Goal: Task Accomplishment & Management: Manage account settings

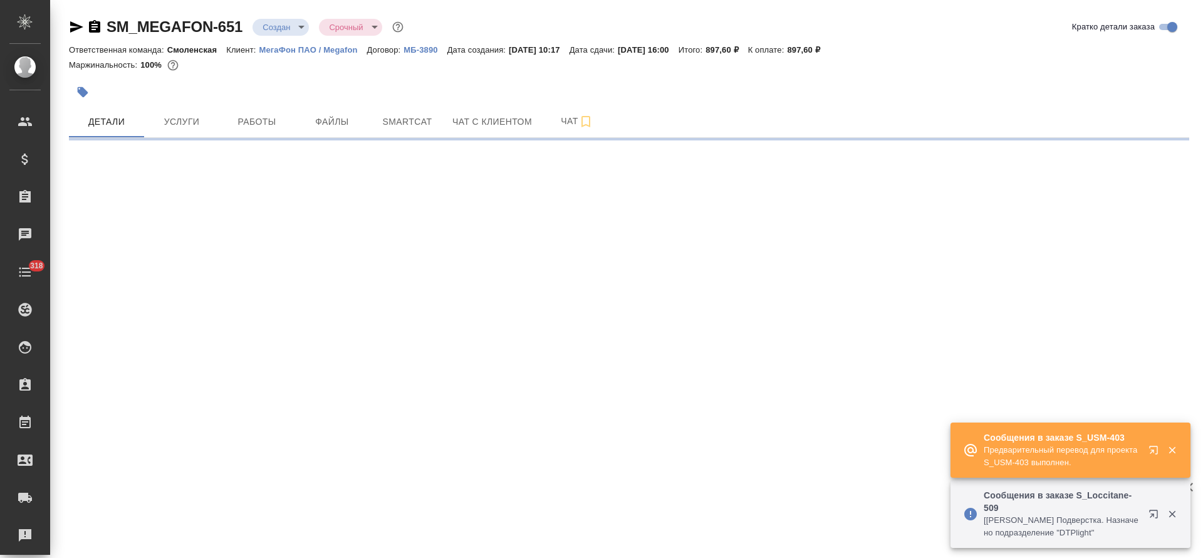
select select "RU"
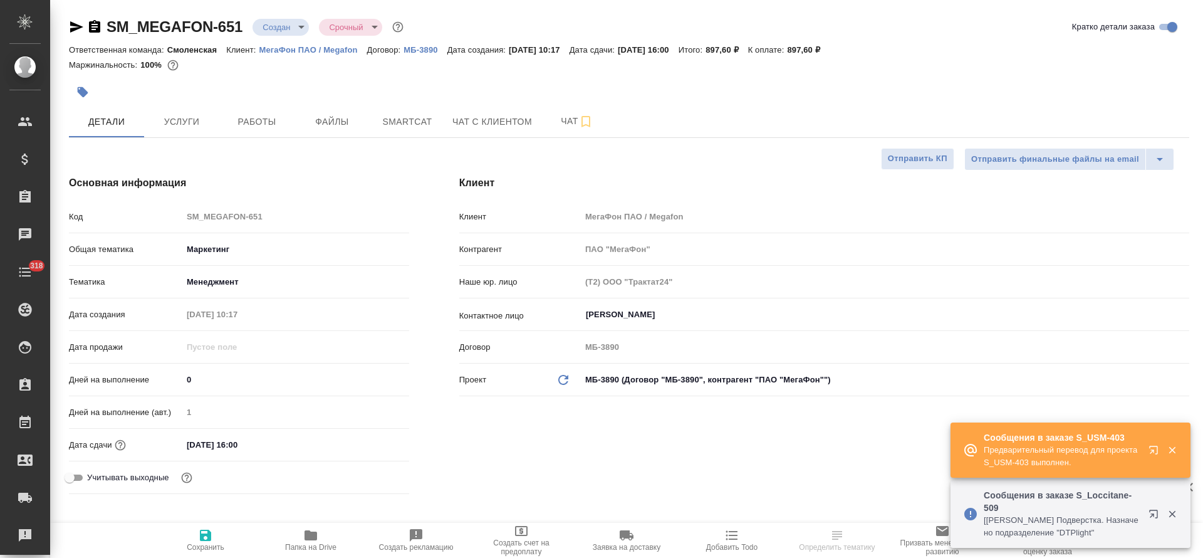
type textarea "x"
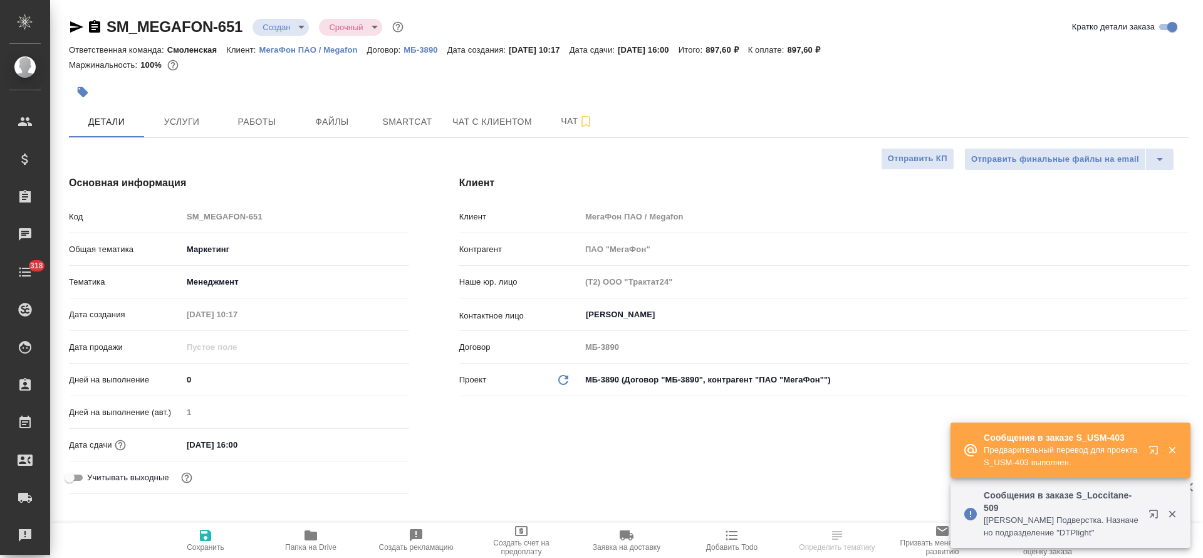
type textarea "x"
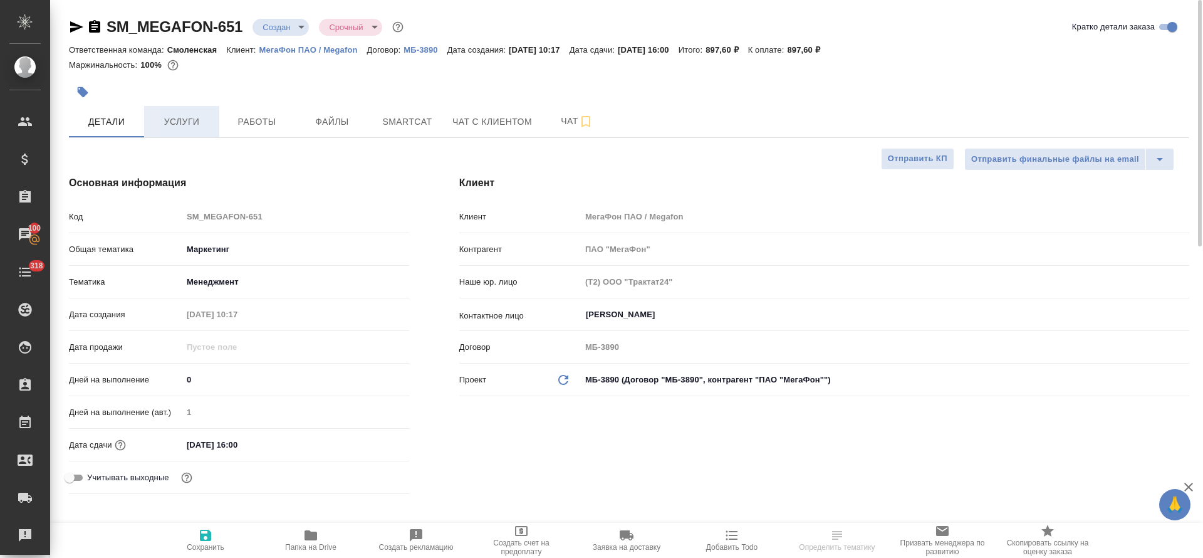
click at [181, 123] on span "Услуги" at bounding box center [182, 122] width 60 height 16
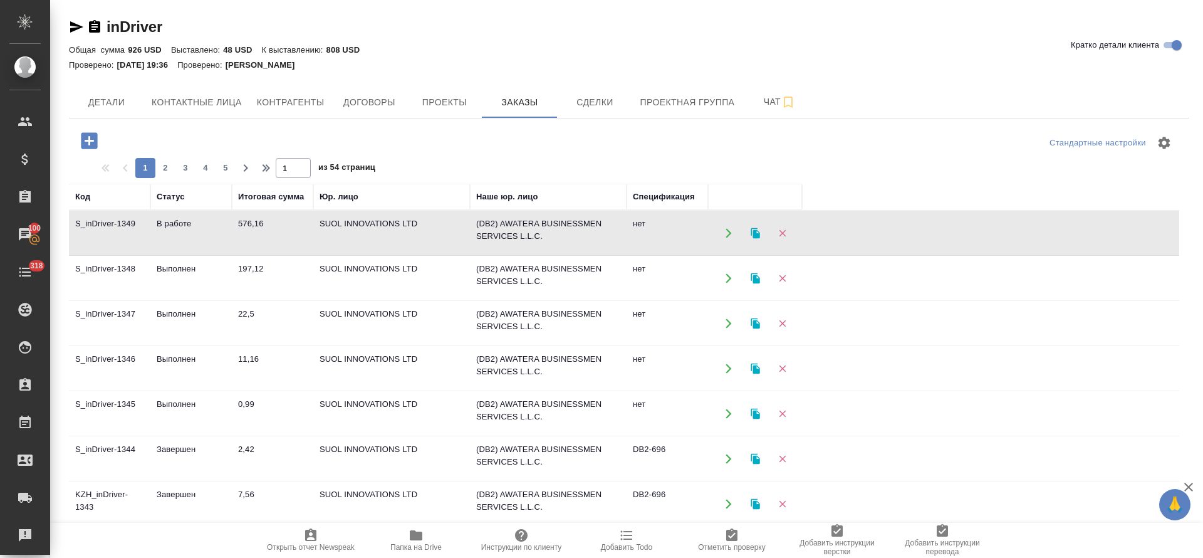
click at [256, 358] on td "11,16" at bounding box center [272, 369] width 81 height 44
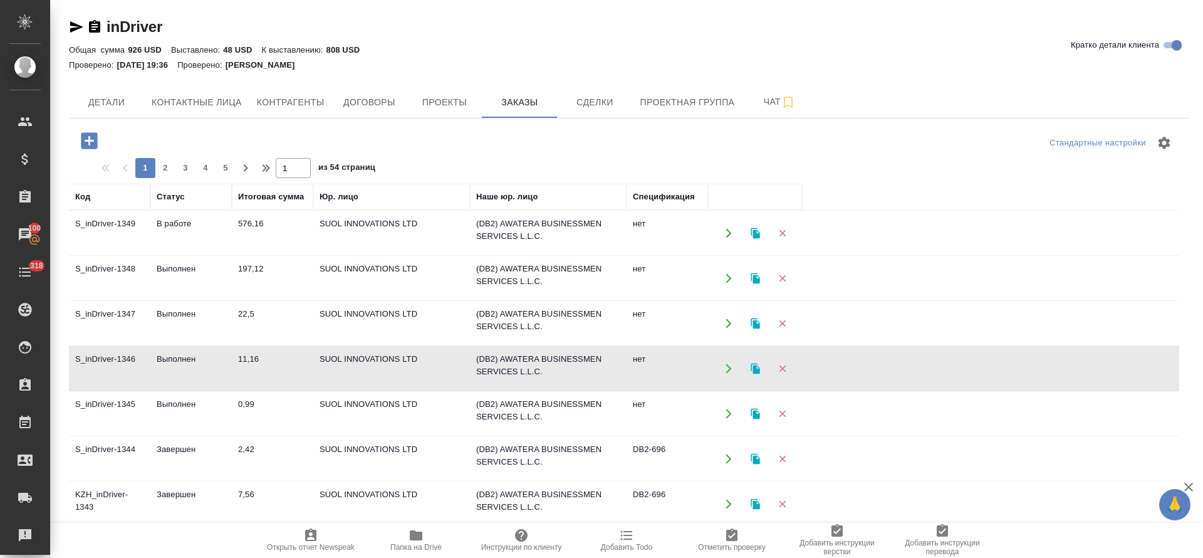
click at [252, 357] on td "11,16" at bounding box center [272, 369] width 81 height 44
click at [124, 358] on td "S_inDriver-1346" at bounding box center [109, 369] width 81 height 44
click at [135, 361] on td "S_inDriver-1346" at bounding box center [109, 369] width 81 height 44
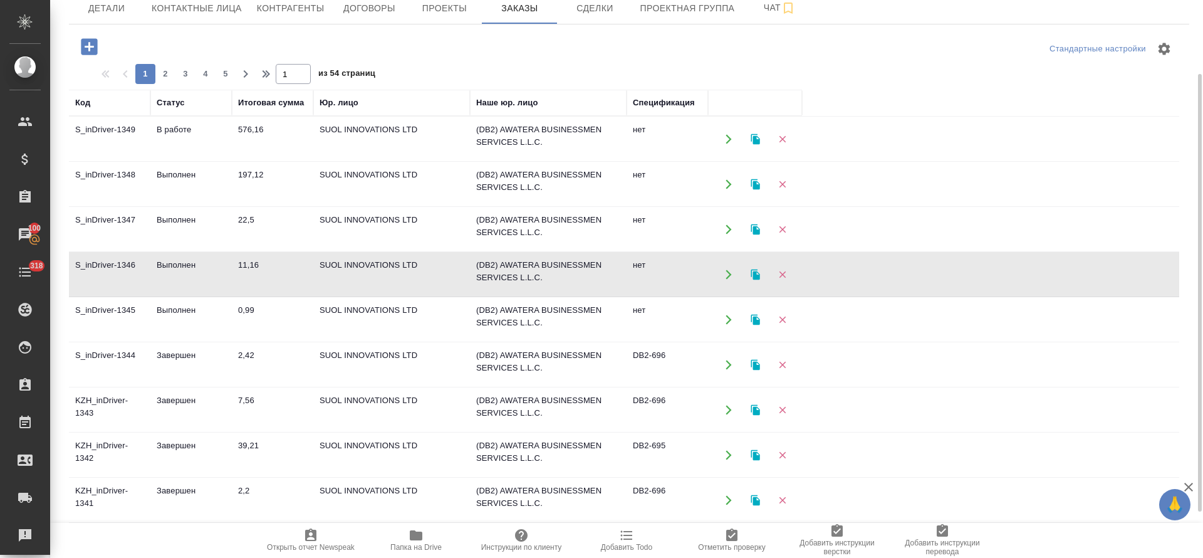
click at [247, 400] on td "7,56" at bounding box center [272, 410] width 81 height 44
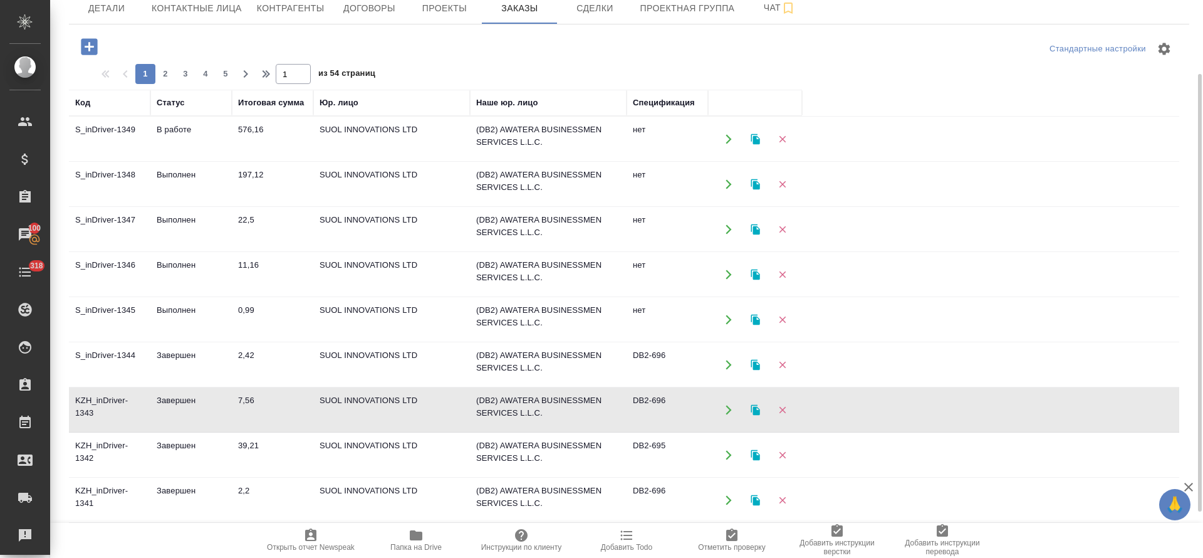
click at [244, 450] on td "39,21" at bounding box center [272, 455] width 81 height 44
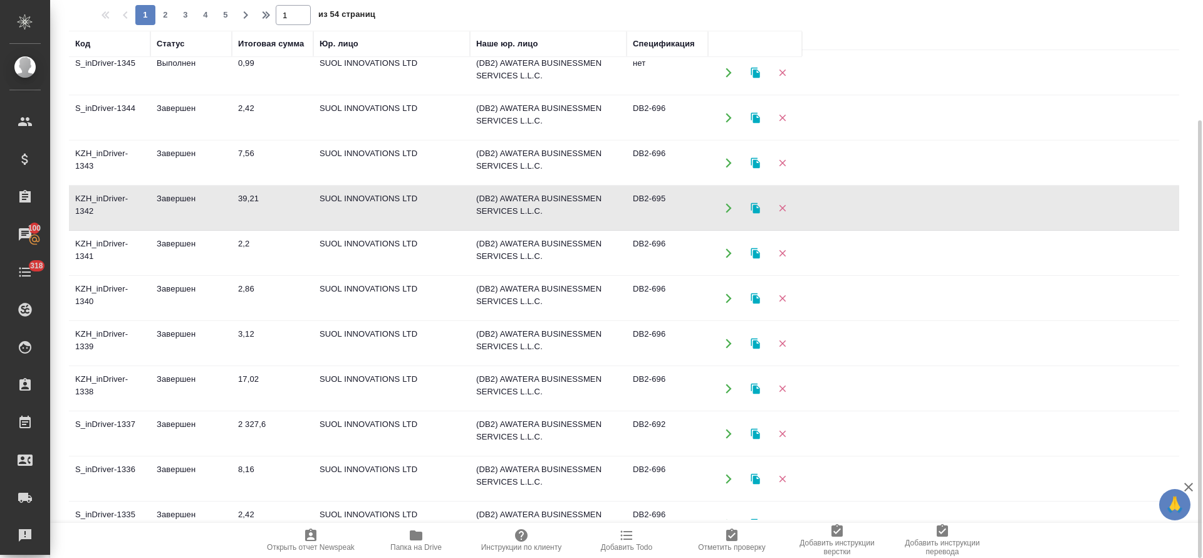
scroll to position [282, 0]
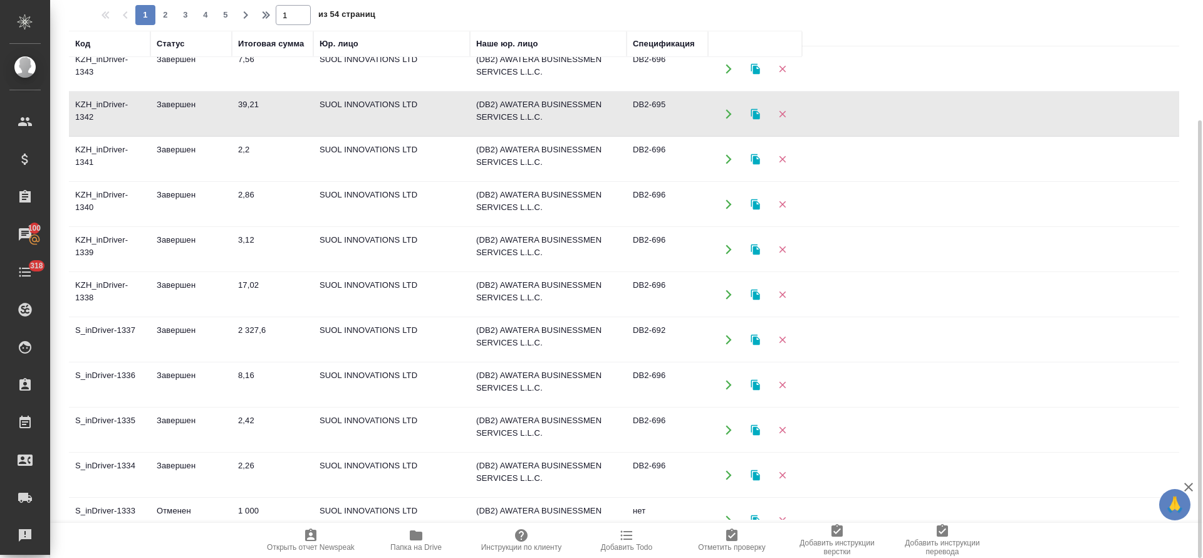
click at [247, 283] on td "17,02" at bounding box center [272, 295] width 81 height 44
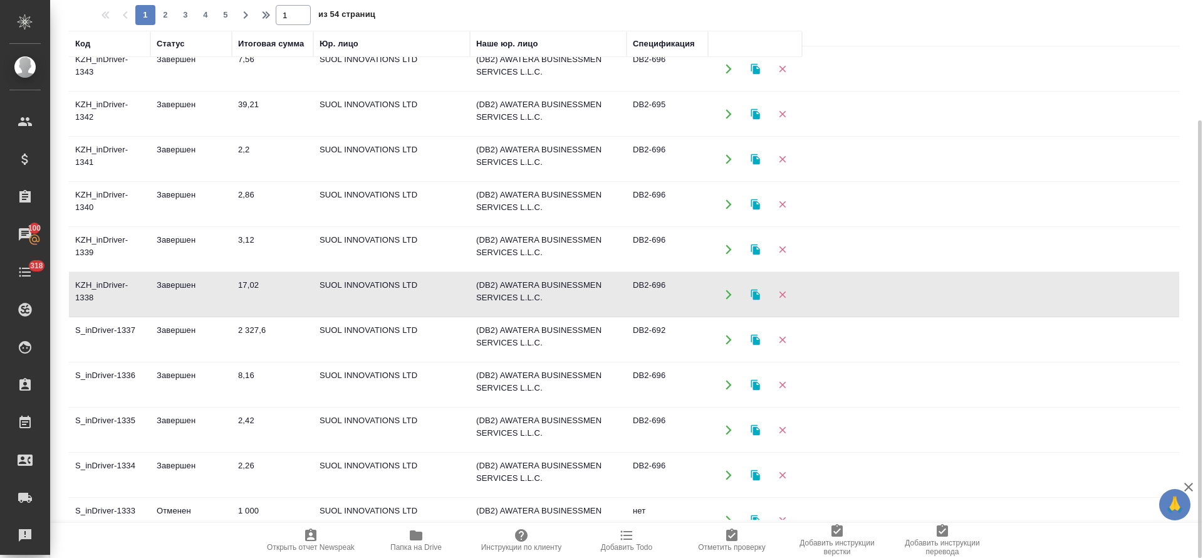
click at [247, 283] on td "17,02" at bounding box center [272, 295] width 81 height 44
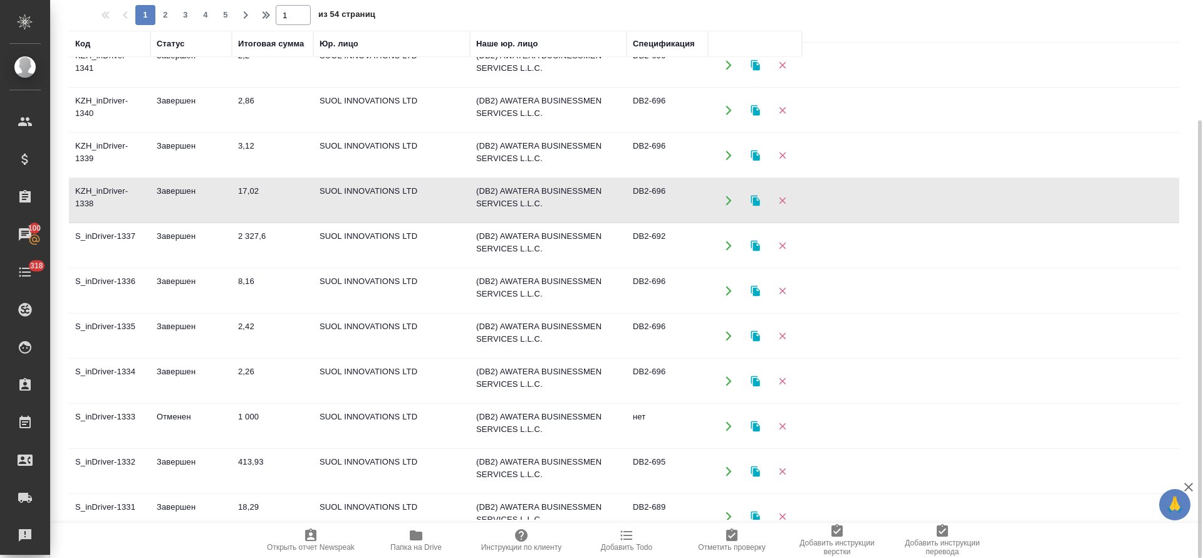
scroll to position [470, 0]
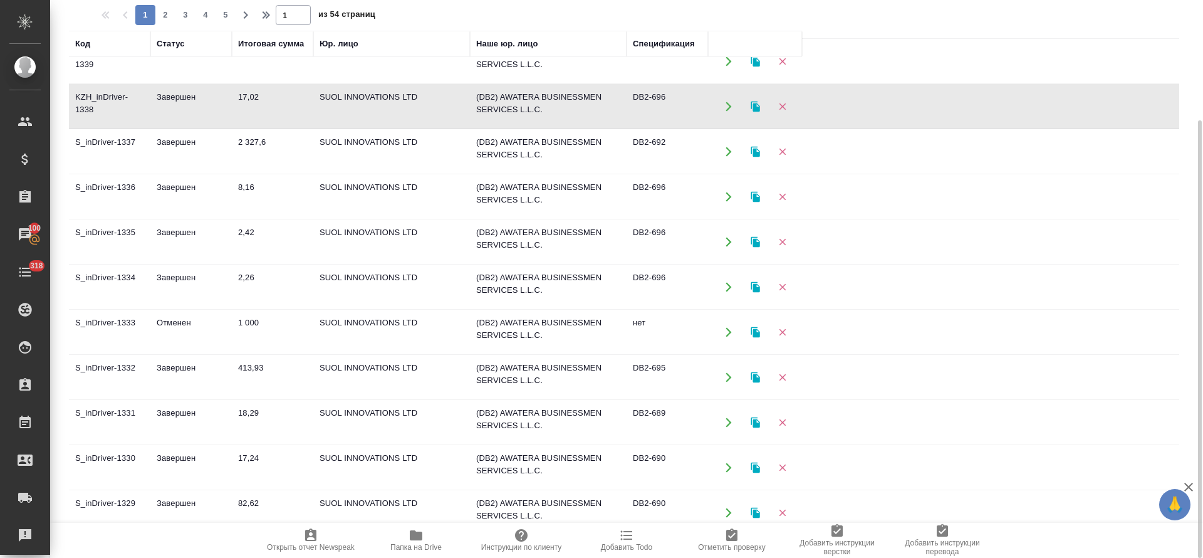
click at [250, 408] on td "18,29" at bounding box center [272, 422] width 81 height 44
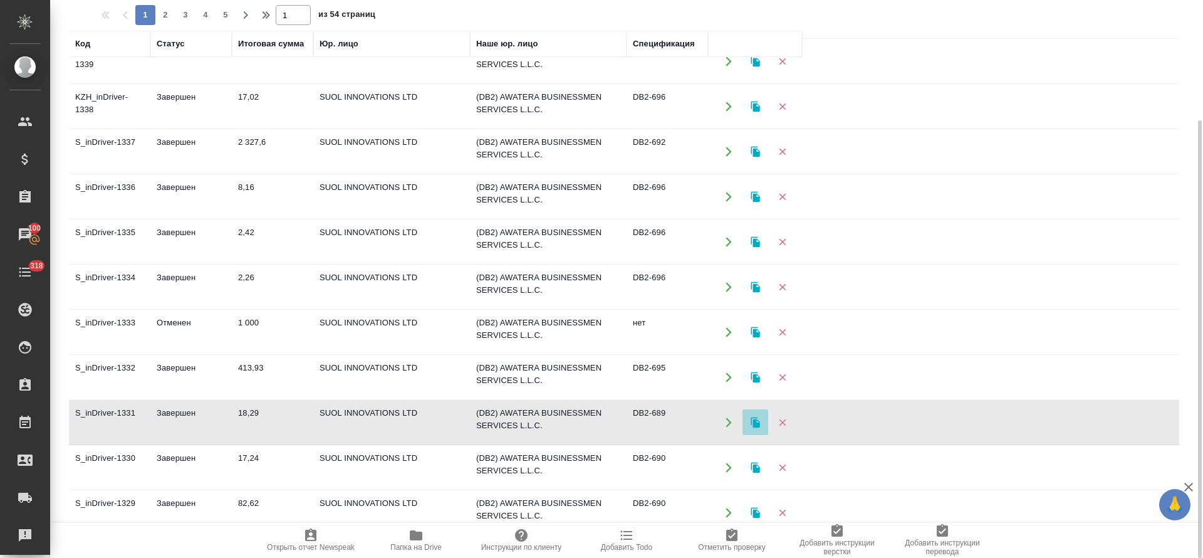
click at [755, 422] on icon "button" at bounding box center [755, 422] width 9 height 11
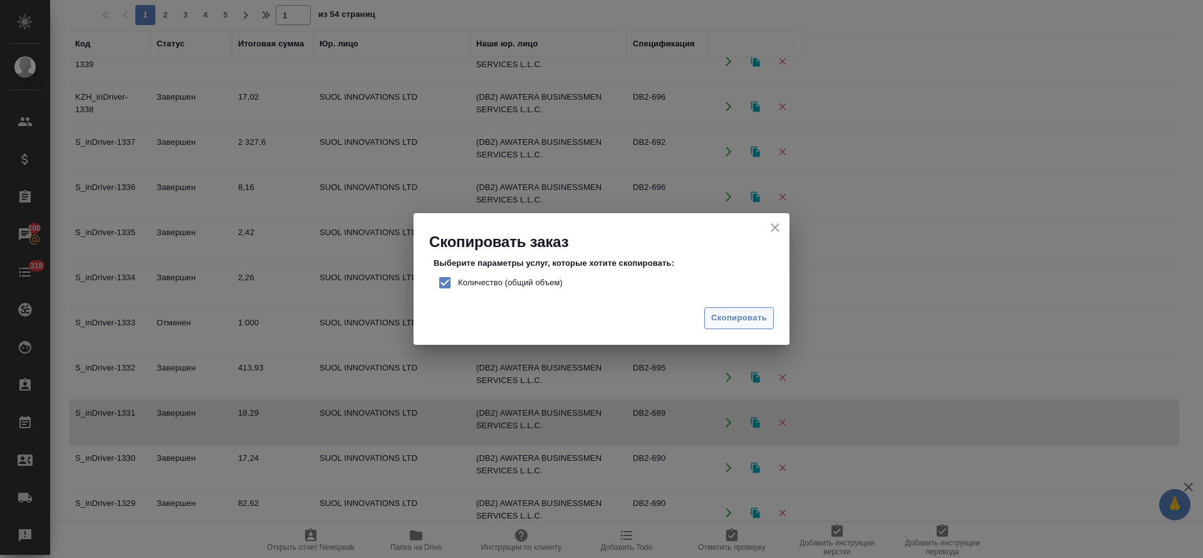
click at [735, 313] on span "Скопировать" at bounding box center [739, 318] width 56 height 14
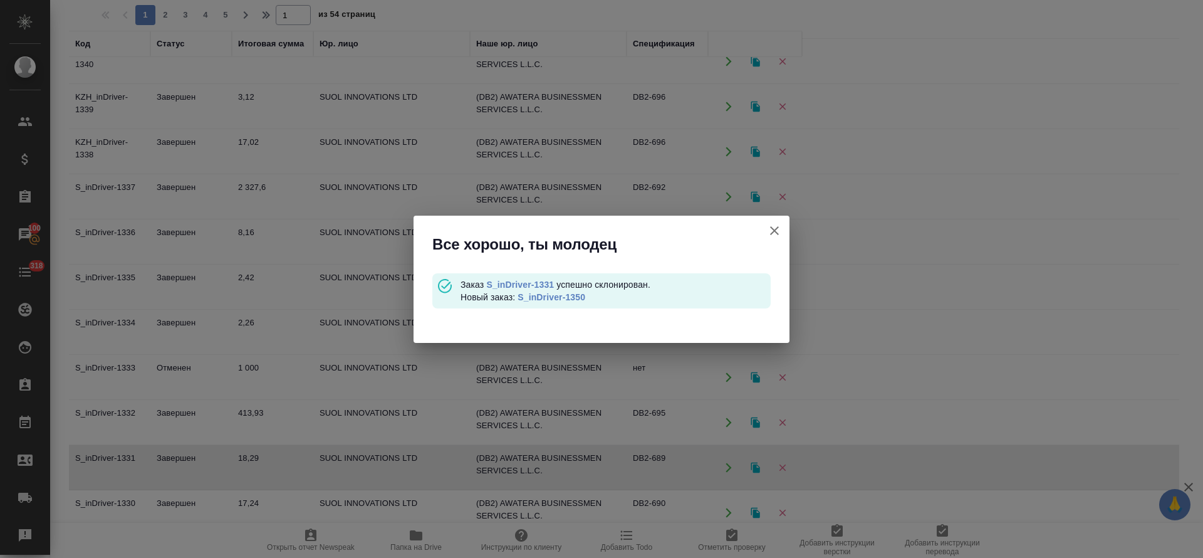
click at [578, 300] on link "S_inDriver-1350" at bounding box center [552, 297] width 68 height 10
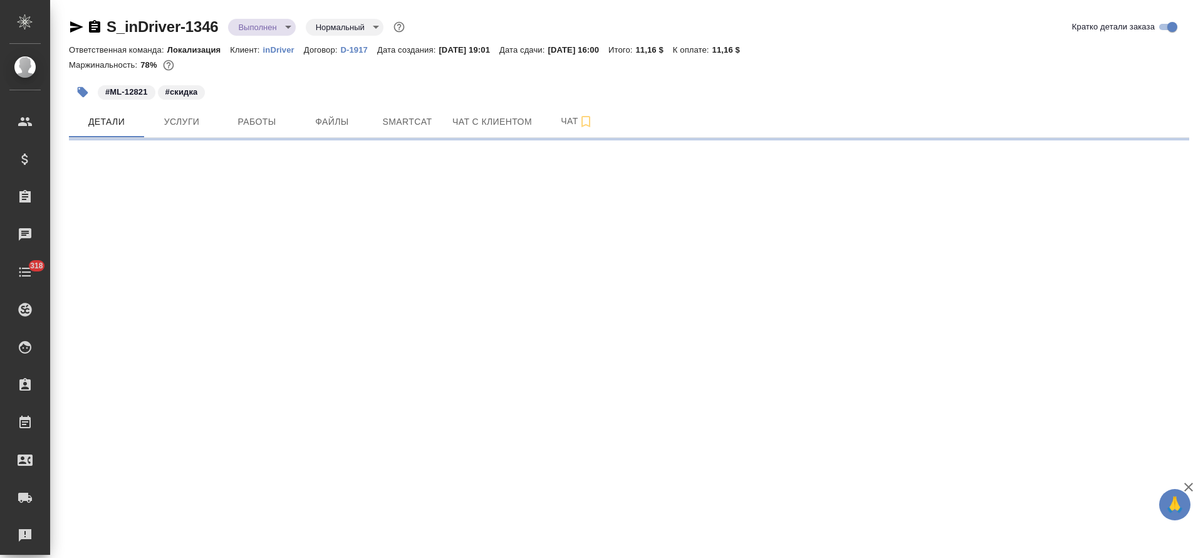
select select "RU"
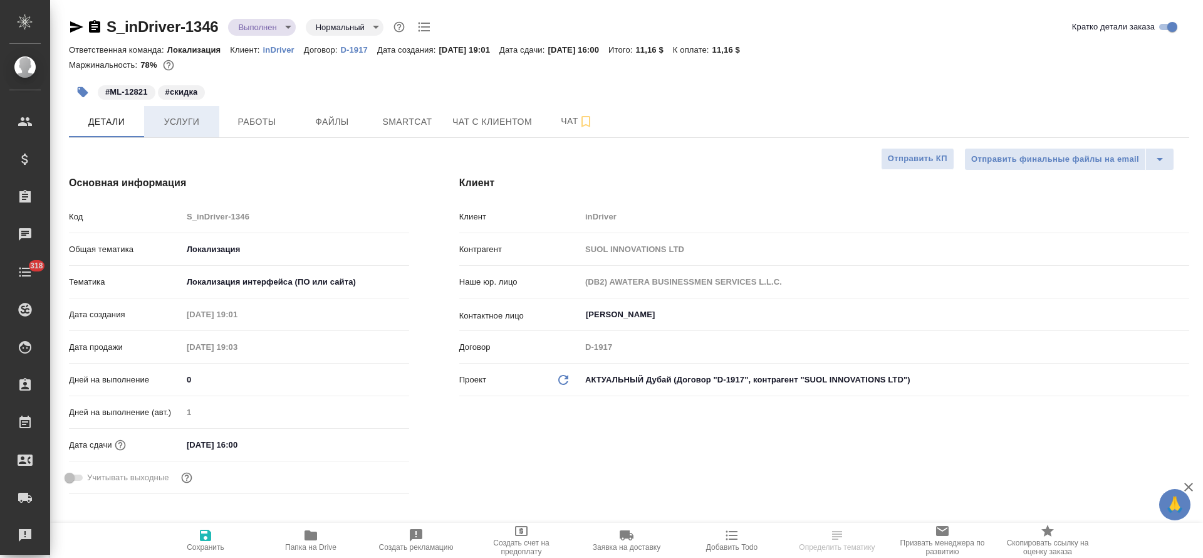
type textarea "x"
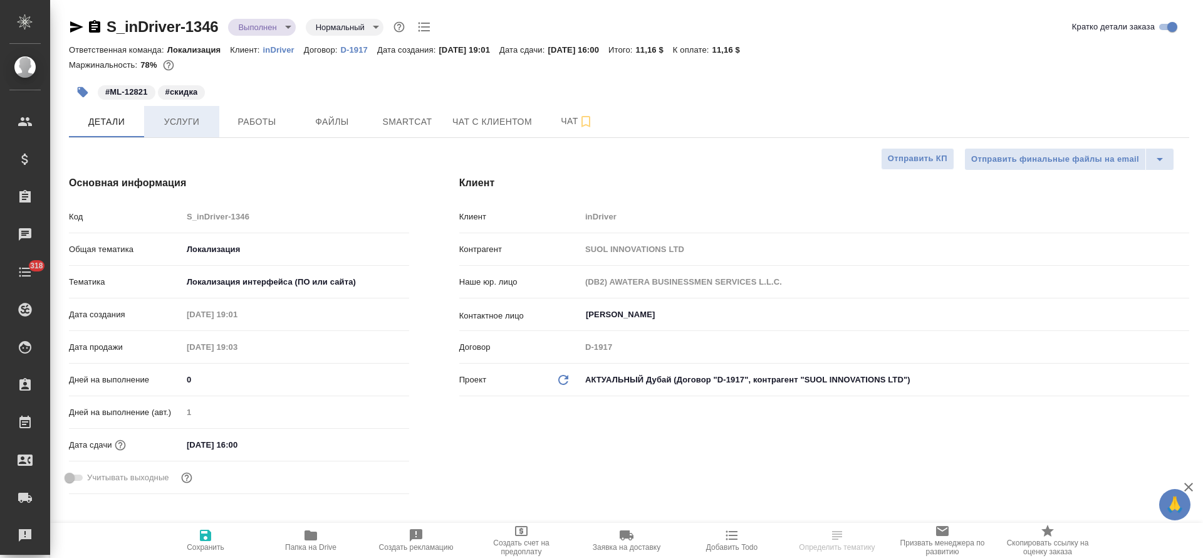
type textarea "x"
click at [184, 129] on button "Услуги" at bounding box center [181, 121] width 75 height 31
type textarea "x"
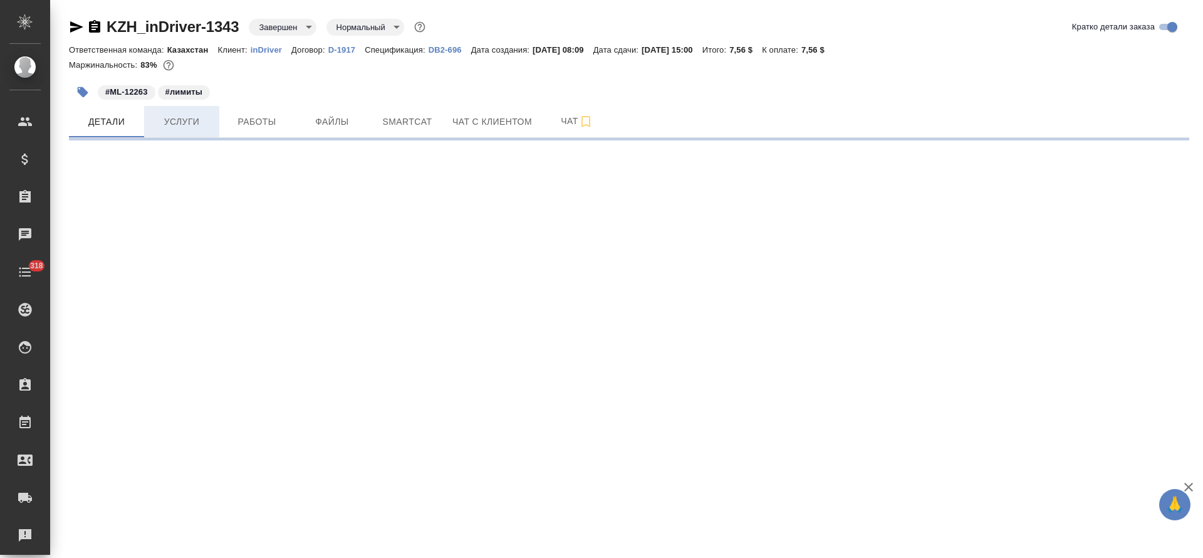
click at [192, 122] on span "Услуги" at bounding box center [182, 122] width 60 height 16
select select "RU"
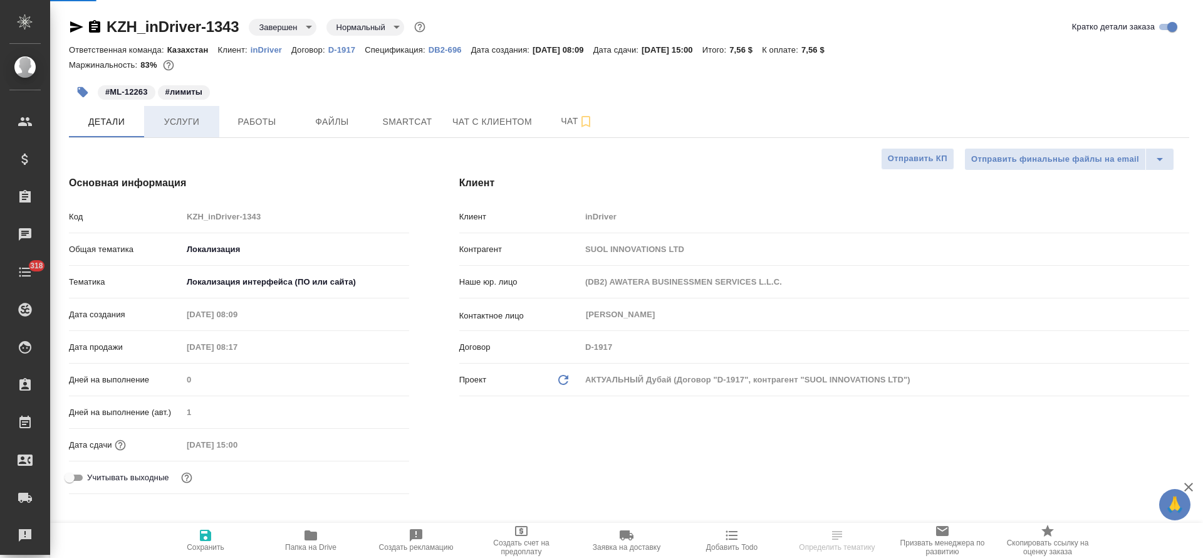
type textarea "x"
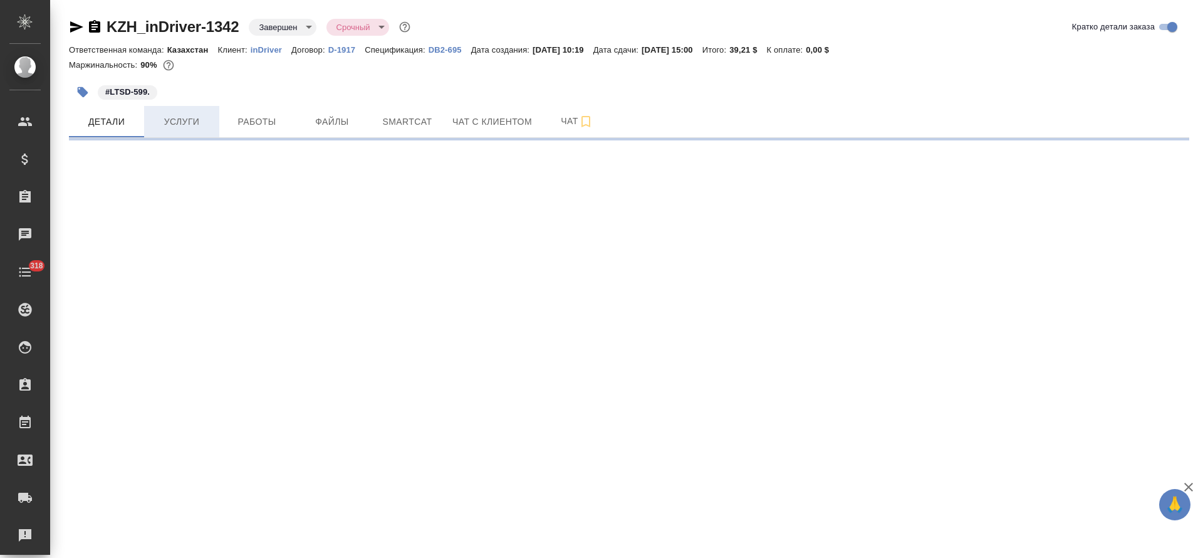
select select "RU"
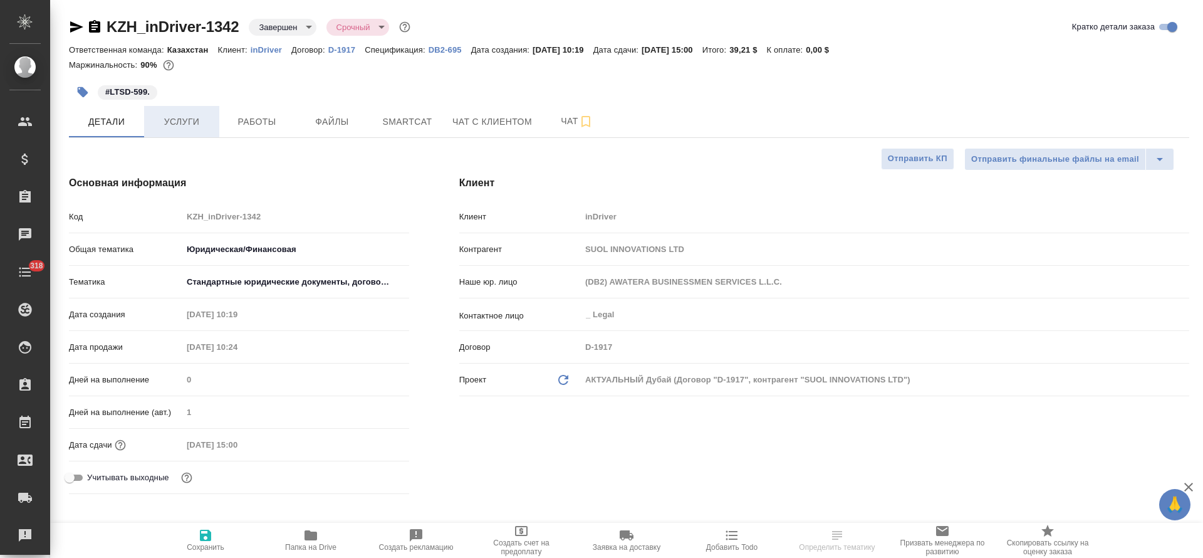
click at [189, 120] on span "Услуги" at bounding box center [182, 122] width 60 height 16
type textarea "x"
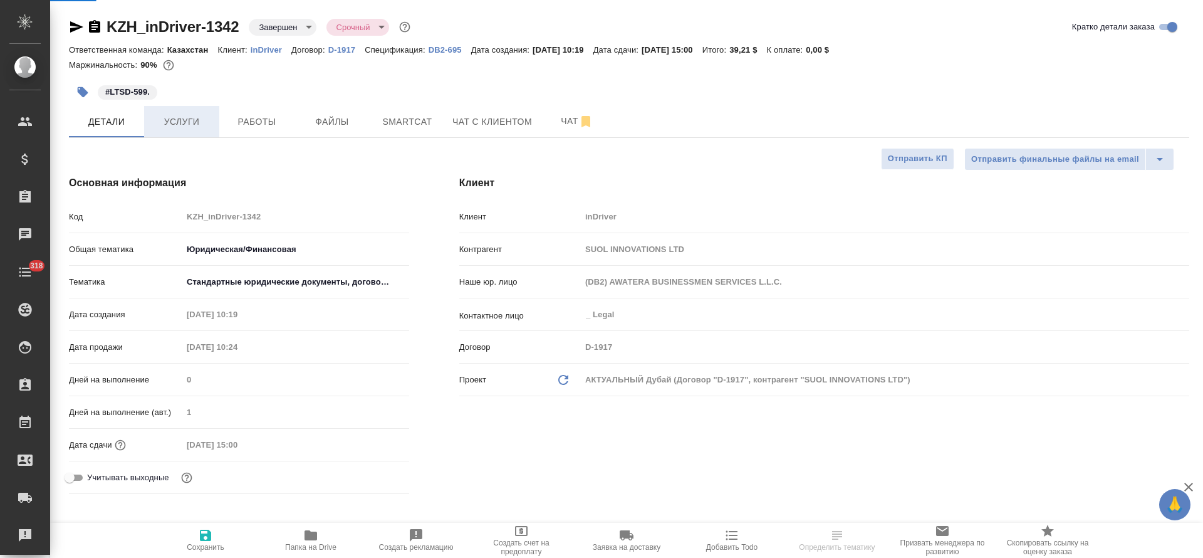
type textarea "x"
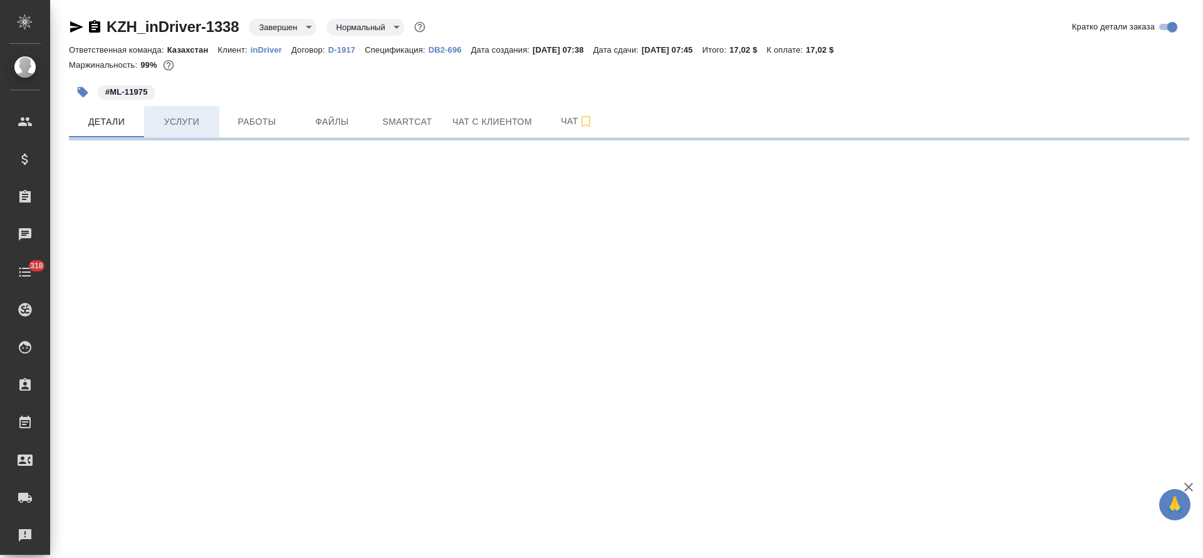
click at [185, 121] on span "Услуги" at bounding box center [182, 122] width 60 height 16
select select "RU"
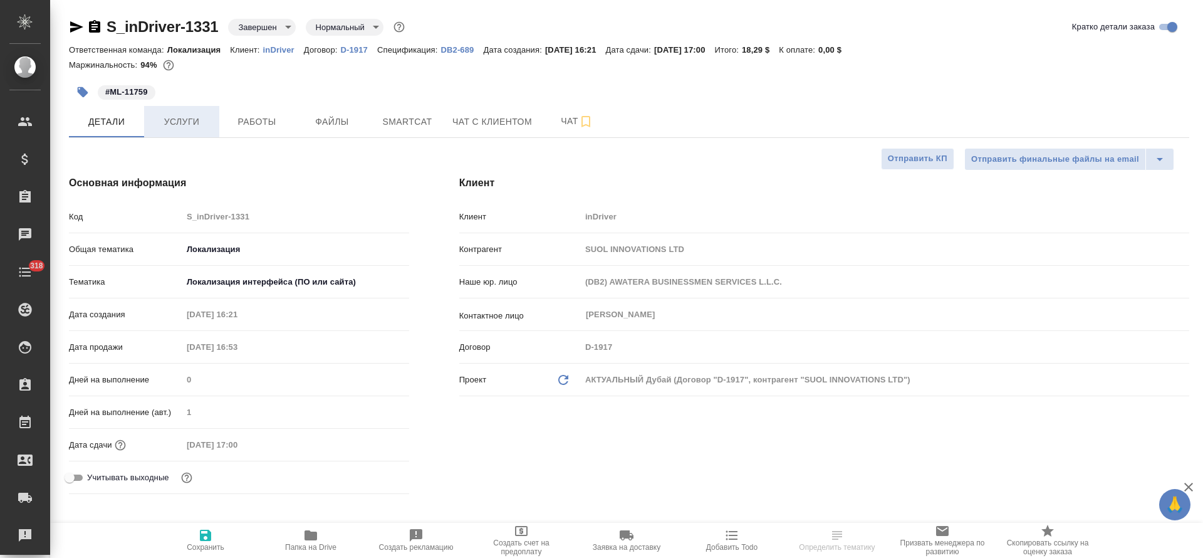
type textarea "x"
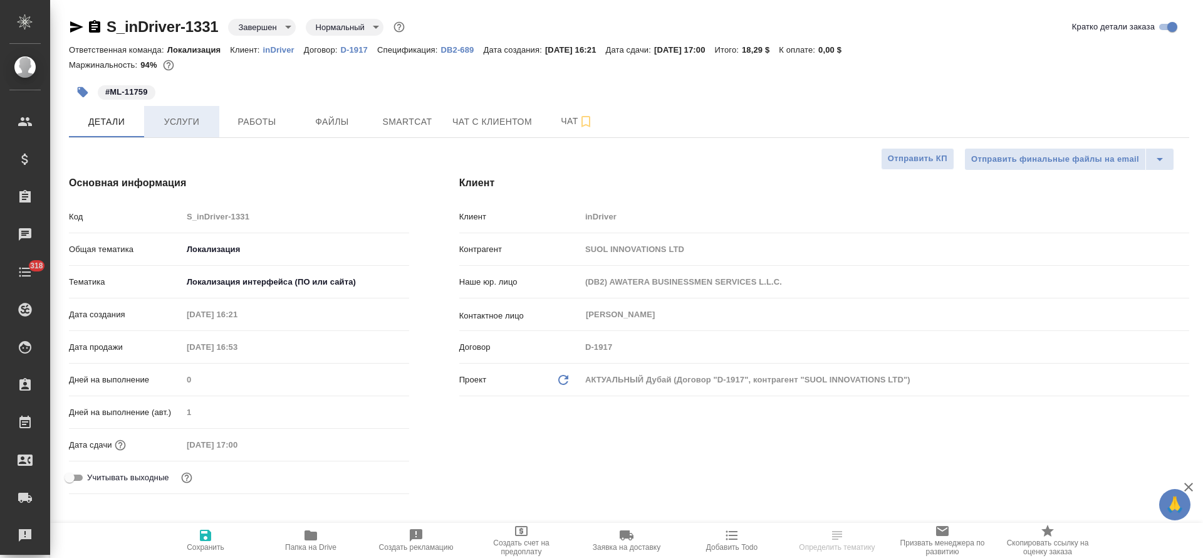
type textarea "x"
click at [165, 122] on span "Услуги" at bounding box center [182, 122] width 60 height 16
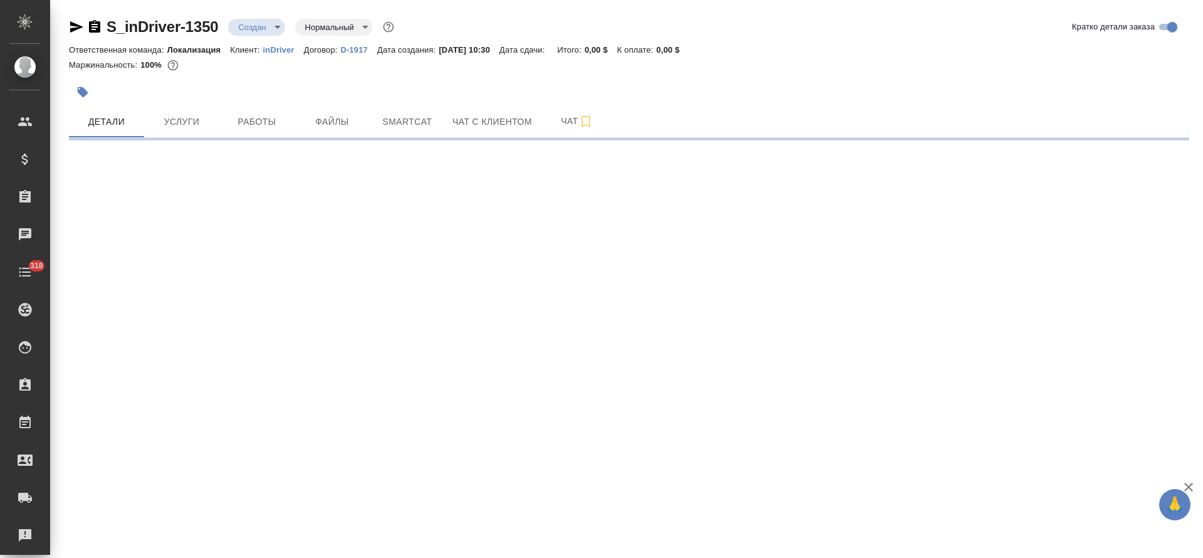
select select "RU"
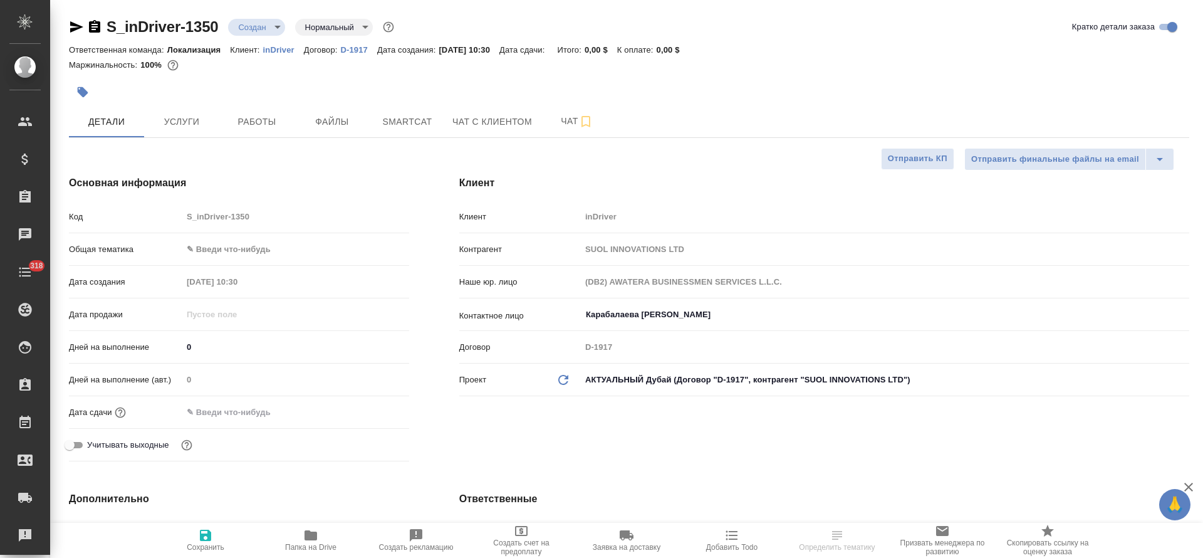
type textarea "x"
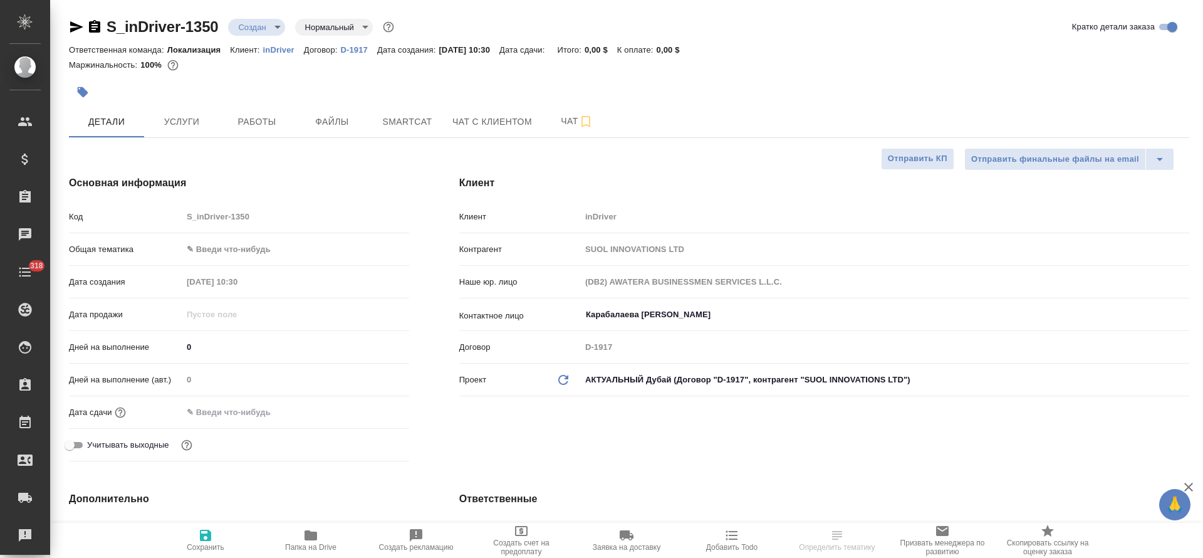
type textarea "x"
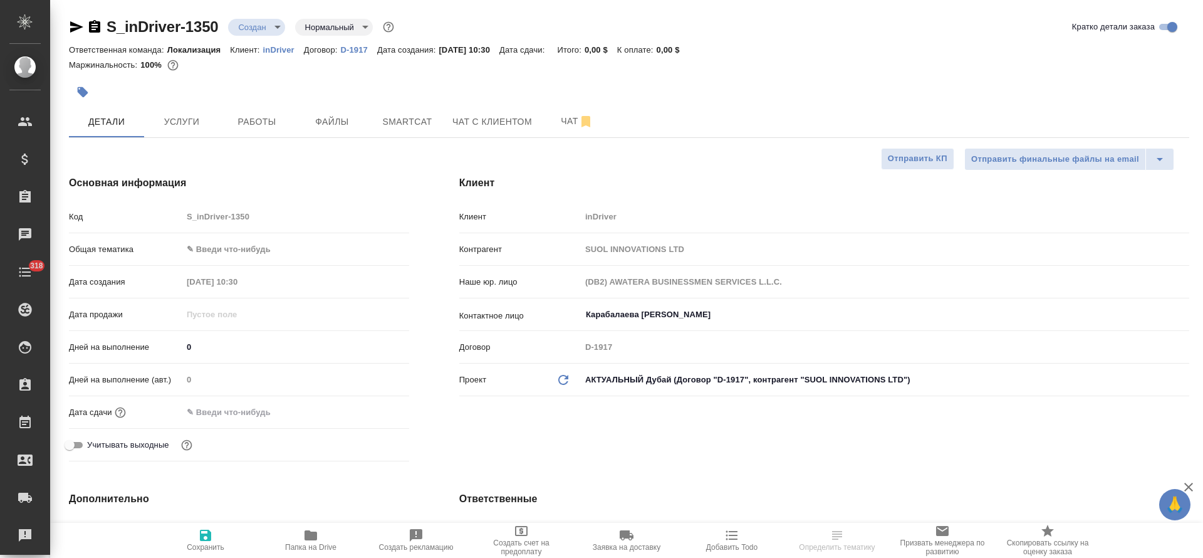
type textarea "x"
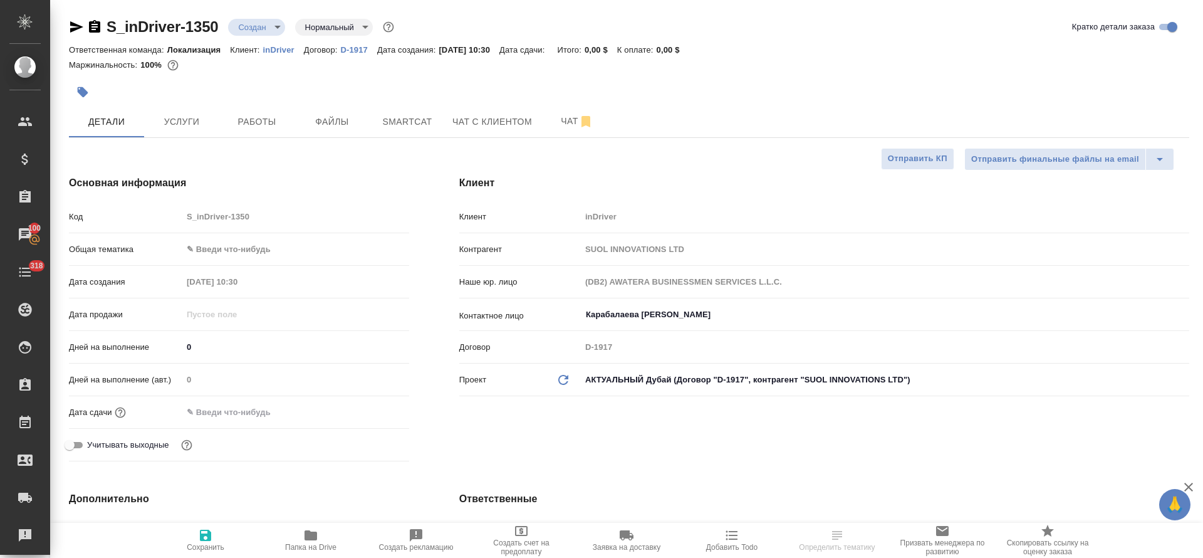
click at [93, 97] on button "button" at bounding box center [83, 92] width 28 height 28
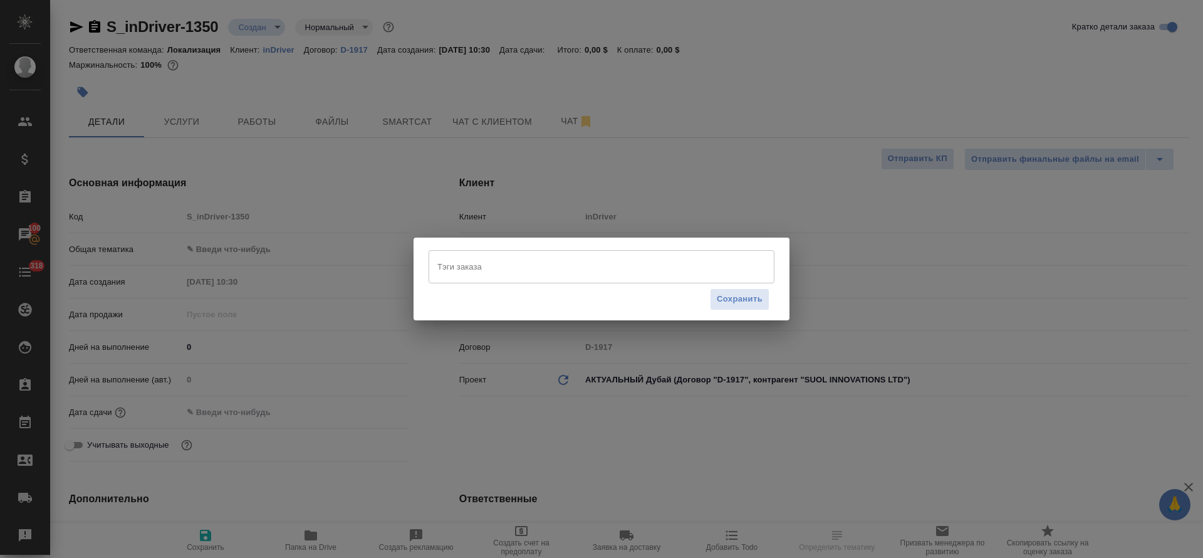
click at [521, 281] on div "Тэги заказа" at bounding box center [602, 266] width 346 height 33
paste input "ML-12991"
type input "ML-12991"
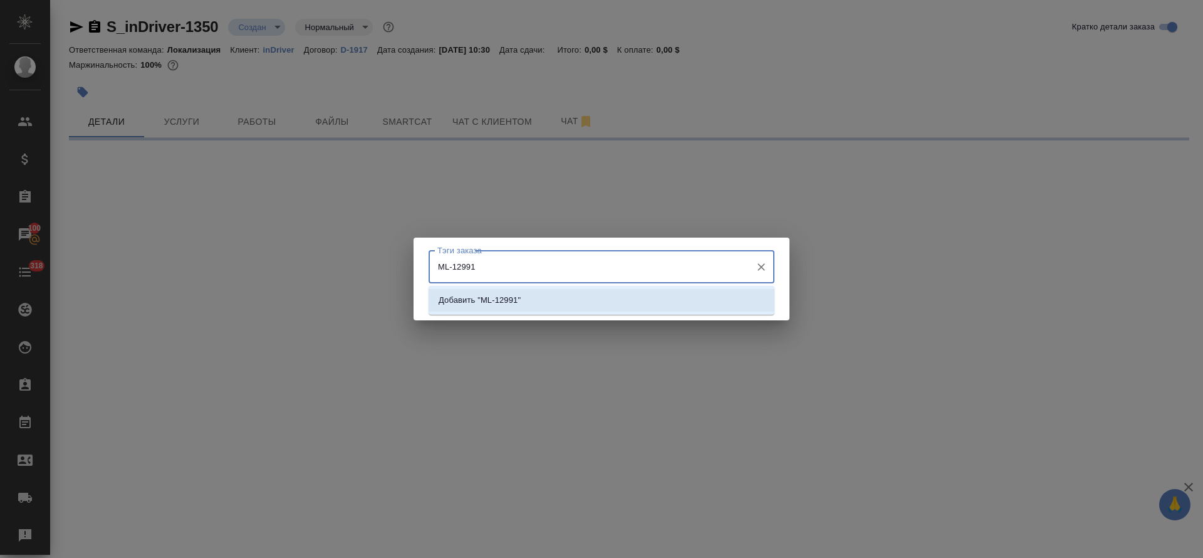
click at [625, 298] on li "Добавить "ML-12991"" at bounding box center [602, 300] width 346 height 23
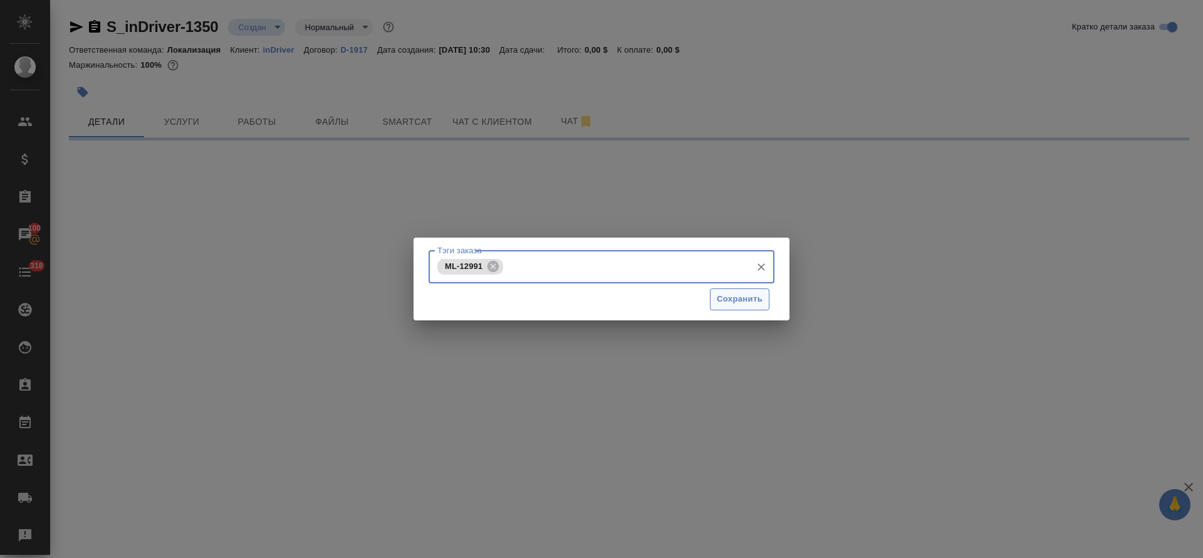
click at [721, 300] on span "Сохранить" at bounding box center [740, 299] width 46 height 14
select select "RU"
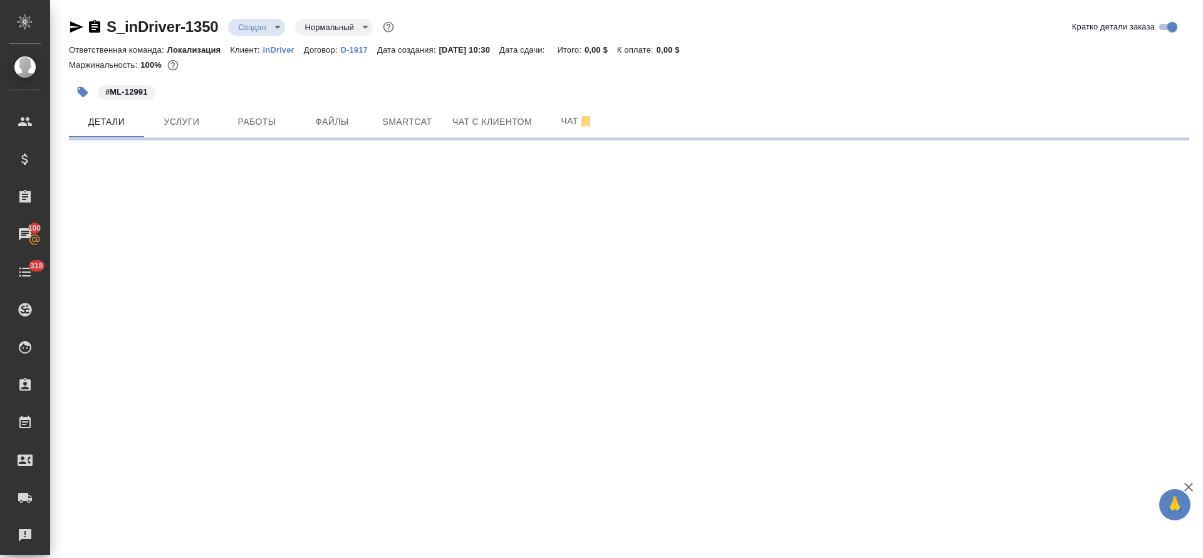
select select "RU"
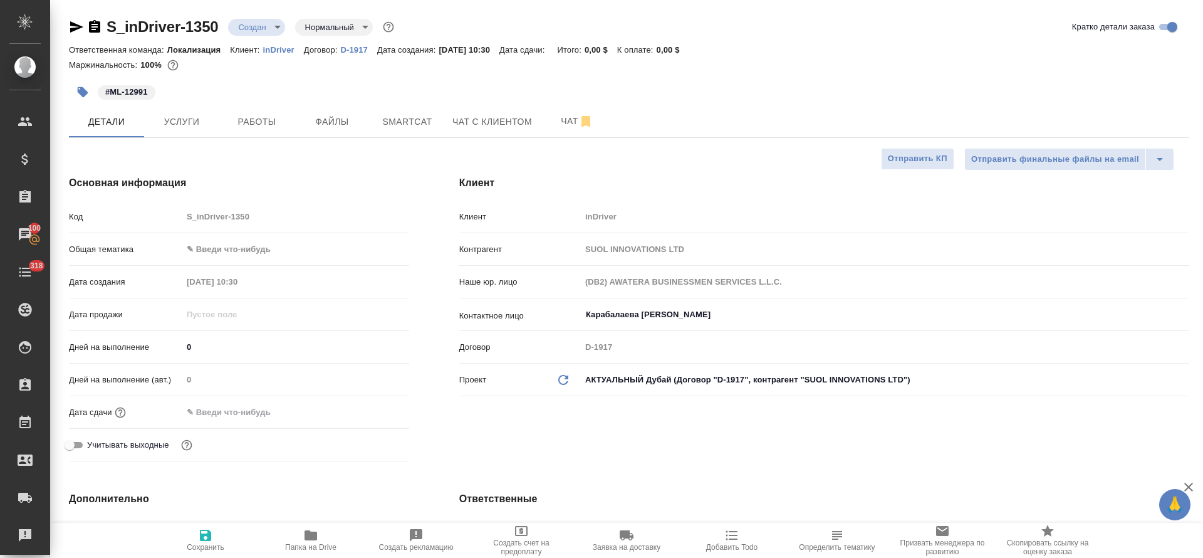
type textarea "x"
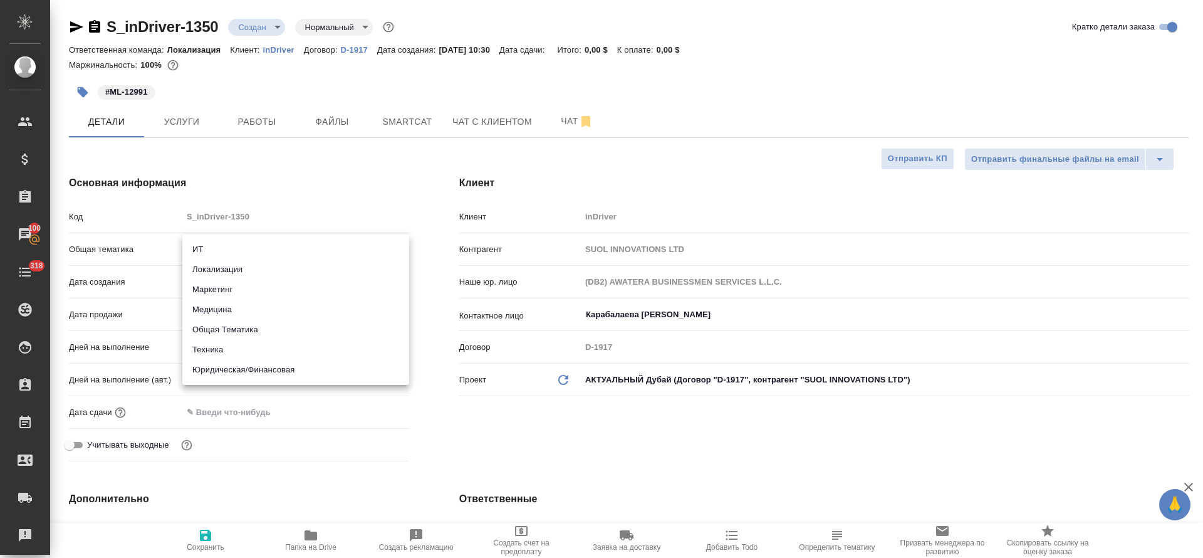
click at [236, 248] on body "🙏 .cls-1 fill:#fff; AWATERA Tretyakova Olga Клиенты Спецификации Заказы 100 Чат…" at bounding box center [601, 279] width 1203 height 558
click at [233, 271] on li "Локализация" at bounding box center [295, 269] width 227 height 20
type input "local"
type textarea "x"
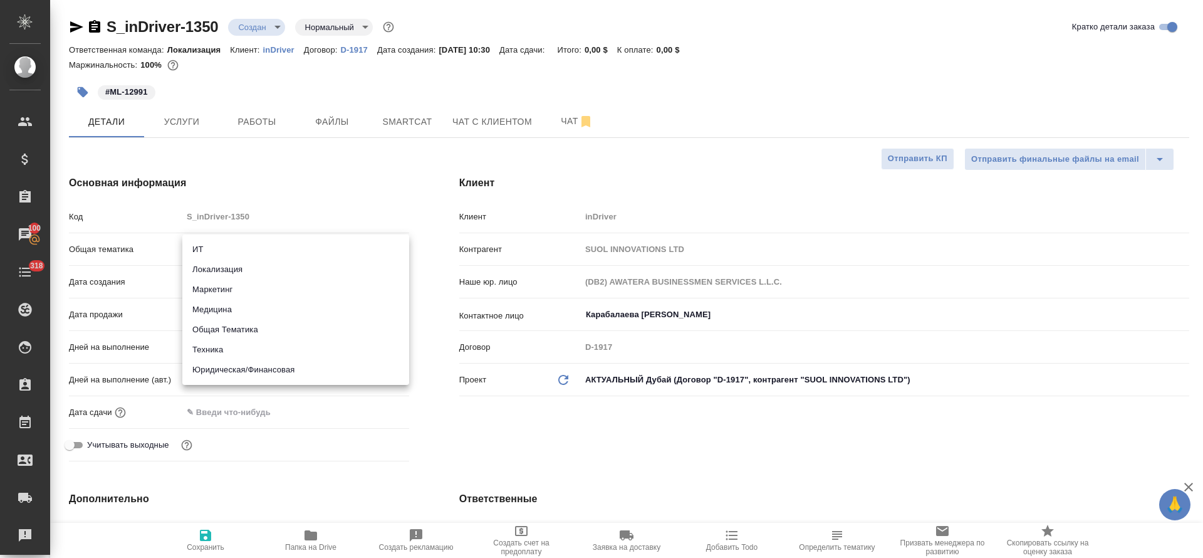
type textarea "x"
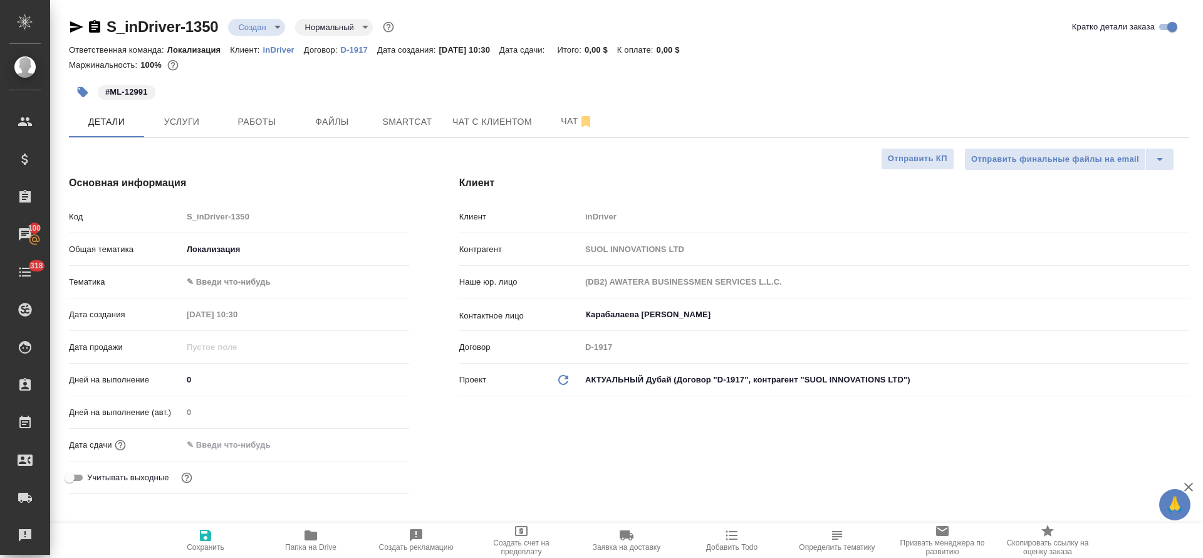
click at [233, 288] on body "🙏 .cls-1 fill:#fff; AWATERA Tretyakova Olga Клиенты Спецификации Заказы 100 Чат…" at bounding box center [601, 279] width 1203 height 558
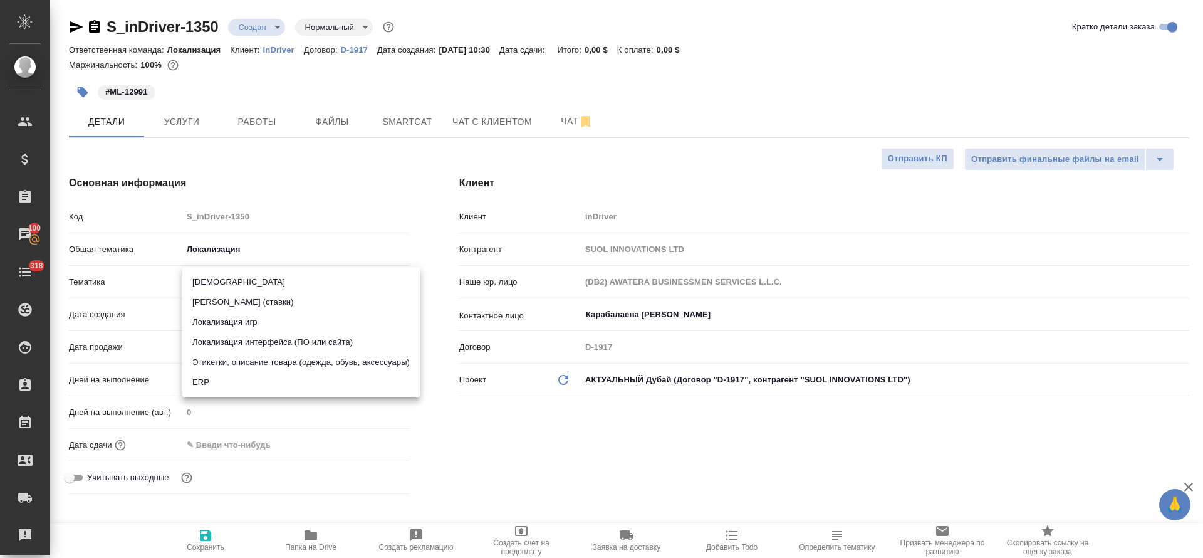
click at [237, 347] on li "Локализация интерфейса (ПО или сайта)" at bounding box center [301, 342] width 238 height 20
type textarea "x"
type input "5a8b8b956a9677013d343e0d"
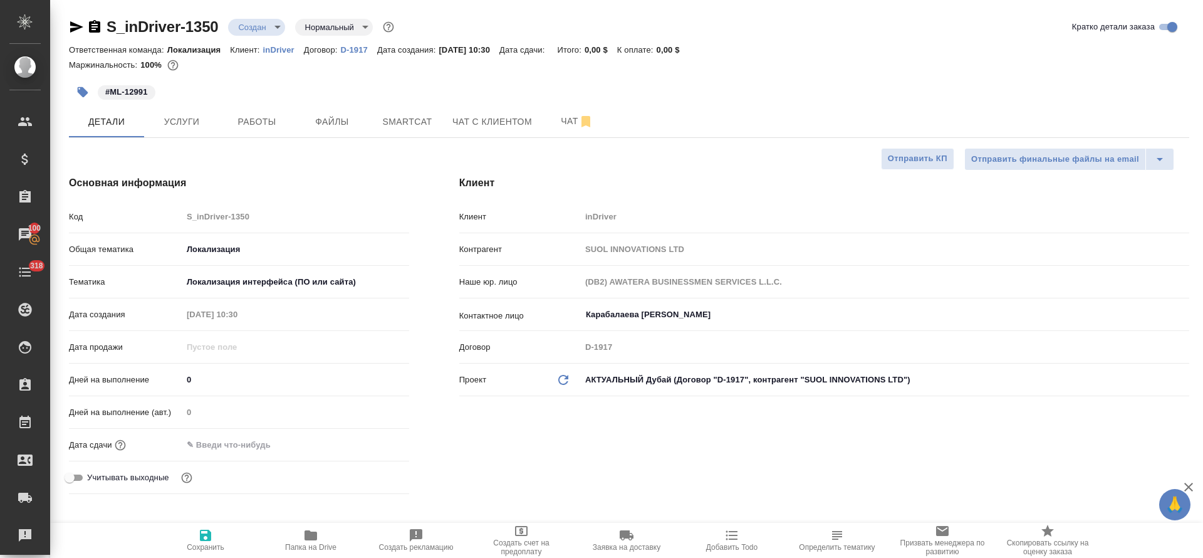
click at [226, 454] on div "Дата сдачи" at bounding box center [239, 445] width 340 height 22
click at [226, 446] on input "text" at bounding box center [237, 445] width 110 height 18
click at [367, 446] on icon "button" at bounding box center [372, 444] width 15 height 15
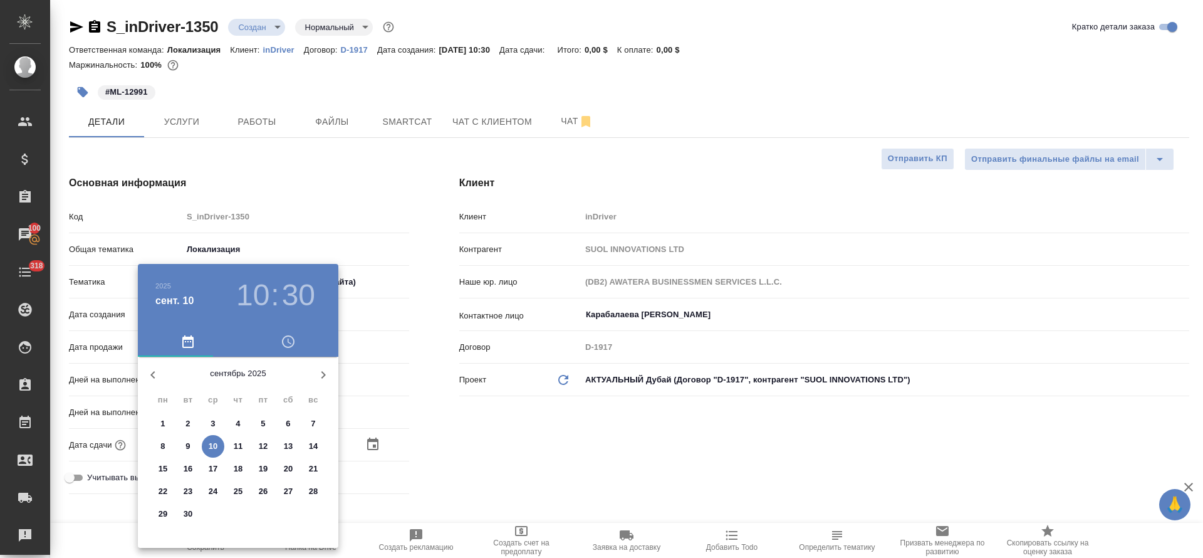
click at [209, 449] on p "10" at bounding box center [213, 446] width 9 height 13
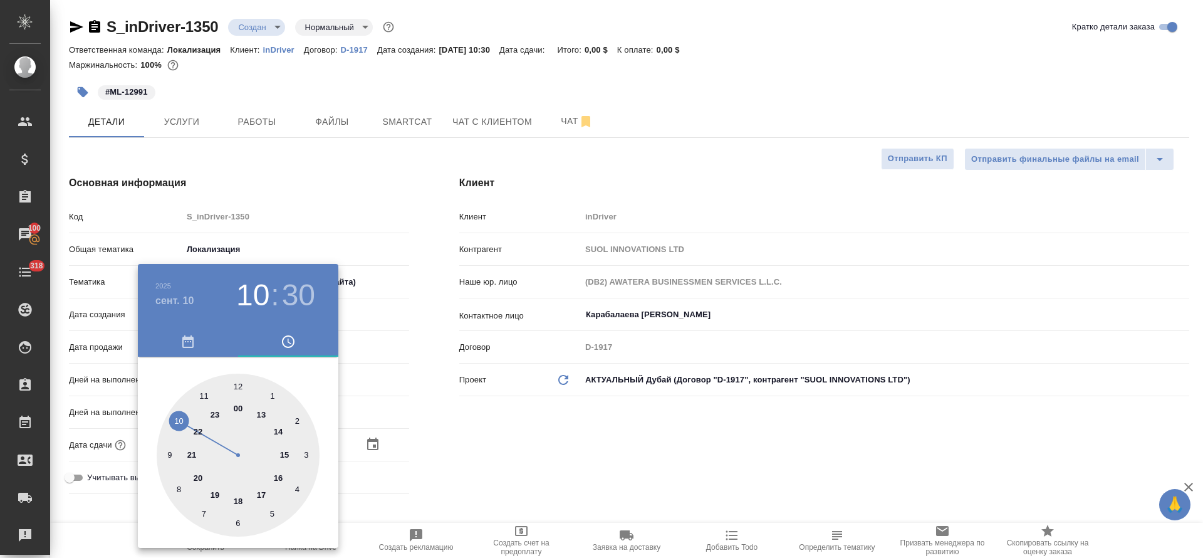
type input "10.09.2025 10:30"
type textarea "x"
click at [242, 500] on div at bounding box center [238, 454] width 163 height 163
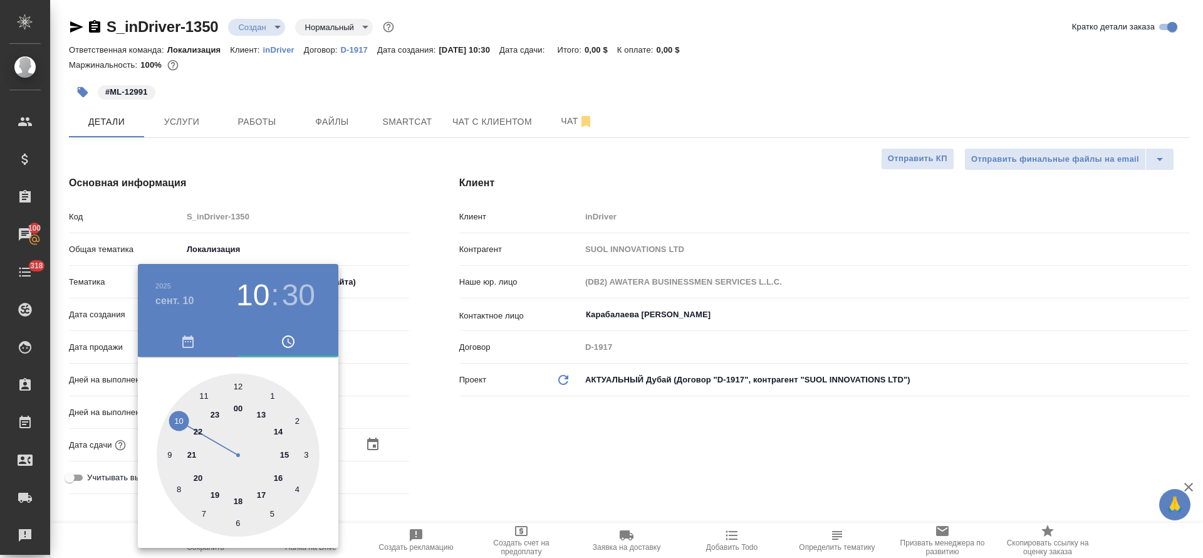
type input "10.09.2025 18:30"
type textarea "x"
click at [236, 385] on div at bounding box center [238, 454] width 163 height 163
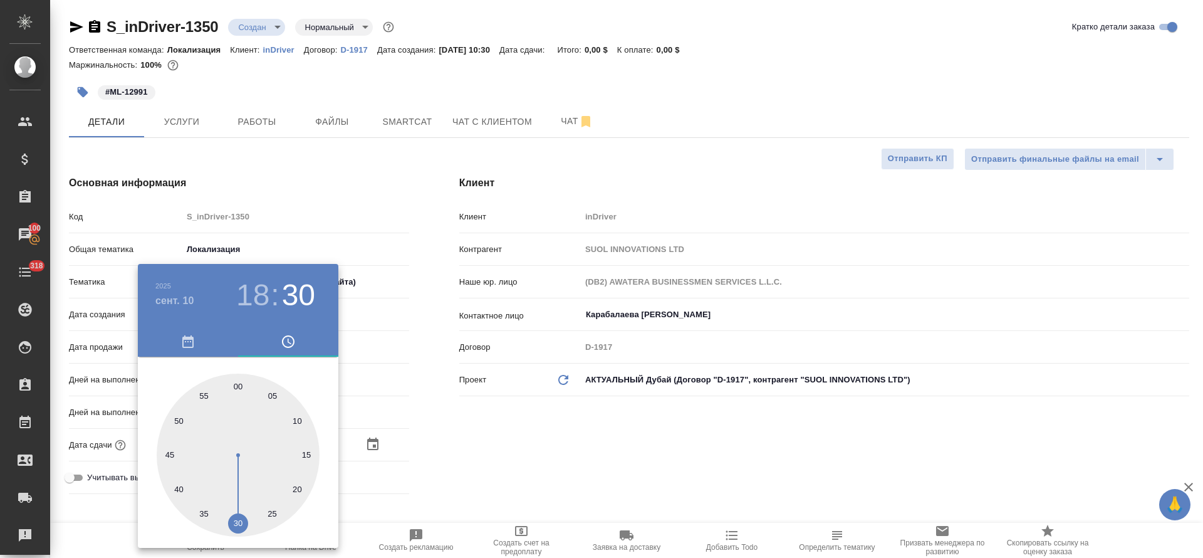
type input "[DATE] 18:00"
type textarea "x"
drag, startPoint x: 563, startPoint y: 462, endPoint x: 421, endPoint y: 475, distance: 142.9
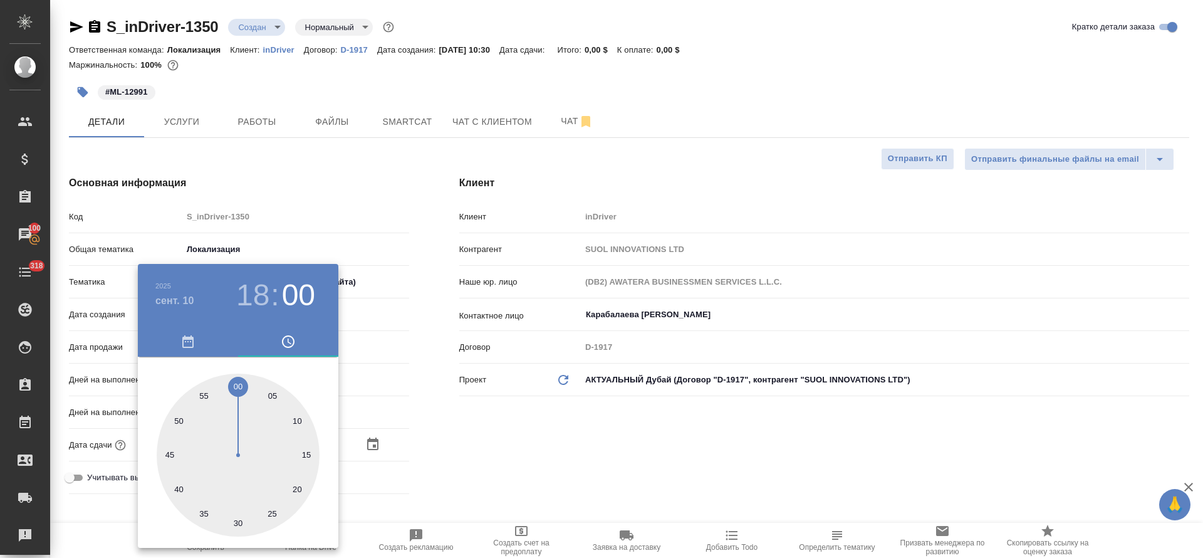
click at [563, 462] on div at bounding box center [601, 279] width 1203 height 558
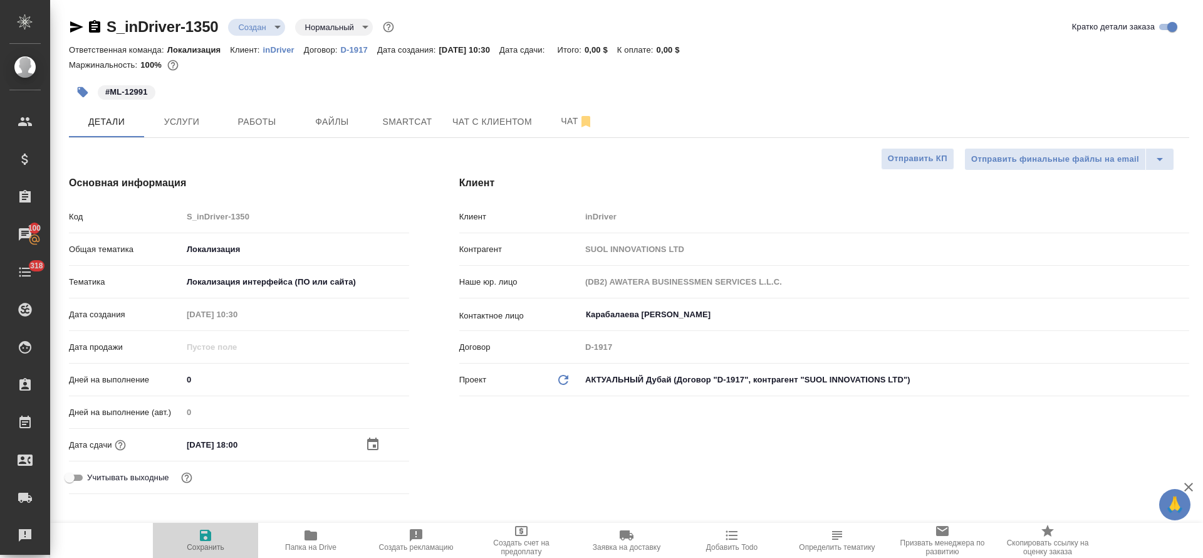
click at [218, 540] on span "Сохранить" at bounding box center [205, 540] width 90 height 24
type textarea "x"
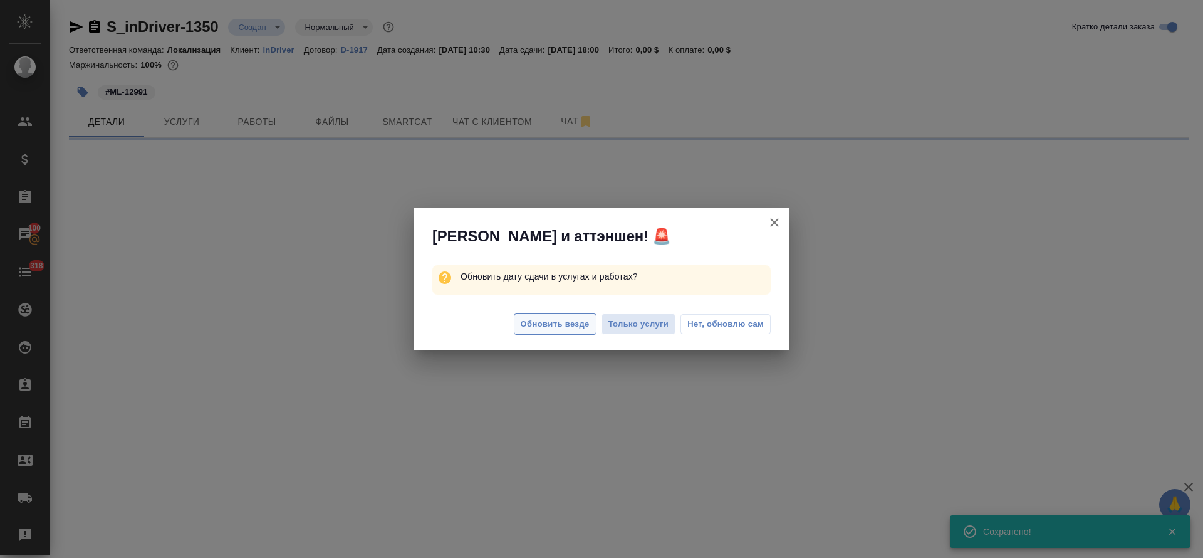
click at [568, 326] on span "Обновить везде" at bounding box center [555, 324] width 69 height 14
select select "RU"
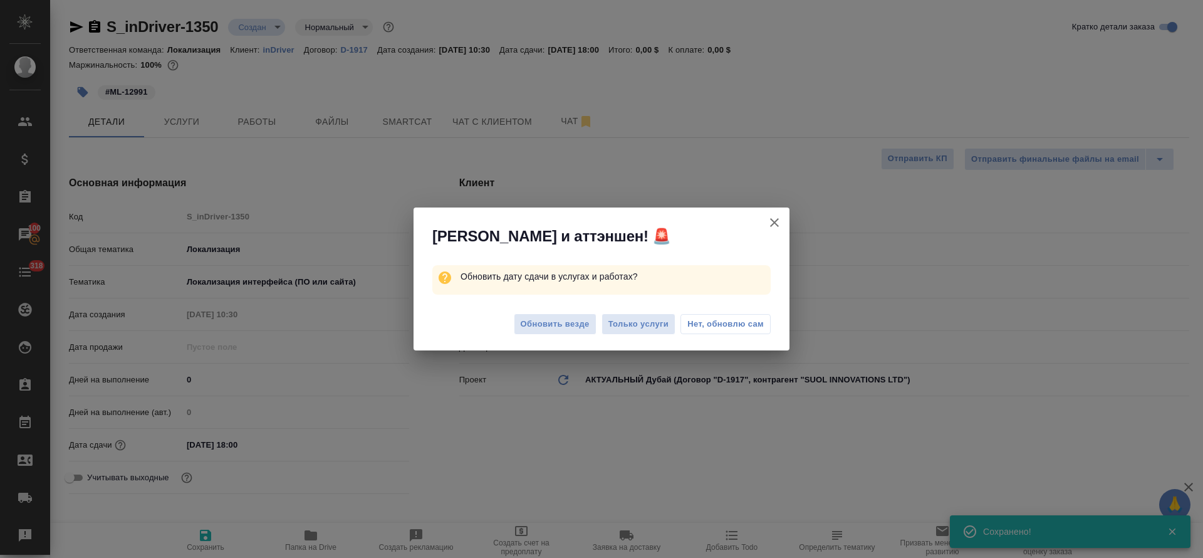
type textarea "x"
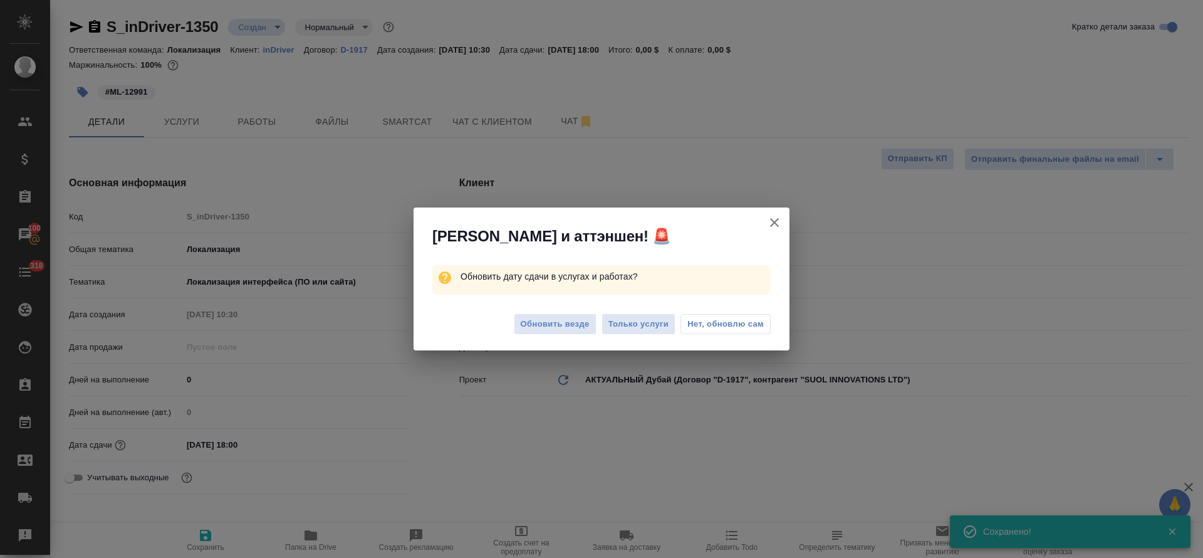
type textarea "x"
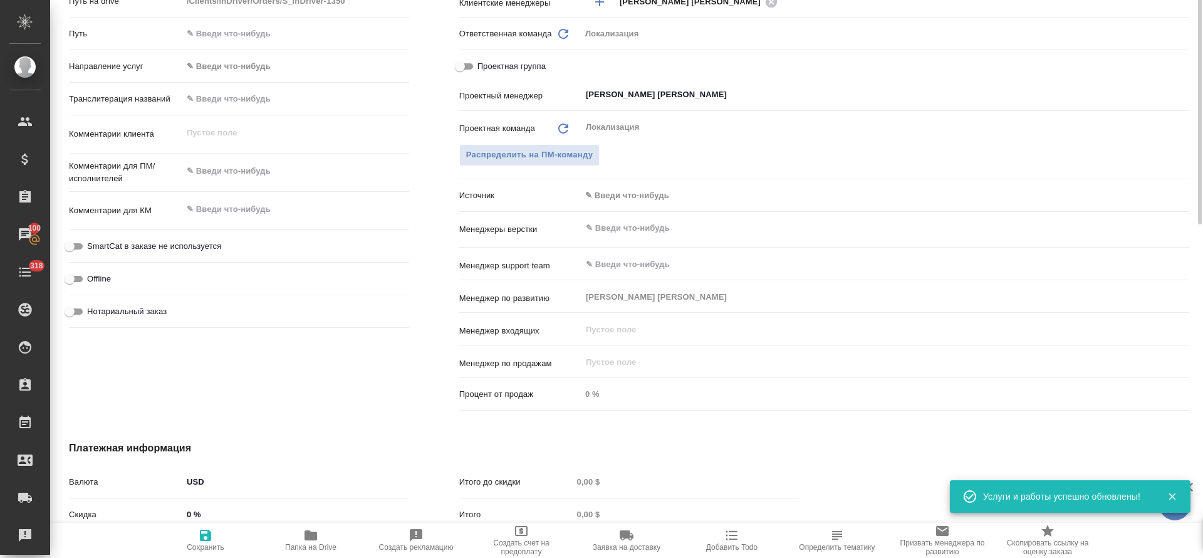
scroll to position [376, 0]
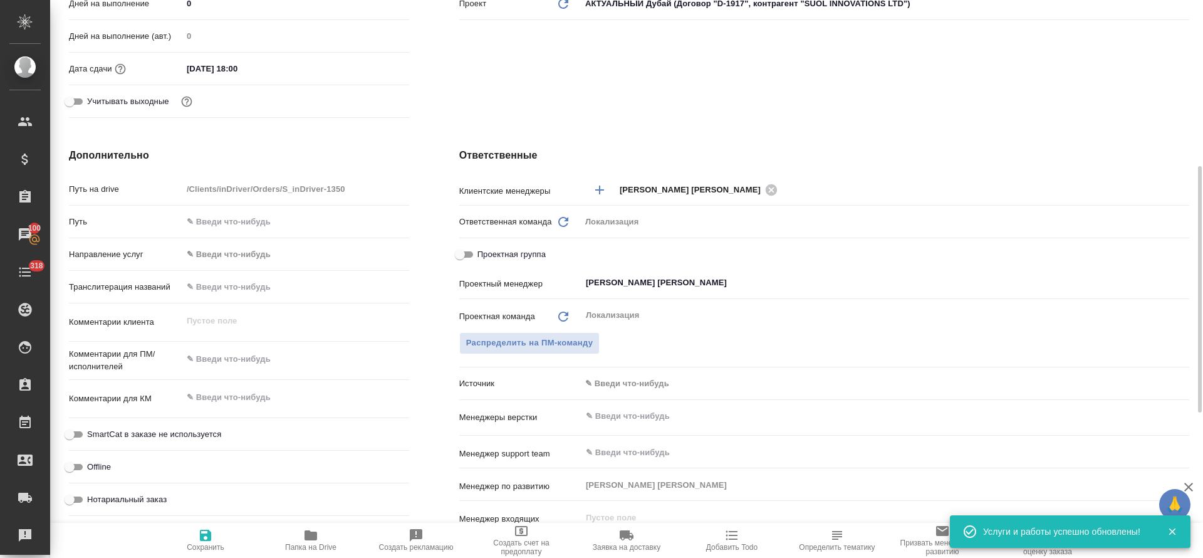
type textarea "x"
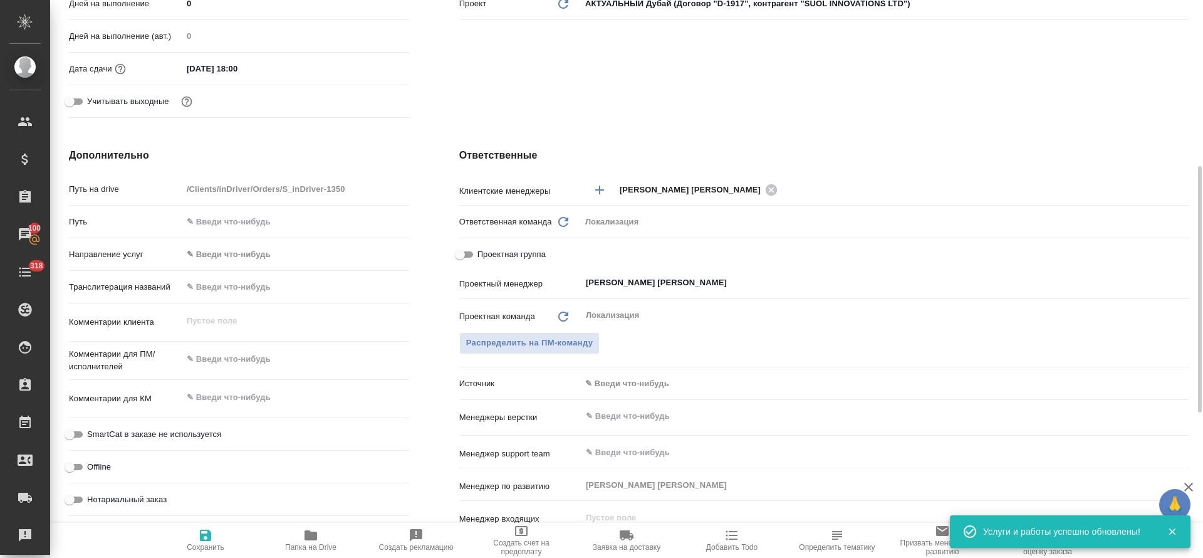
type textarea "x"
click at [209, 365] on textarea at bounding box center [295, 358] width 227 height 21
paste textarea "Please translate the new strings and check if the existing translations in this…"
type textarea "Please translate the new strings and check if the existing translations in this…"
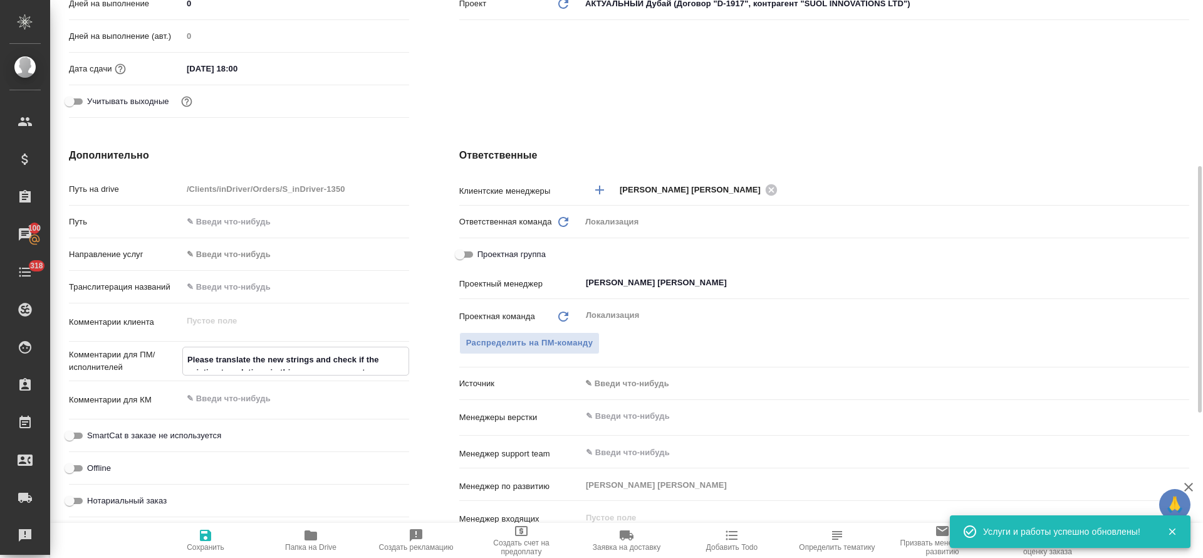
type textarea "x"
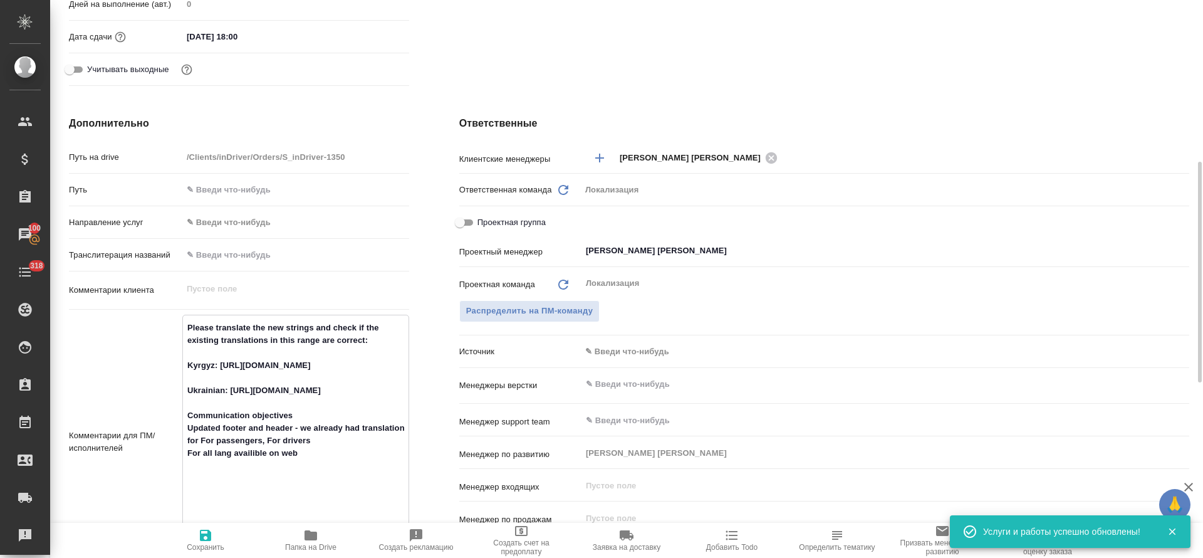
scroll to position [502, 0]
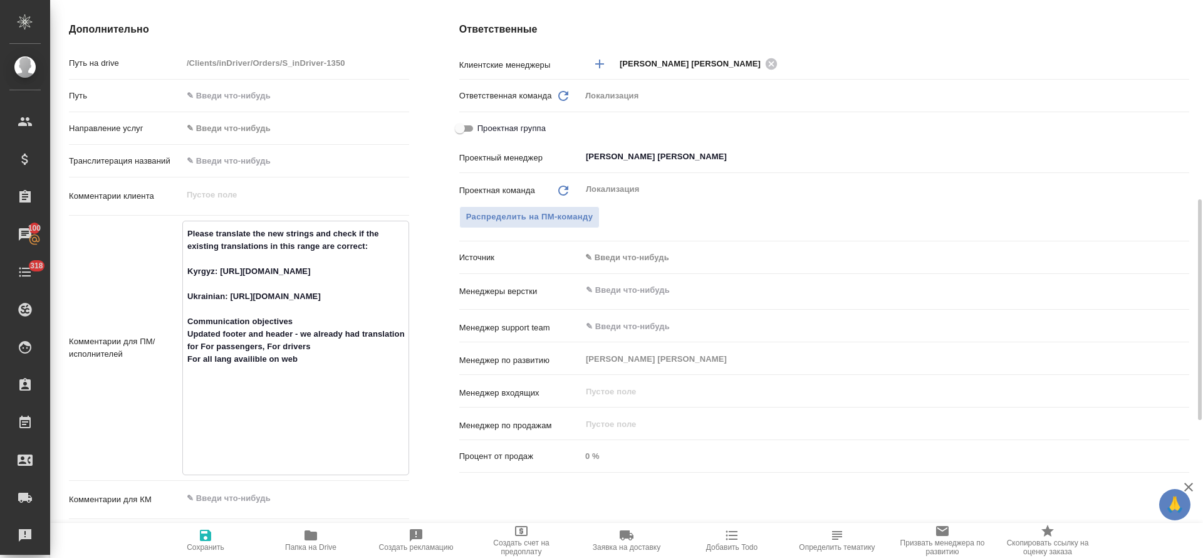
type textarea "Please translate the new strings and check if the existing translations in this…"
type textarea "x"
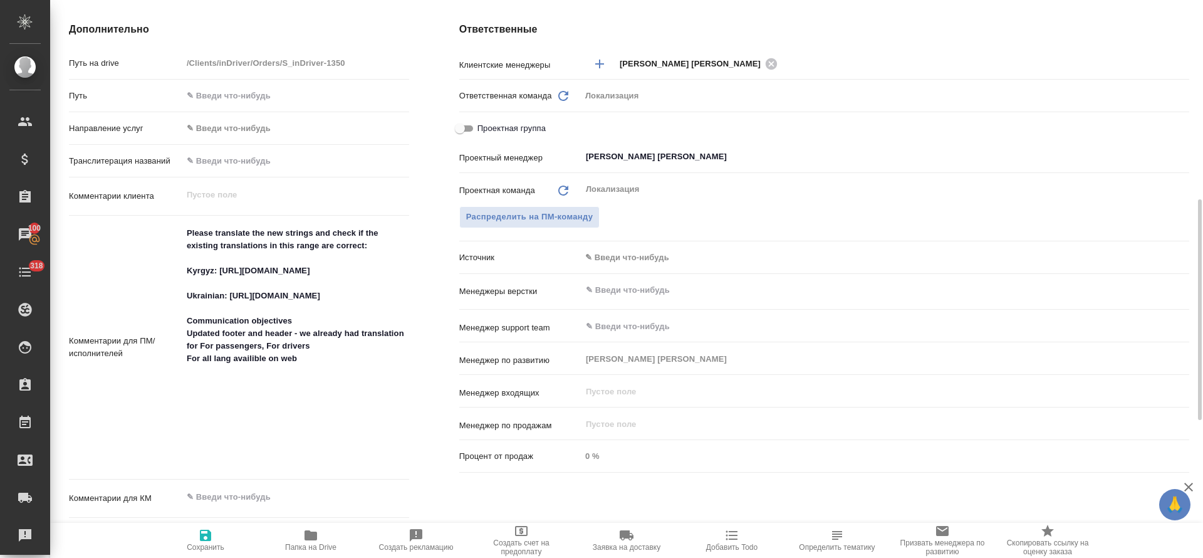
type textarea "x"
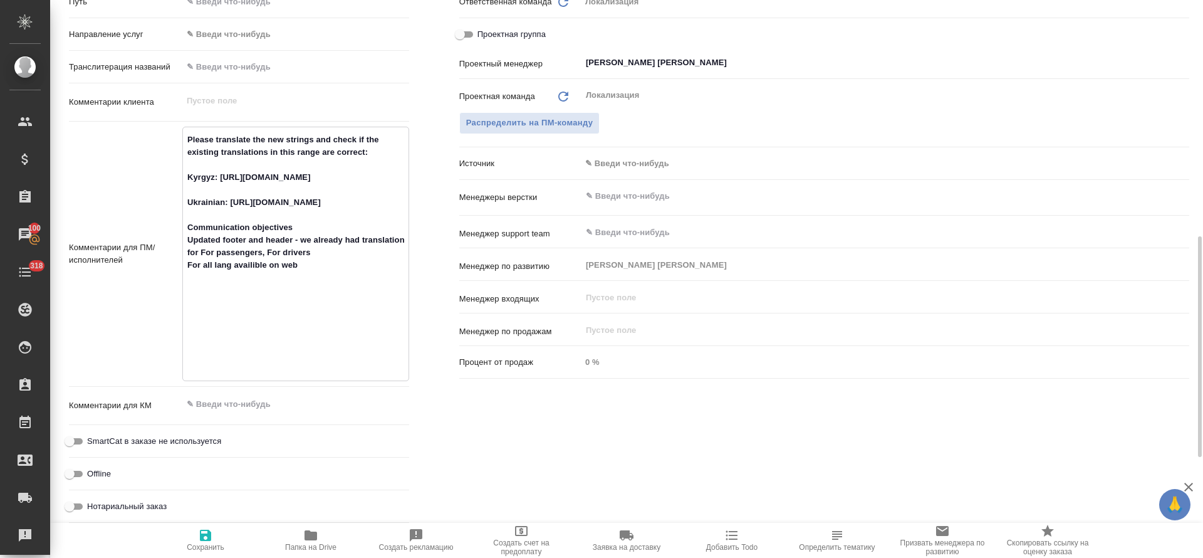
type textarea "x"
click at [247, 410] on textarea at bounding box center [296, 403] width 226 height 21
paste textarea "https://indriver.atlassian.net/browse/ML-12991?focusedCommentId=5355568&sourceT…"
type textarea "https://indriver.atlassian.net/browse/ML-12991?focusedCommentId=5355568&sourceT…"
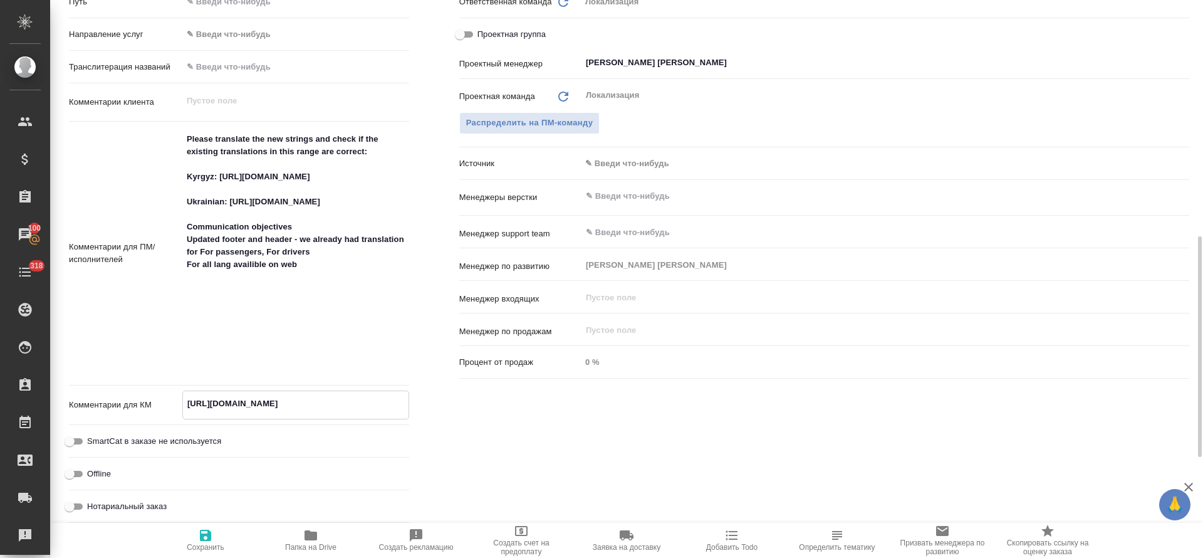
type textarea "x"
type textarea "https://indriver.atlassian.net/browse/ML-12991?focusedCommentId=5355568&sourceT…"
type textarea "x"
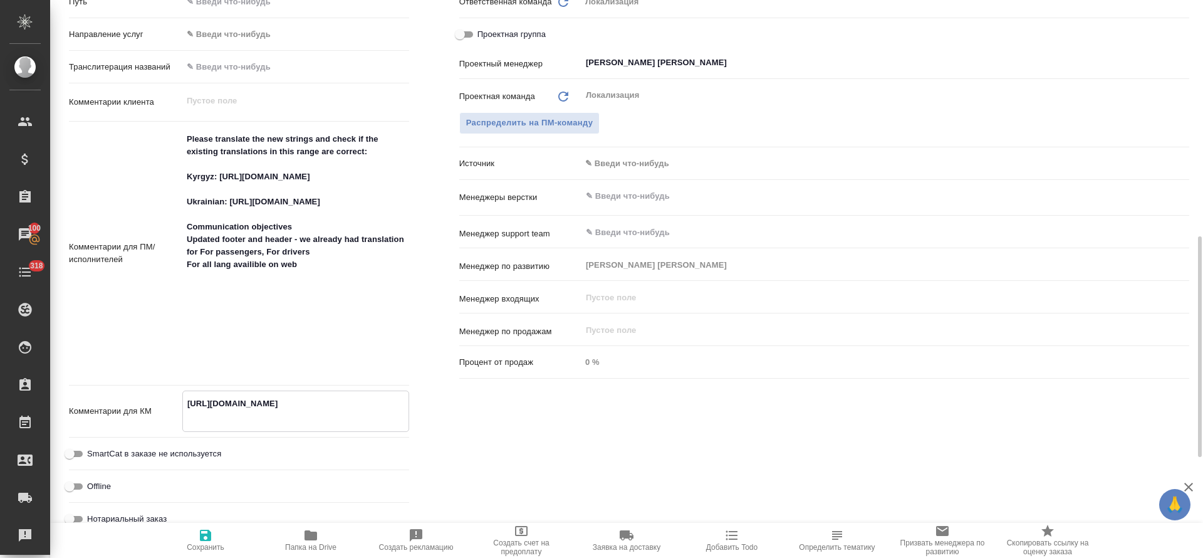
click at [199, 533] on icon "button" at bounding box center [205, 535] width 15 height 15
type textarea "x"
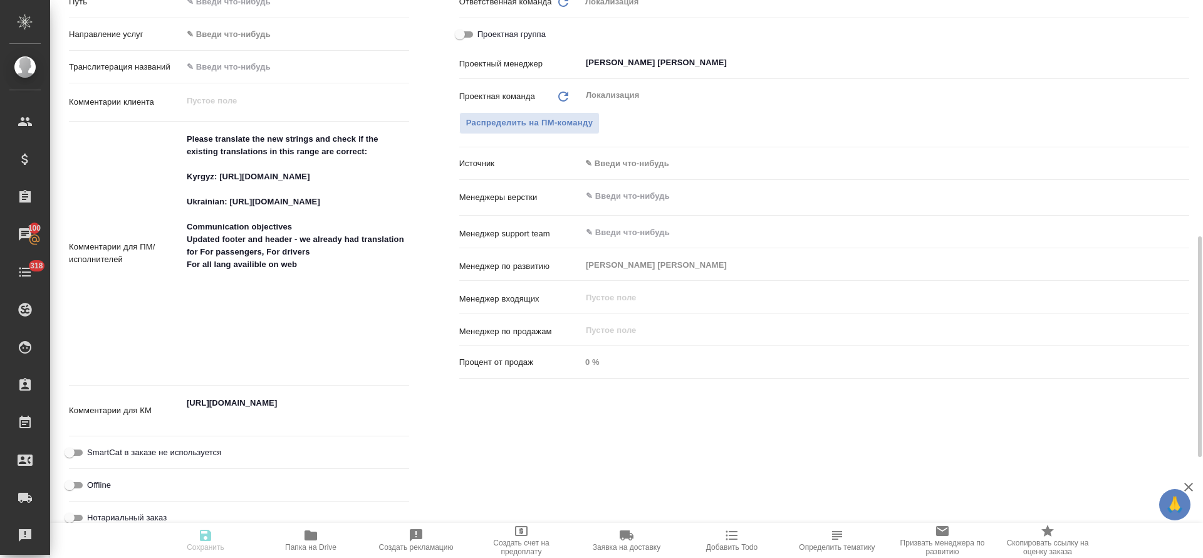
type textarea "x"
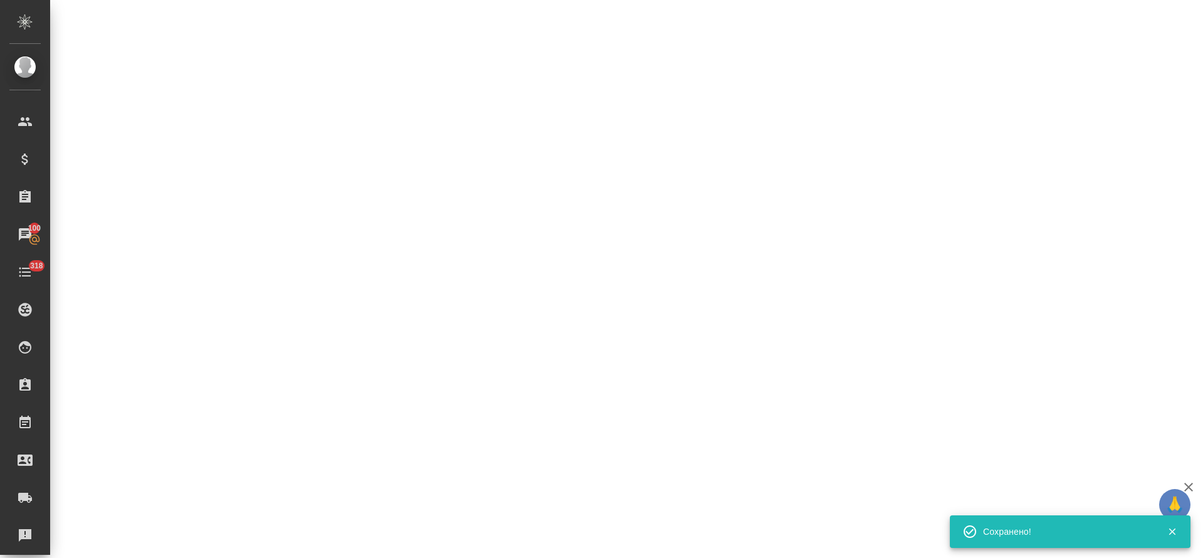
select select "RU"
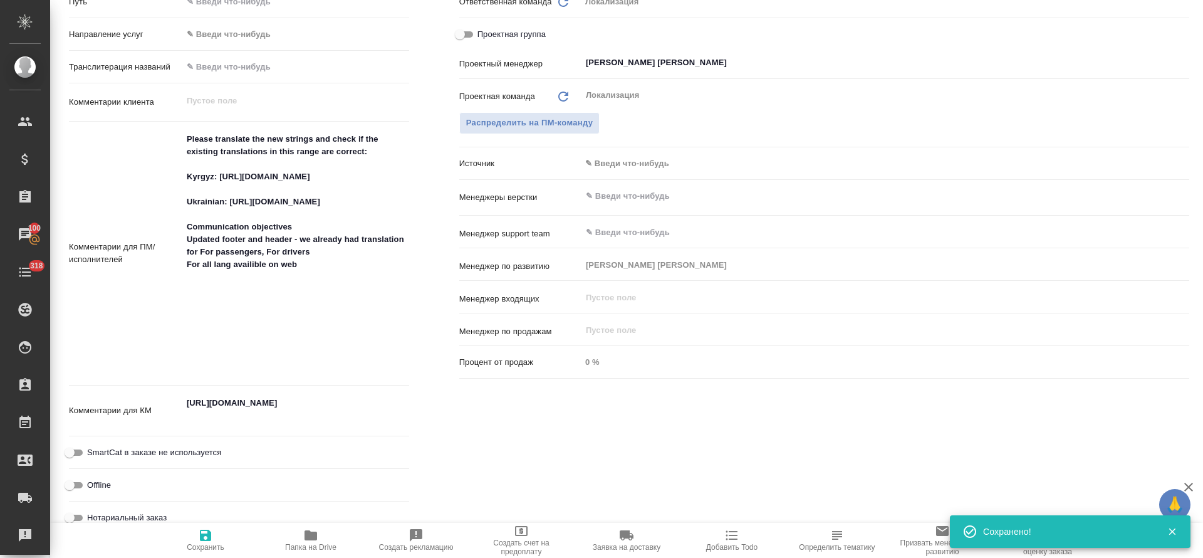
type textarea "x"
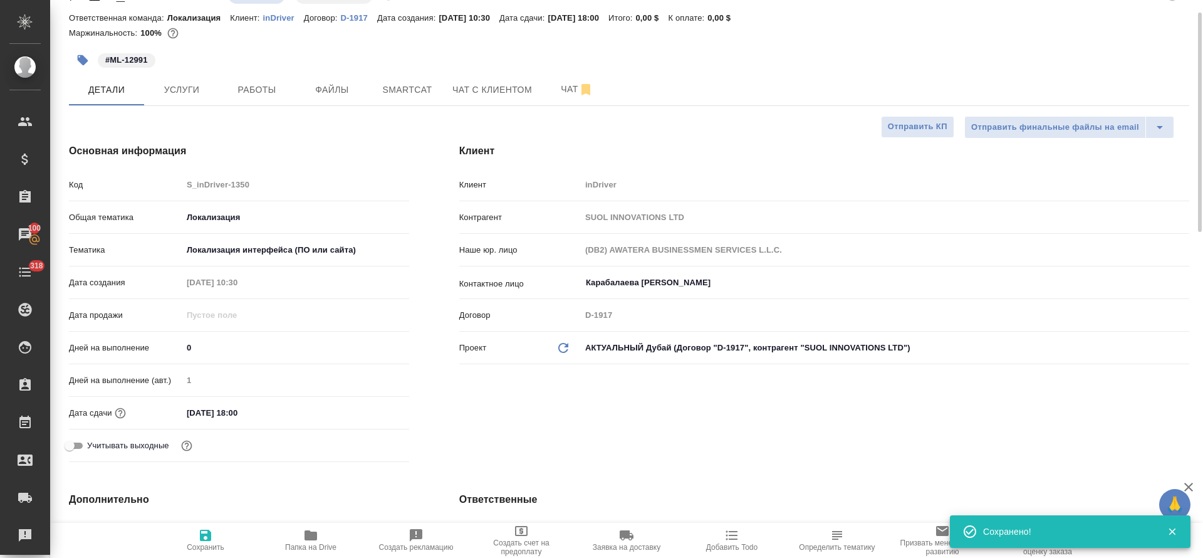
scroll to position [0, 0]
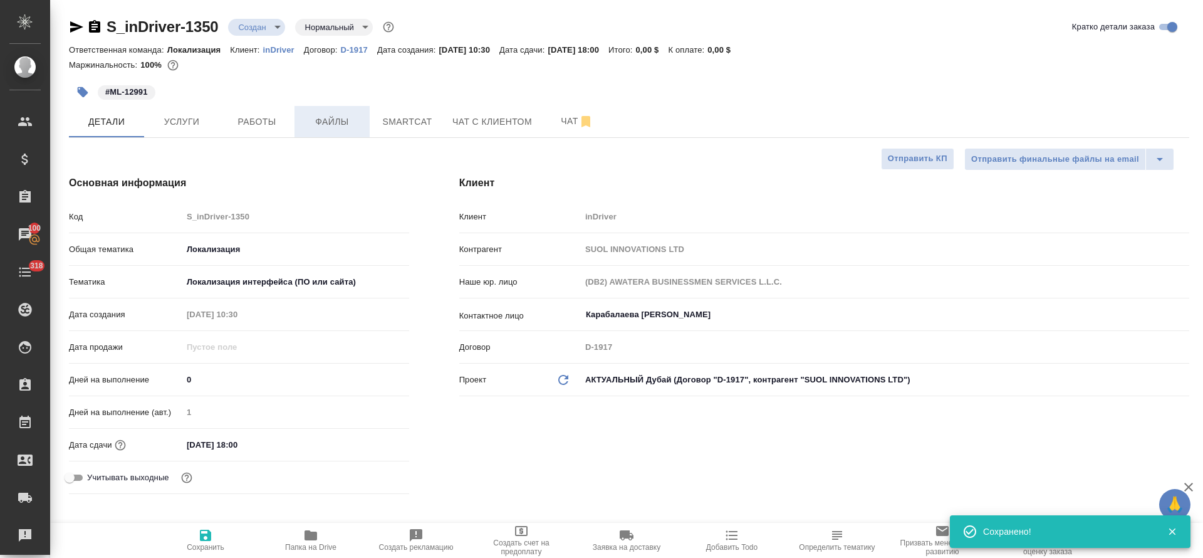
click at [335, 125] on span "Файлы" at bounding box center [332, 122] width 60 height 16
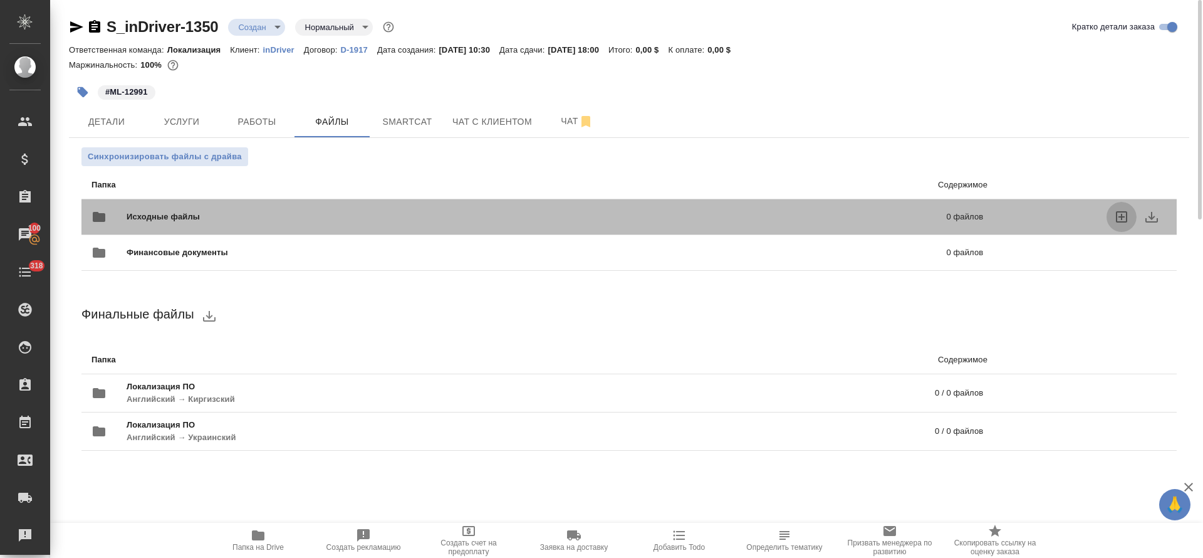
click at [1121, 219] on icon "uploadFiles" at bounding box center [1121, 216] width 11 height 11
click at [0, 0] on input "uploadFiles" at bounding box center [0, 0] width 0 height 0
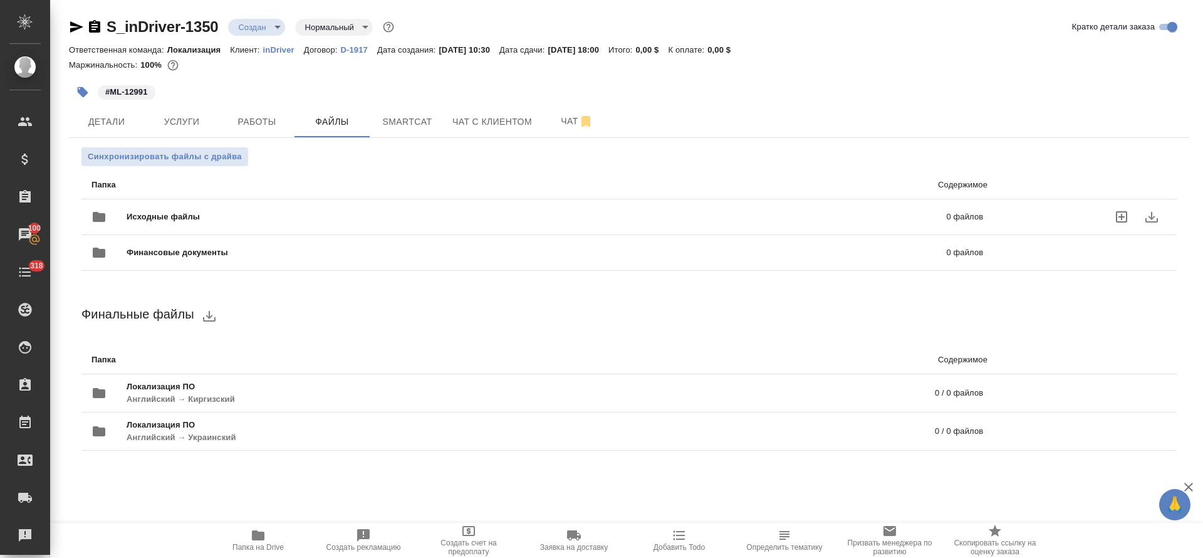
click at [1114, 217] on icon "uploadFiles" at bounding box center [1121, 216] width 15 height 15
click at [0, 0] on input "uploadFiles" at bounding box center [0, 0] width 0 height 0
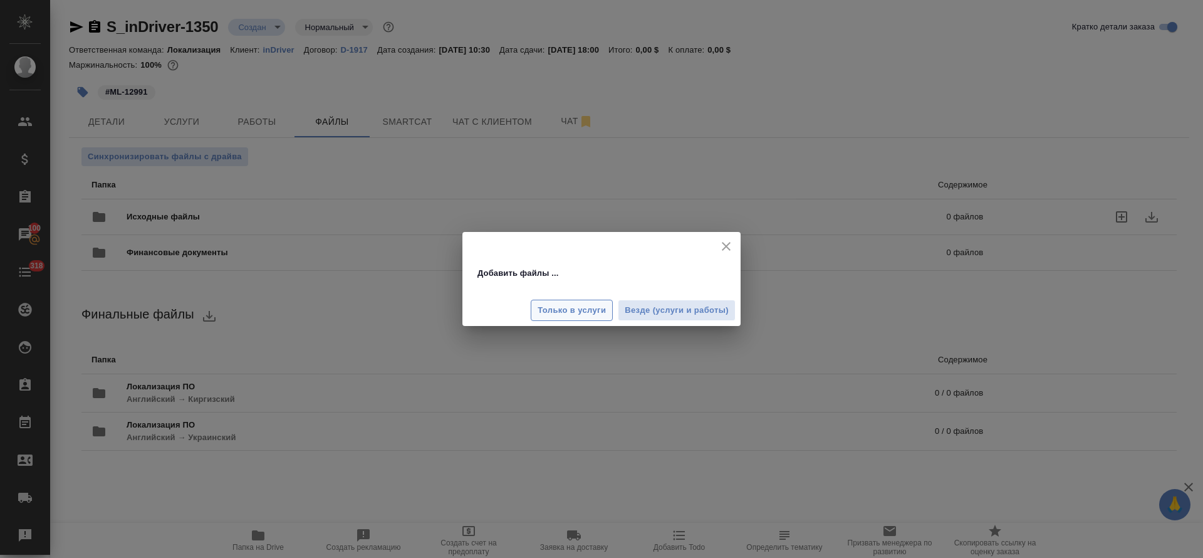
click at [597, 318] on button "Только в услуги" at bounding box center [572, 311] width 82 height 22
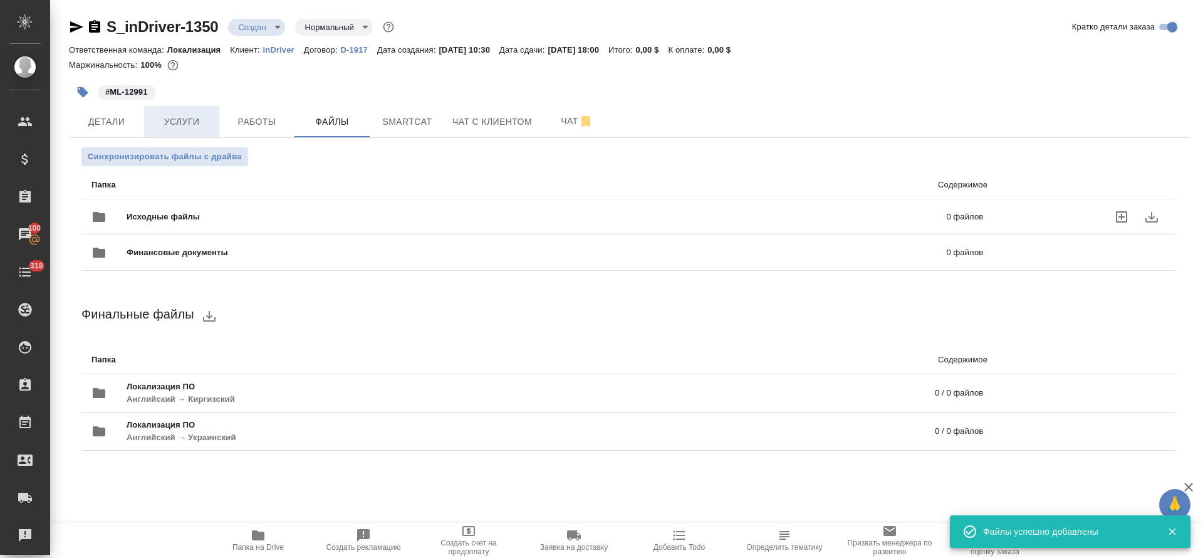
click at [165, 122] on span "Услуги" at bounding box center [182, 122] width 60 height 16
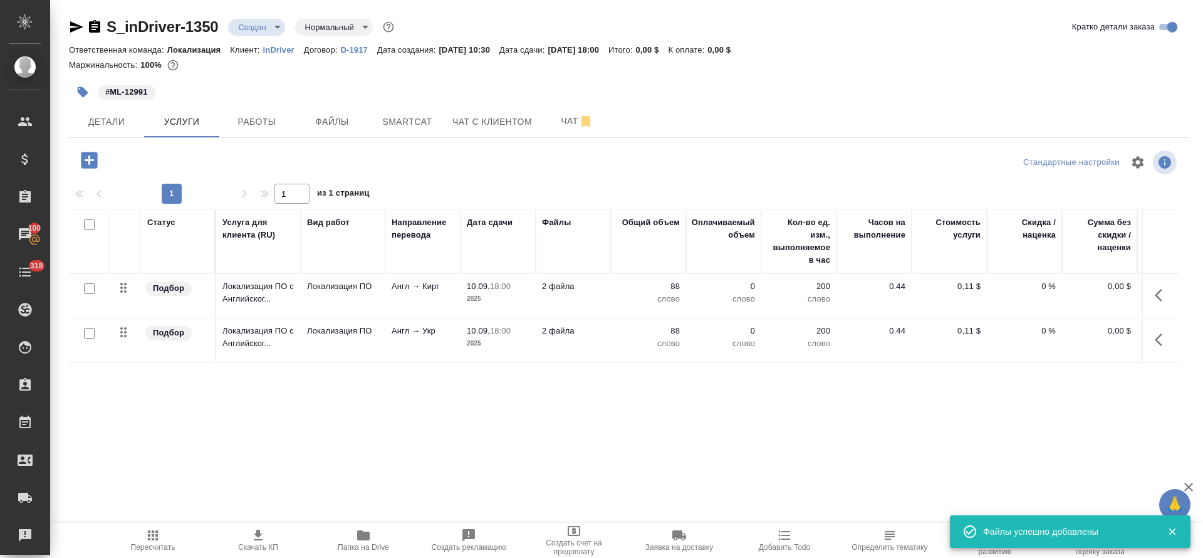
click at [1162, 290] on icon "button" at bounding box center [1162, 295] width 15 height 15
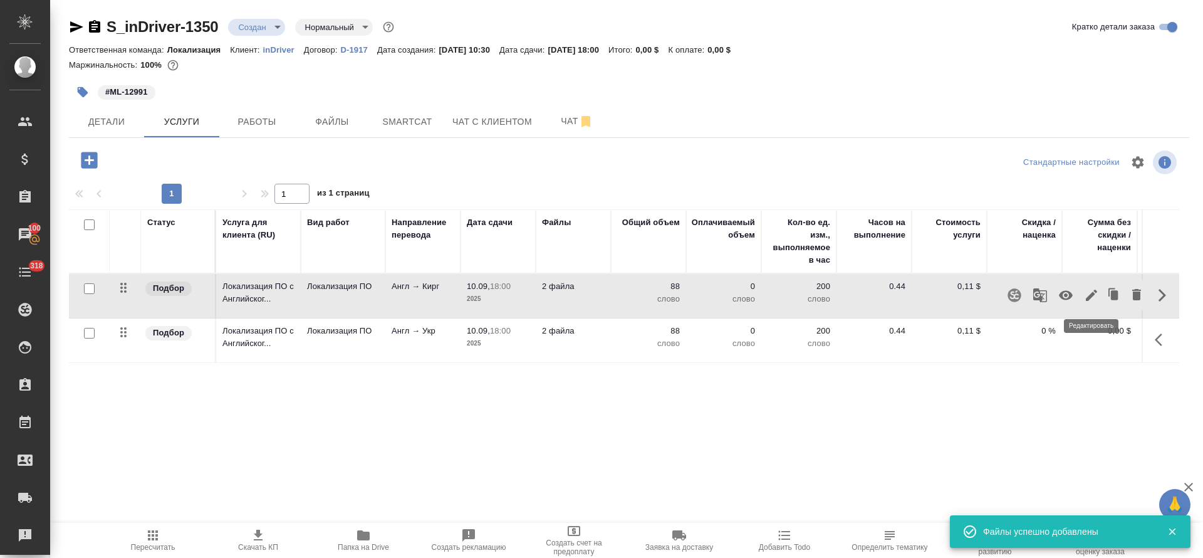
click at [1095, 295] on icon "button" at bounding box center [1091, 295] width 15 height 15
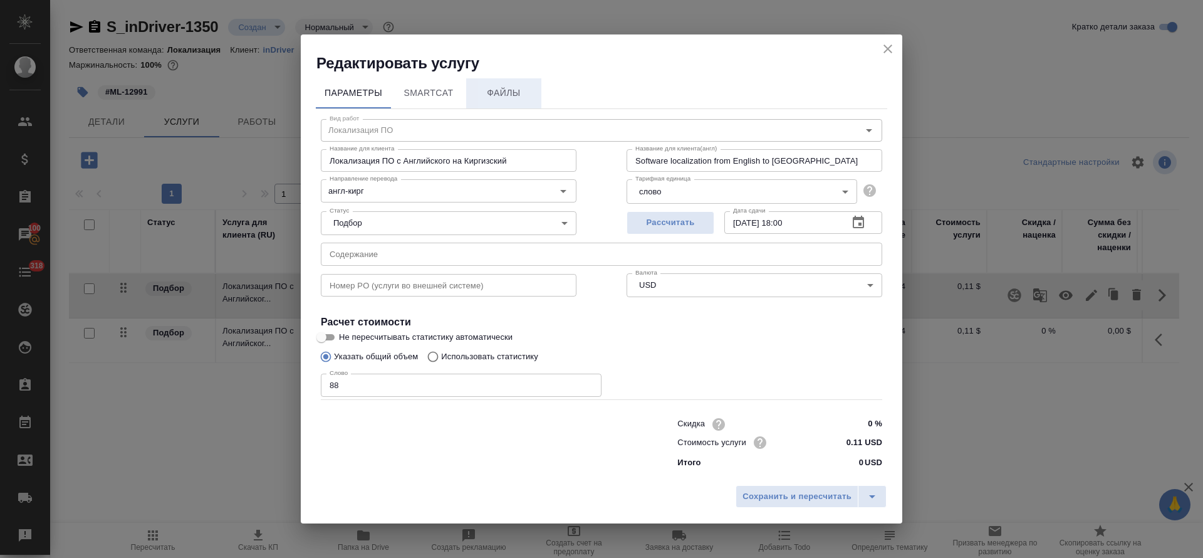
click at [493, 97] on span "Файлы" at bounding box center [504, 93] width 60 height 16
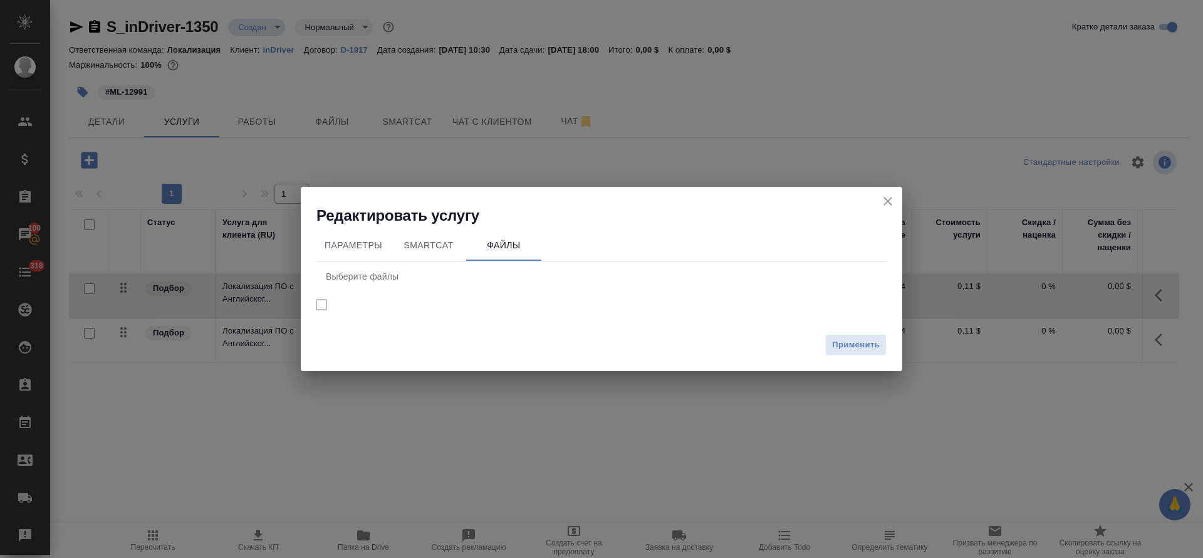
click at [886, 200] on icon "close" at bounding box center [887, 201] width 15 height 15
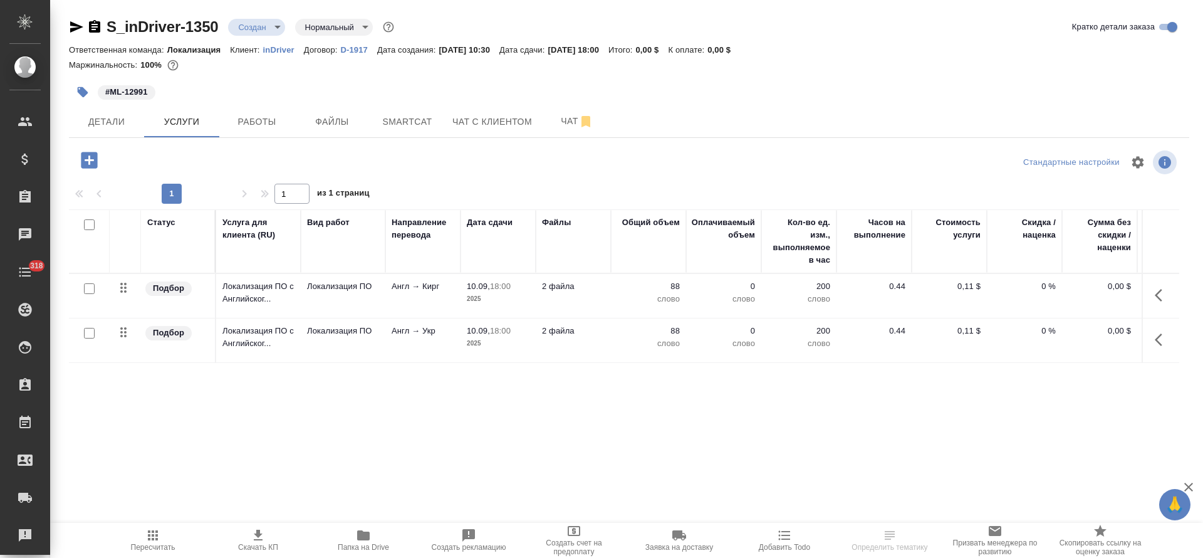
click at [1167, 296] on icon "button" at bounding box center [1162, 295] width 15 height 15
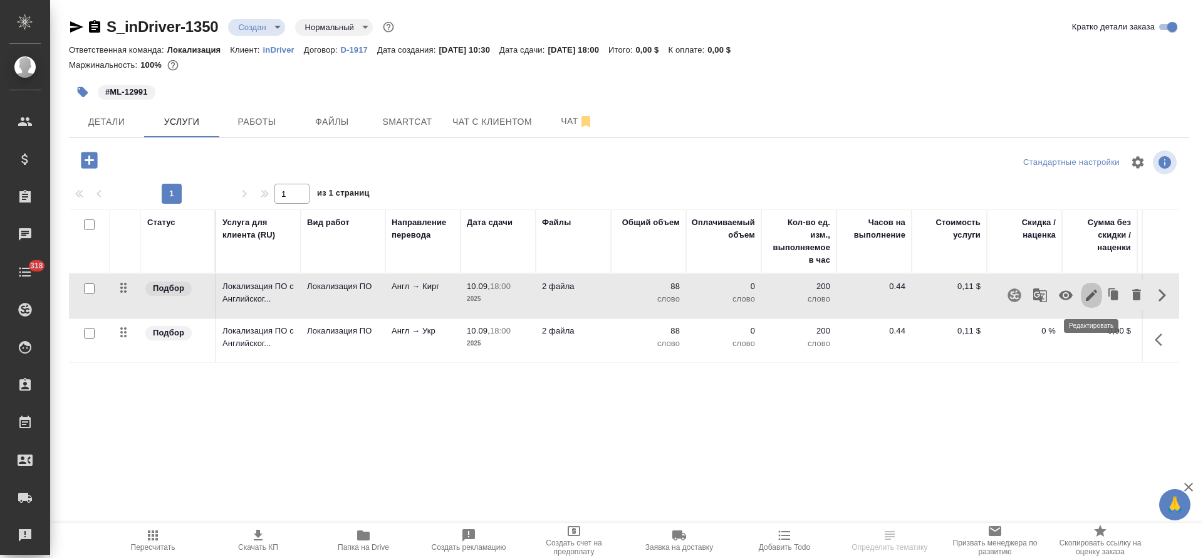
click at [1089, 294] on icon "button" at bounding box center [1091, 295] width 15 height 15
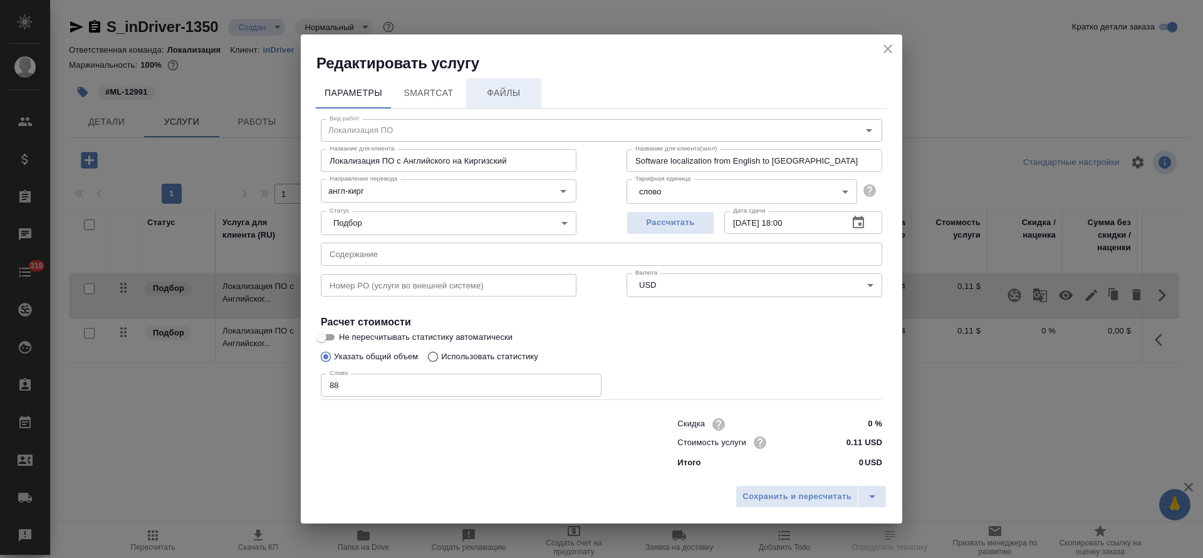
click at [496, 102] on button "Файлы" at bounding box center [503, 93] width 75 height 30
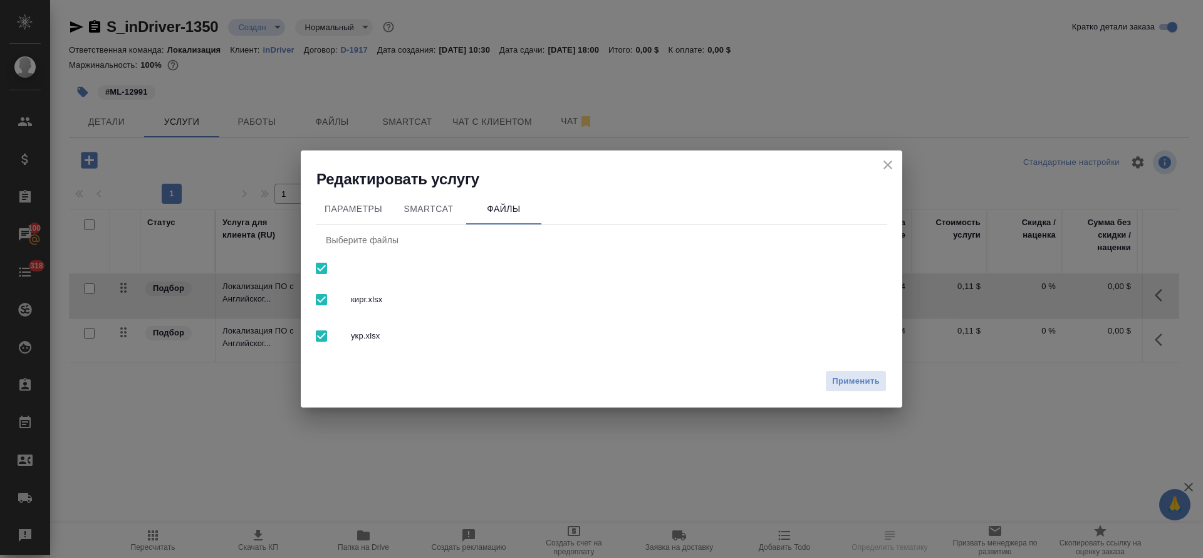
click at [358, 335] on span "укр.xlsx" at bounding box center [614, 336] width 526 height 13
checkbox input "false"
click at [850, 380] on span "Применить" at bounding box center [856, 381] width 48 height 14
click at [887, 166] on icon "close" at bounding box center [888, 164] width 9 height 9
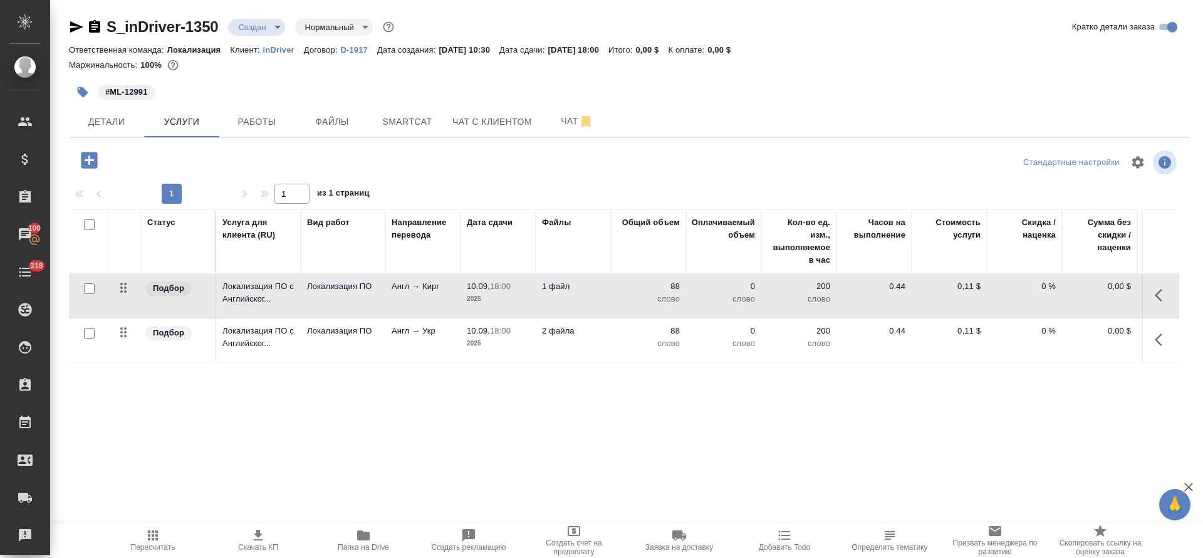
click at [1167, 352] on button "button" at bounding box center [1162, 340] width 30 height 30
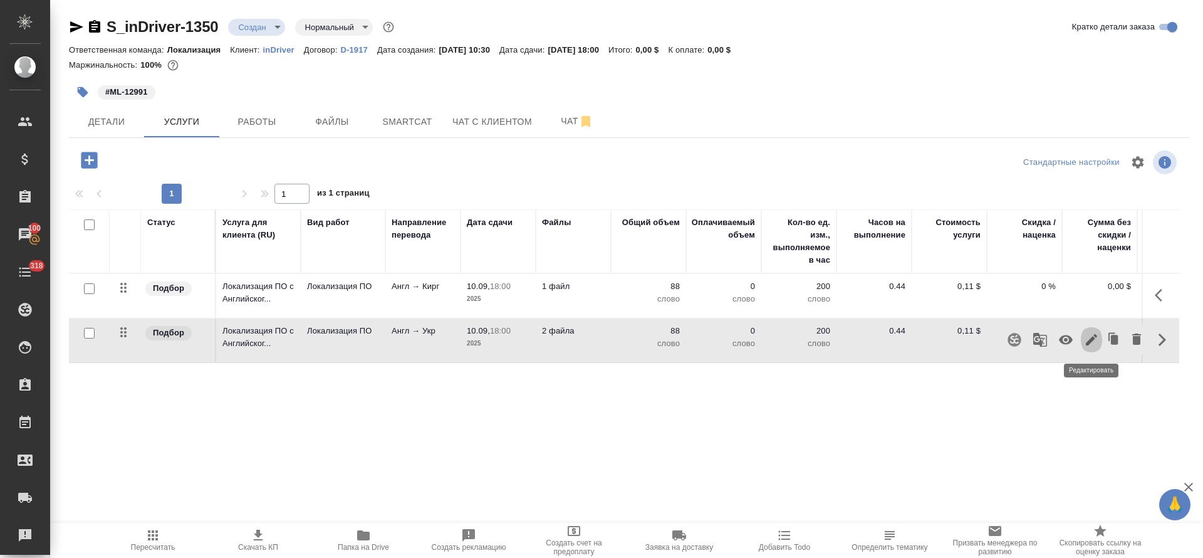
click at [1089, 341] on icon "button" at bounding box center [1091, 339] width 11 height 11
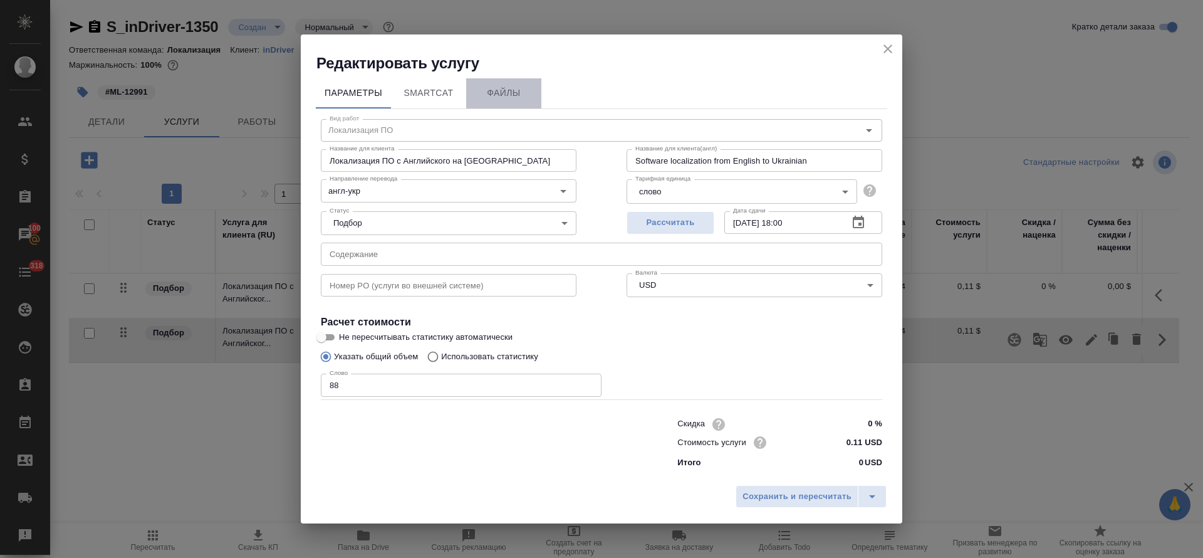
click at [494, 97] on span "Файлы" at bounding box center [504, 93] width 60 height 16
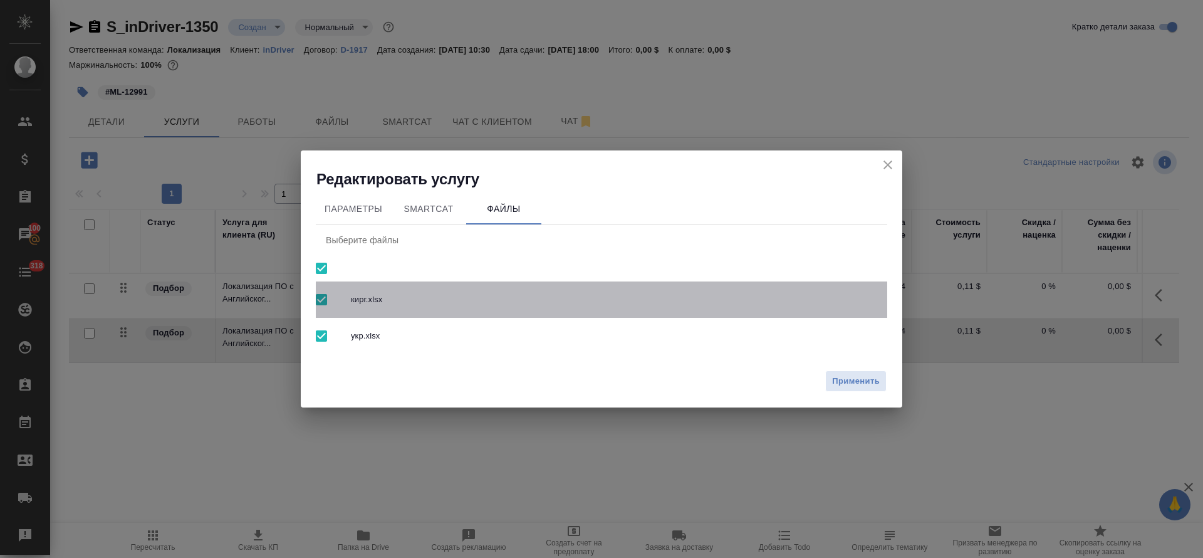
click at [372, 303] on span "кирг.xlsx" at bounding box center [614, 299] width 526 height 13
checkbox input "false"
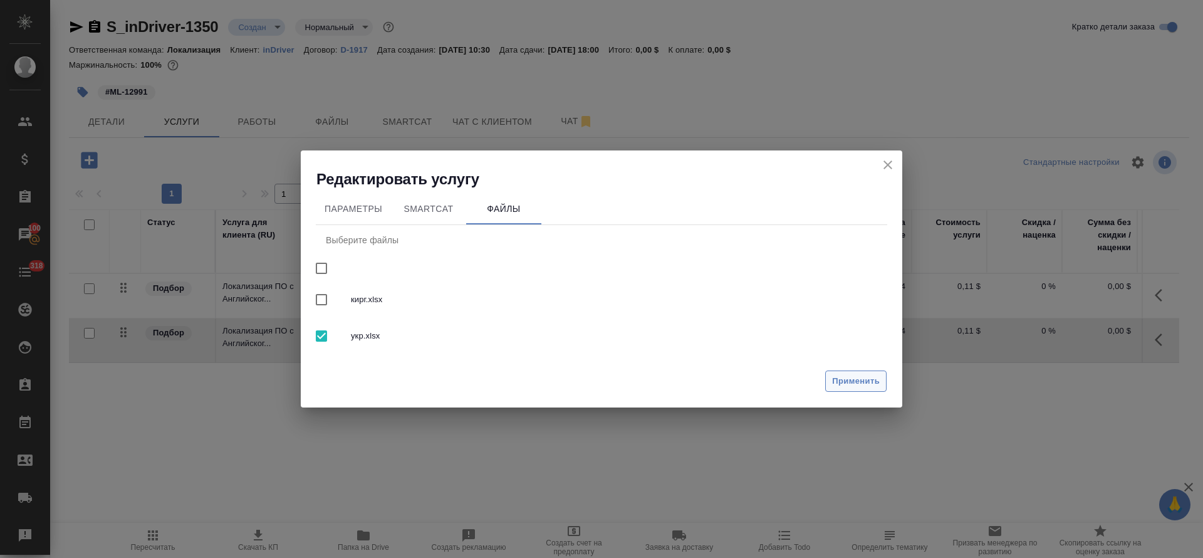
click at [867, 384] on span "Применить" at bounding box center [856, 381] width 48 height 14
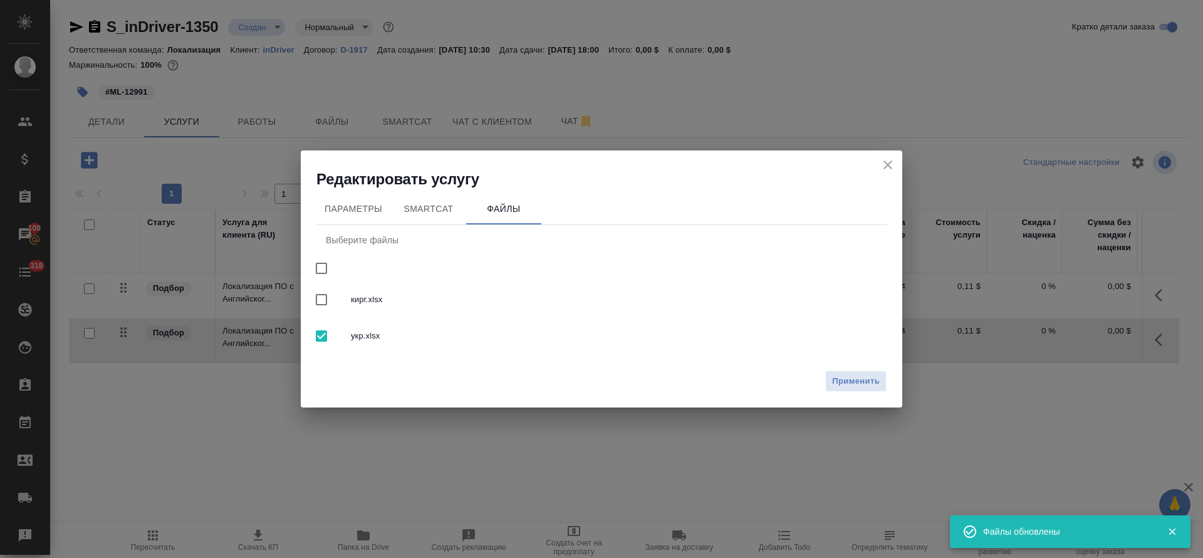
click at [883, 164] on icon "close" at bounding box center [887, 164] width 15 height 15
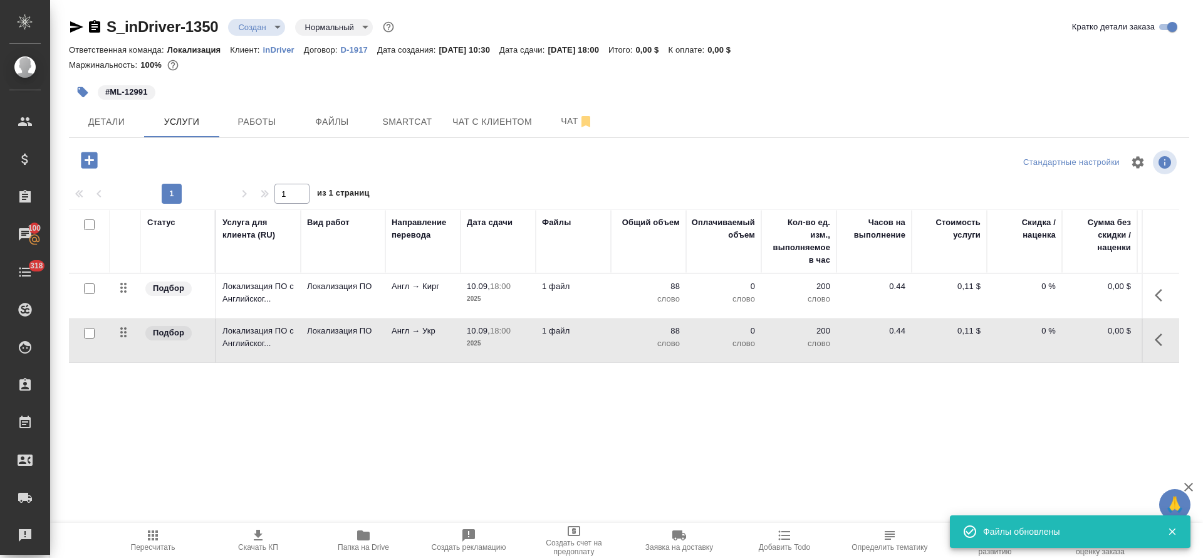
click at [91, 221] on input "checkbox" at bounding box center [89, 224] width 11 height 11
checkbox input "true"
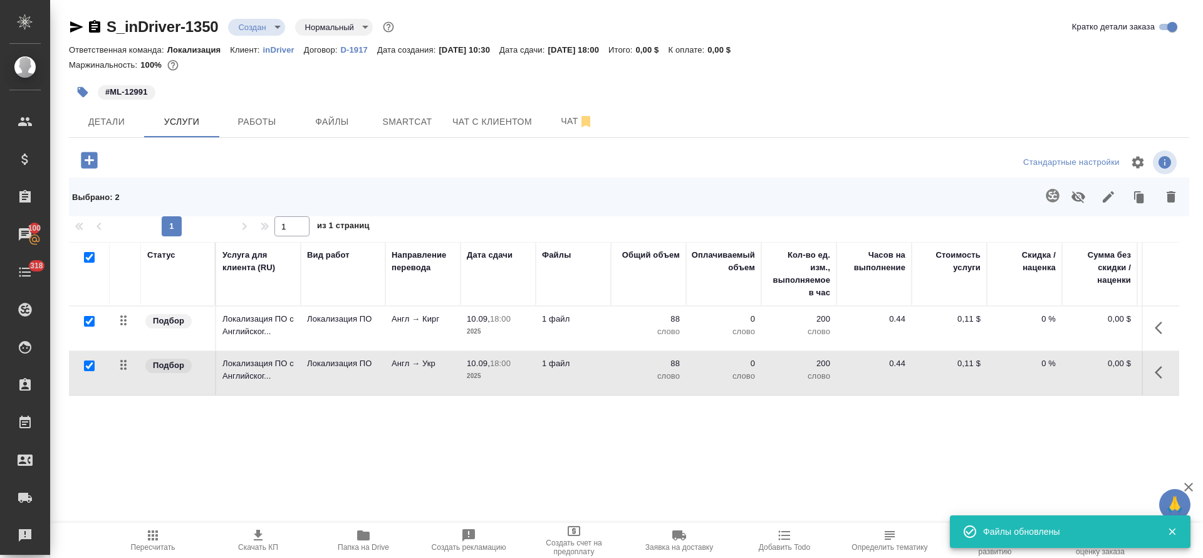
click at [1047, 200] on icon "button" at bounding box center [1052, 195] width 15 height 15
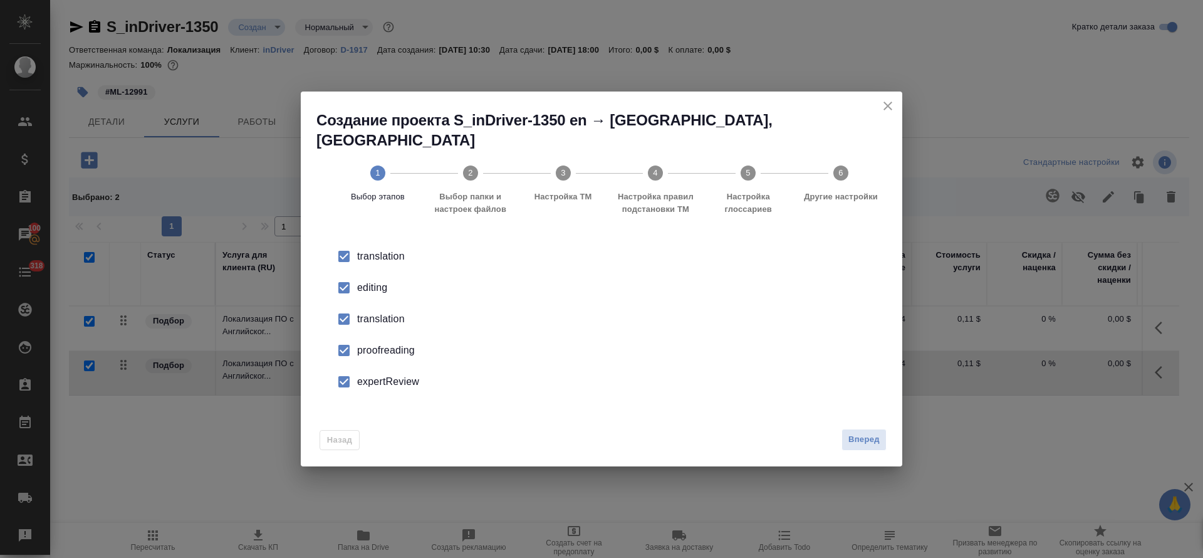
click at [375, 280] on div "editing" at bounding box center [614, 287] width 515 height 15
click at [365, 311] on div "translation" at bounding box center [614, 318] width 515 height 15
click at [365, 335] on li "proofreading" at bounding box center [601, 350] width 561 height 31
click at [364, 374] on div "expertReview" at bounding box center [614, 381] width 515 height 15
click at [881, 434] on button "Вперед" at bounding box center [864, 440] width 45 height 22
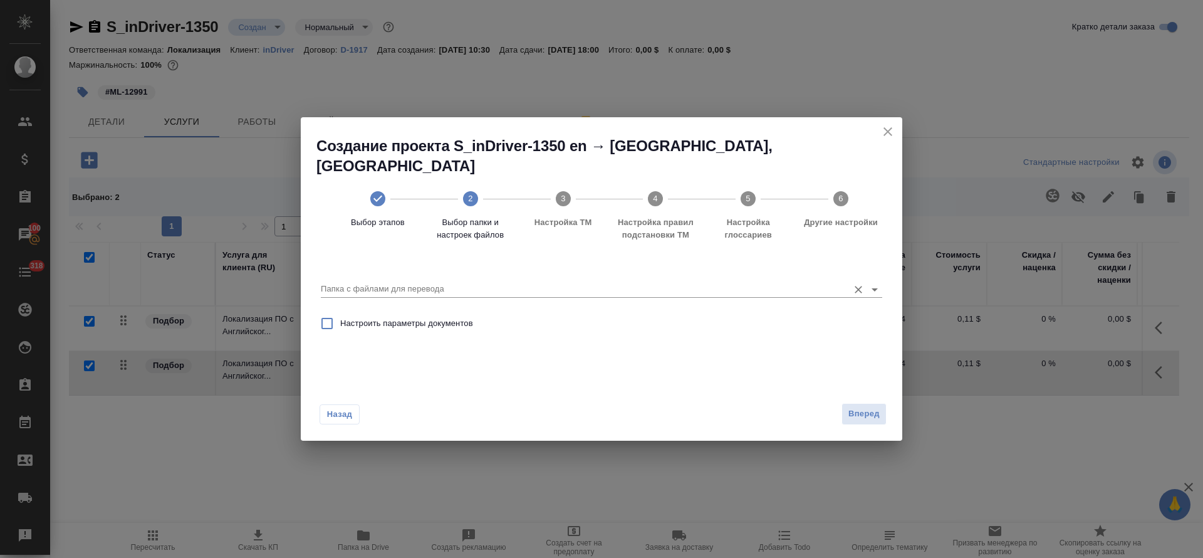
click at [452, 282] on input "Папка с файлами для перевода" at bounding box center [581, 288] width 521 height 15
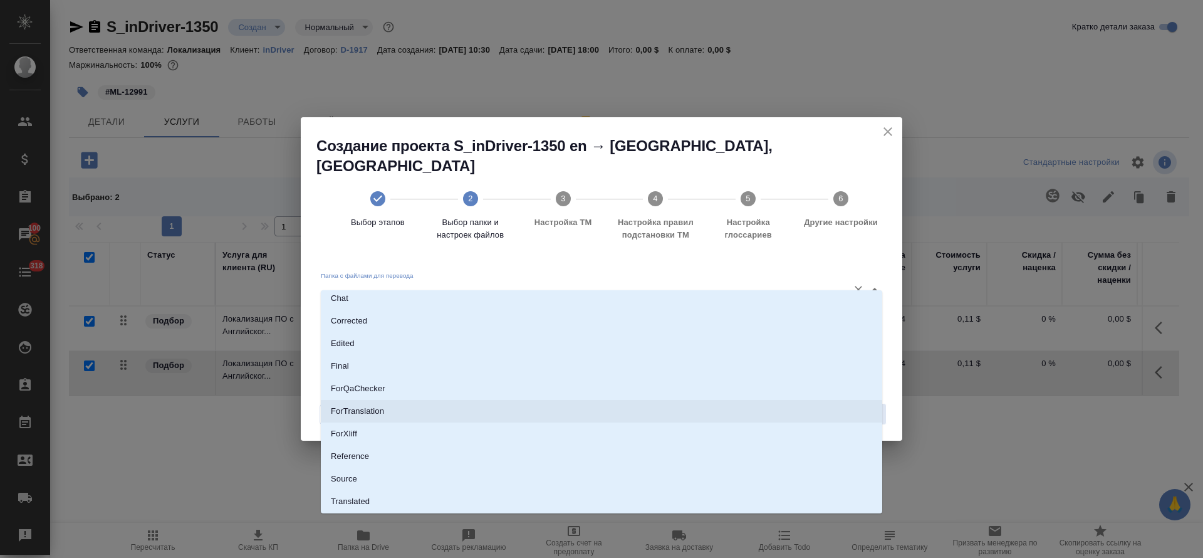
scroll to position [74, 0]
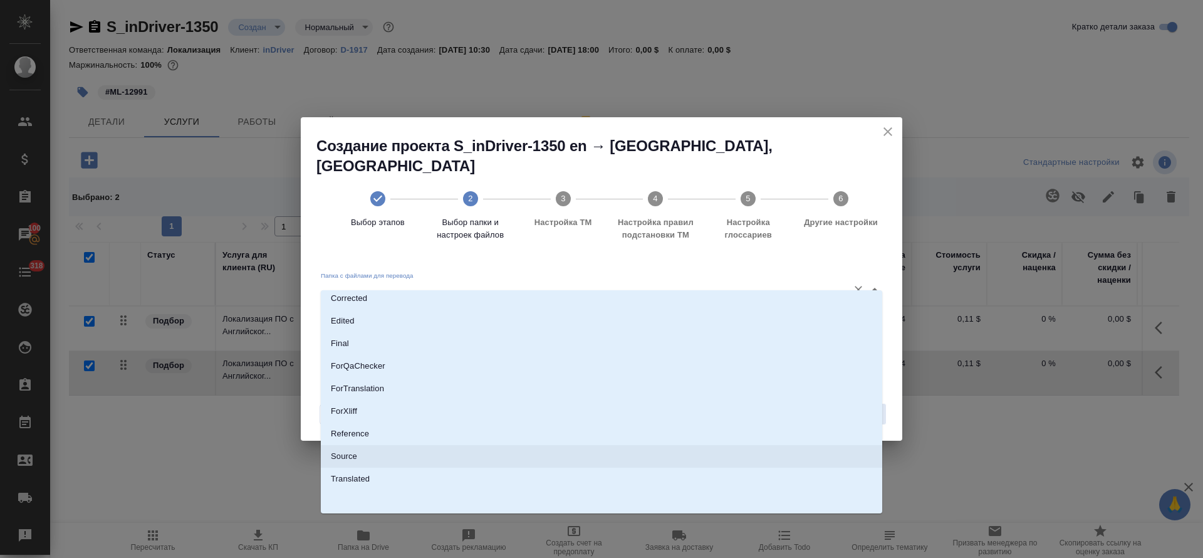
click at [369, 455] on li "Source" at bounding box center [601, 456] width 561 height 23
type input "Source"
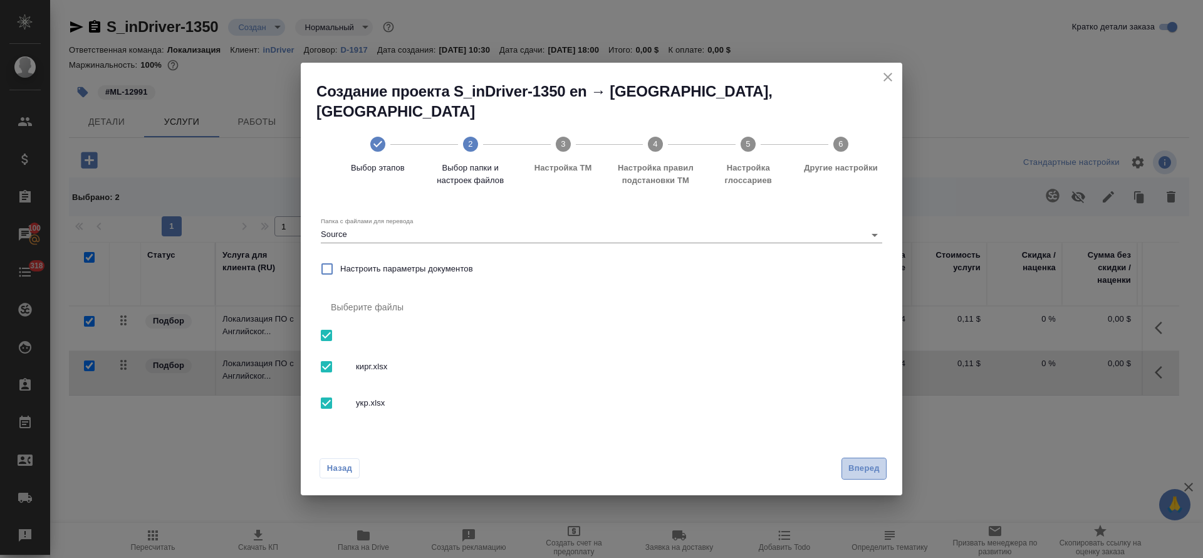
click at [860, 461] on span "Вперед" at bounding box center [863, 468] width 31 height 14
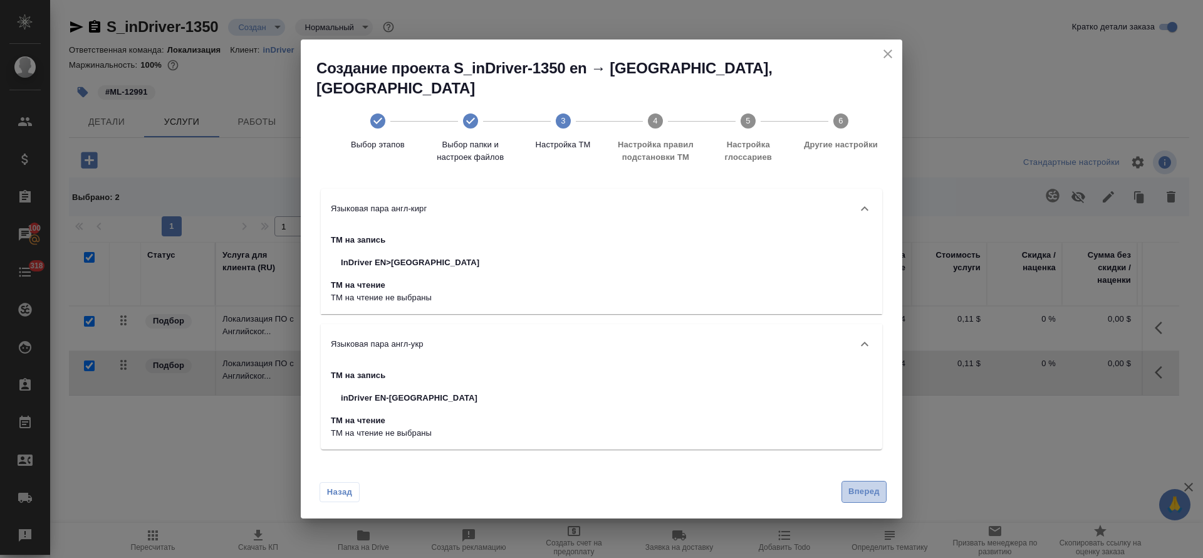
click at [870, 487] on span "Вперед" at bounding box center [863, 491] width 31 height 14
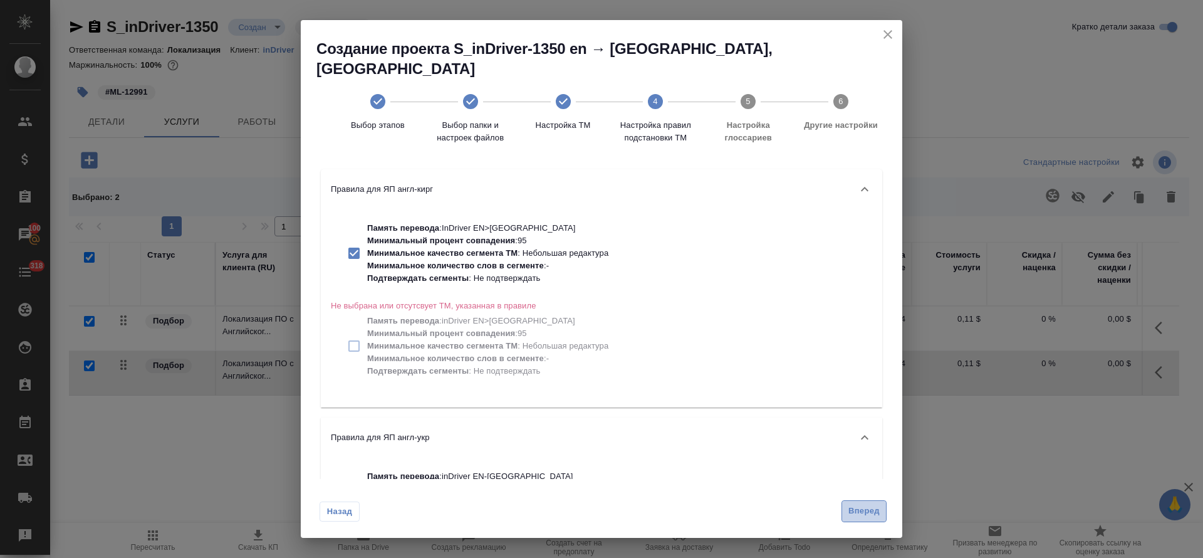
click at [875, 511] on span "Вперед" at bounding box center [863, 511] width 31 height 14
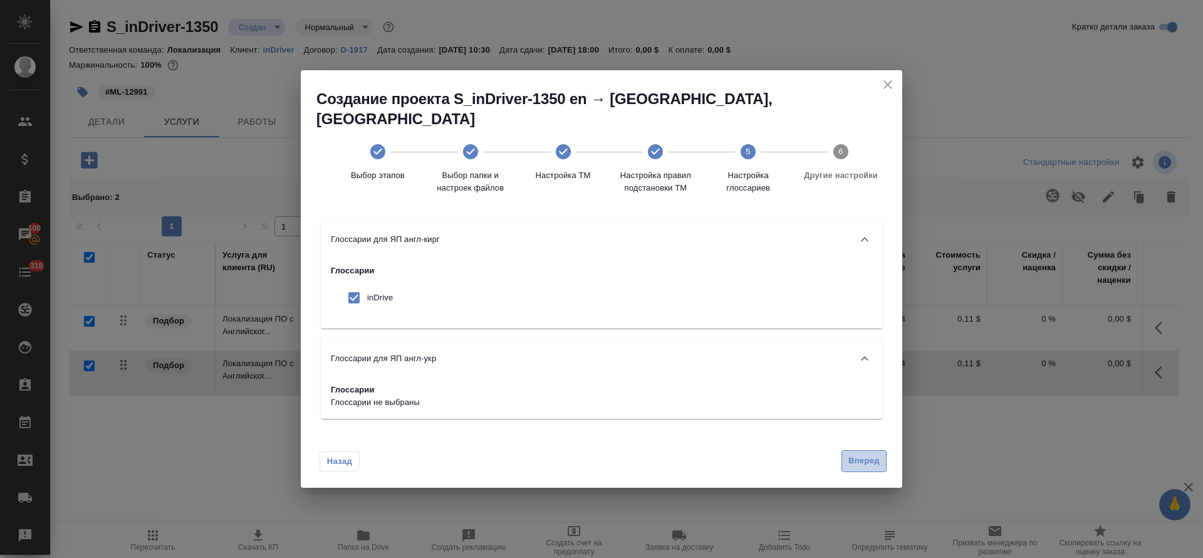
click at [867, 455] on span "Вперед" at bounding box center [863, 461] width 31 height 14
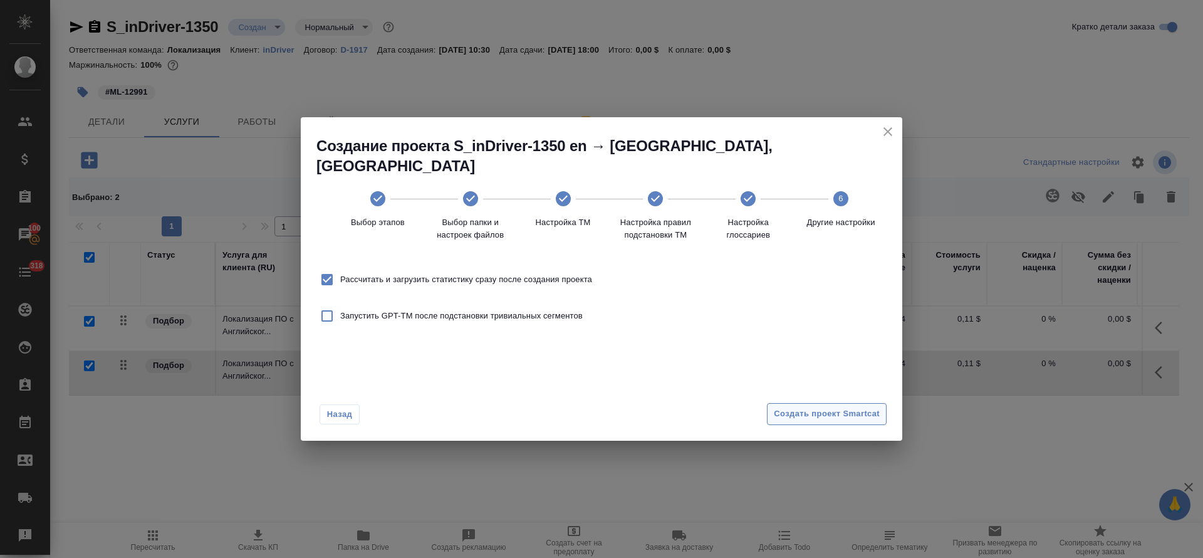
click at [782, 407] on span "Создать проект Smartcat" at bounding box center [827, 414] width 106 height 14
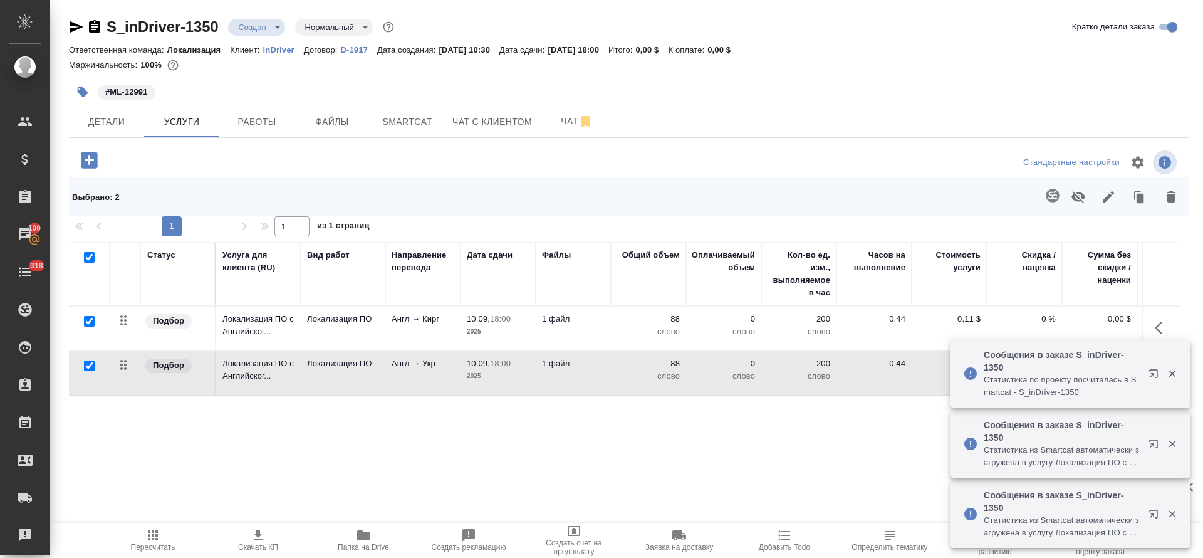
click at [172, 543] on span "Пересчитать" at bounding box center [153, 547] width 44 height 9
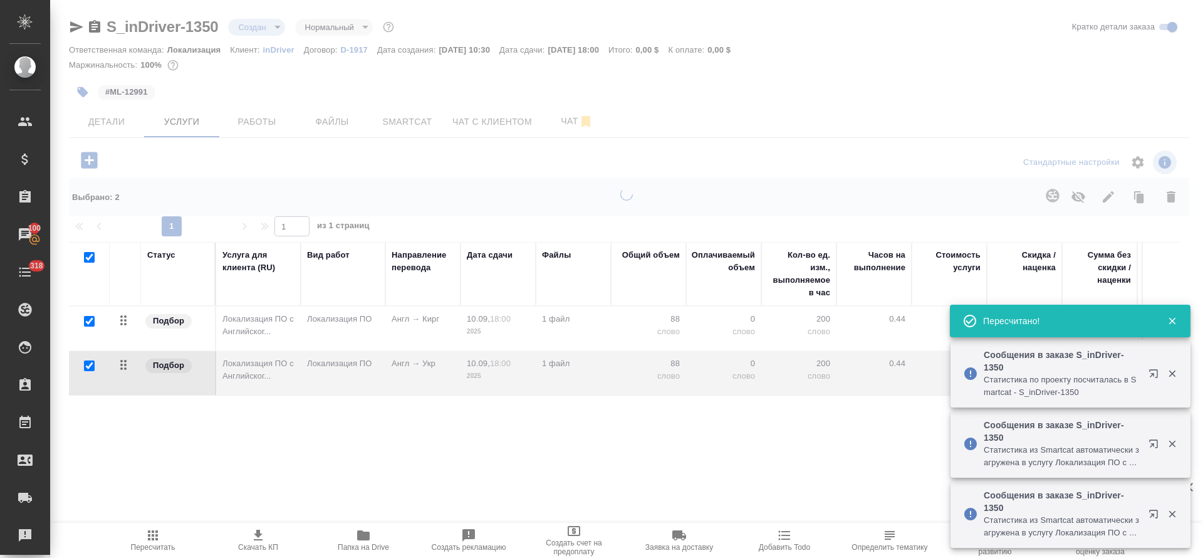
type input "urgent"
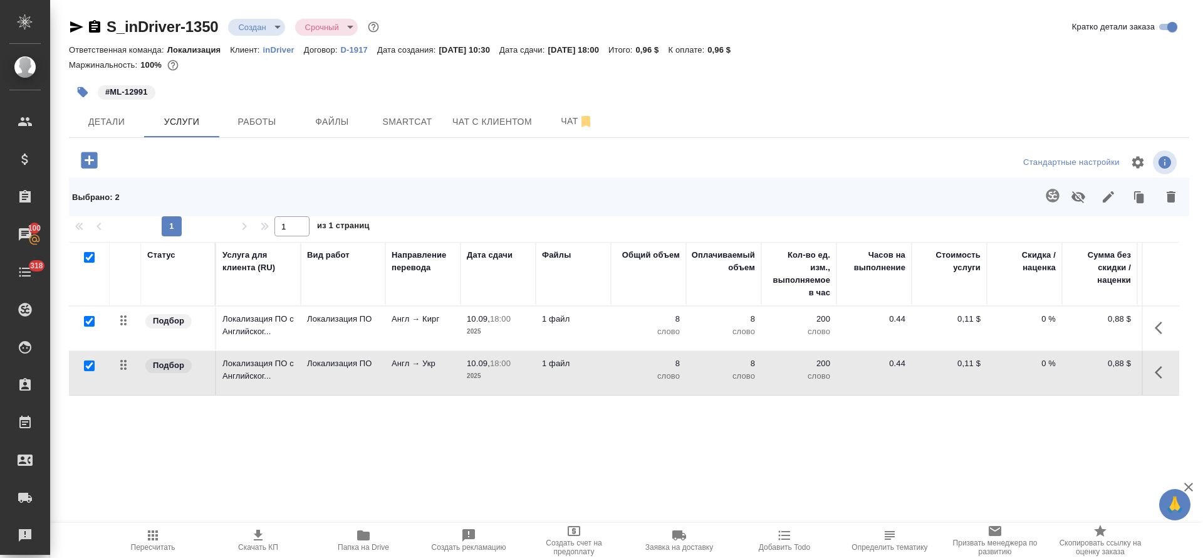
click at [276, 24] on body "🙏 .cls-1 fill:#fff; AWATERA Tretyakova Olga Клиенты Спецификации Заказы 100 Чат…" at bounding box center [601, 279] width 1203 height 558
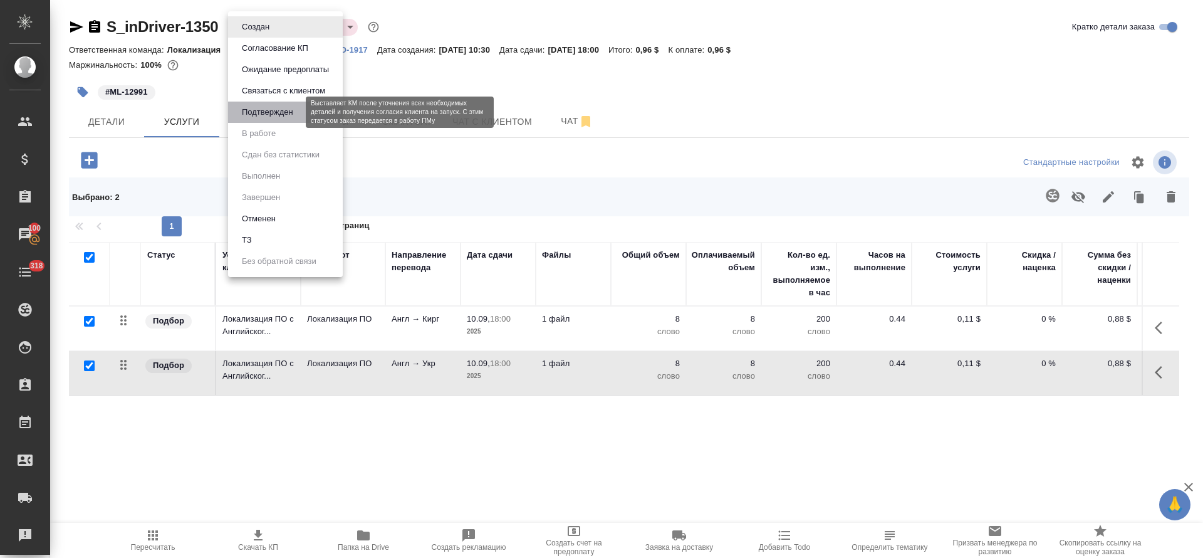
click at [278, 113] on button "Подтвержден" at bounding box center [267, 112] width 59 height 14
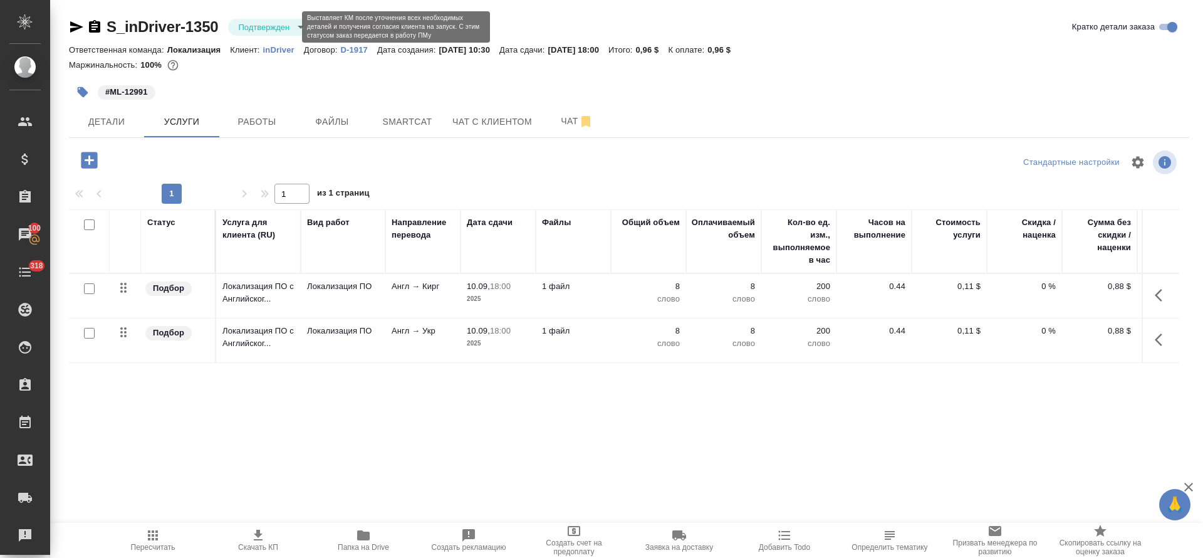
click at [292, 28] on body "🙏 .cls-1 fill:#fff; AWATERA Tretyakova Olga Клиенты Спецификации Заказы 100 Чат…" at bounding box center [601, 279] width 1203 height 558
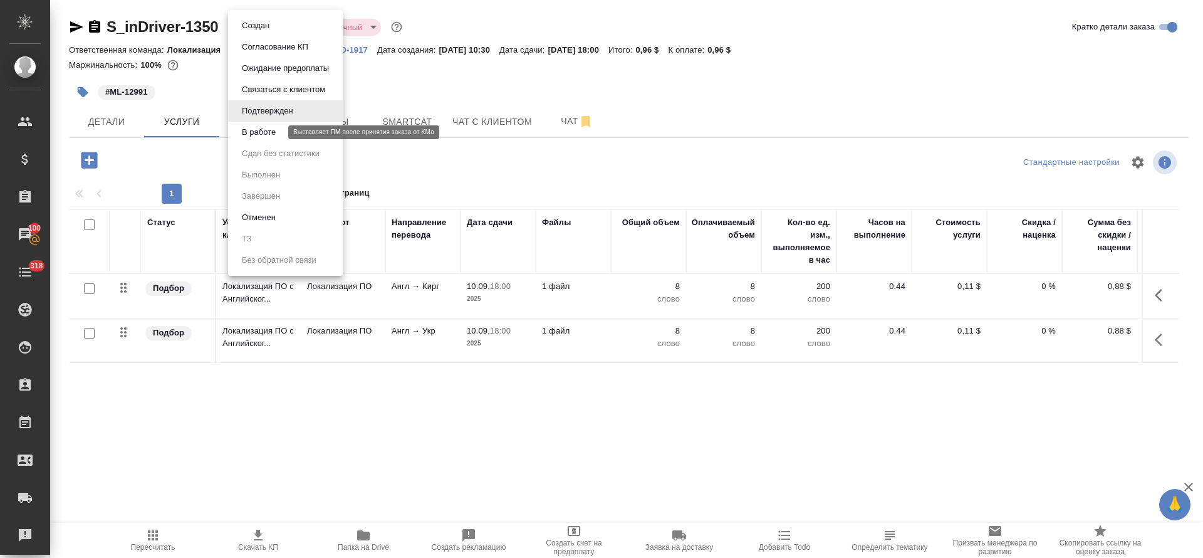
click at [274, 130] on button "В работе" at bounding box center [258, 132] width 41 height 14
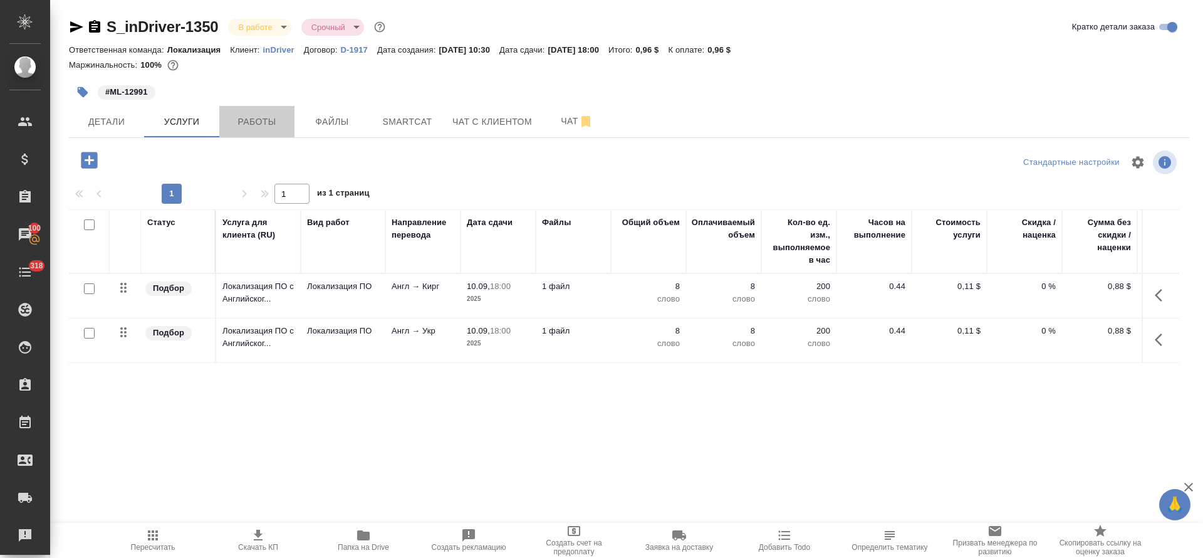
click at [246, 124] on span "Работы" at bounding box center [257, 122] width 60 height 16
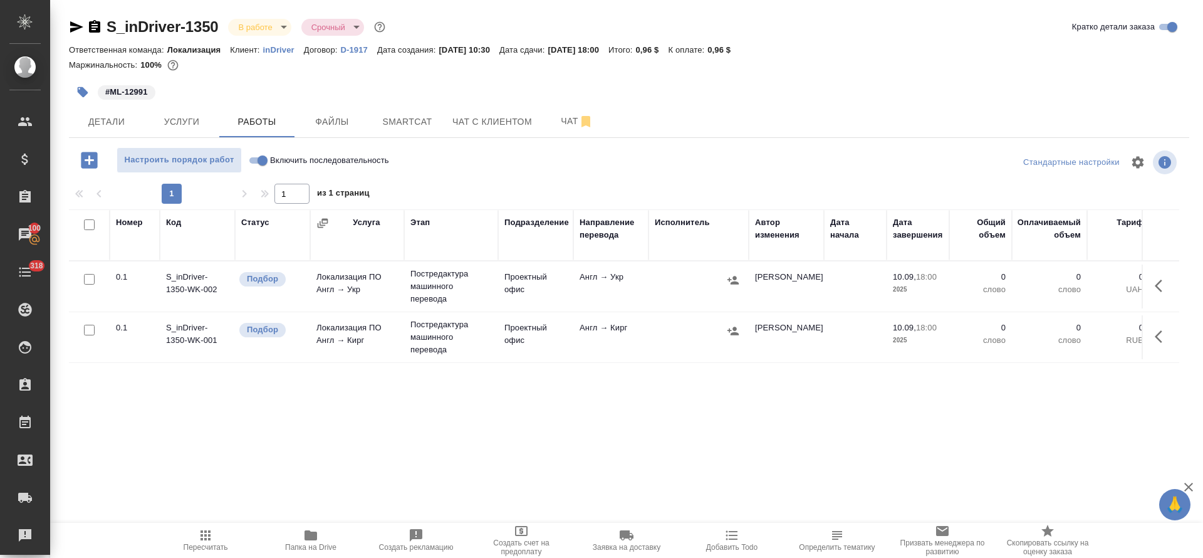
click at [259, 163] on input "Включить последовательность" at bounding box center [262, 160] width 45 height 15
checkbox input "true"
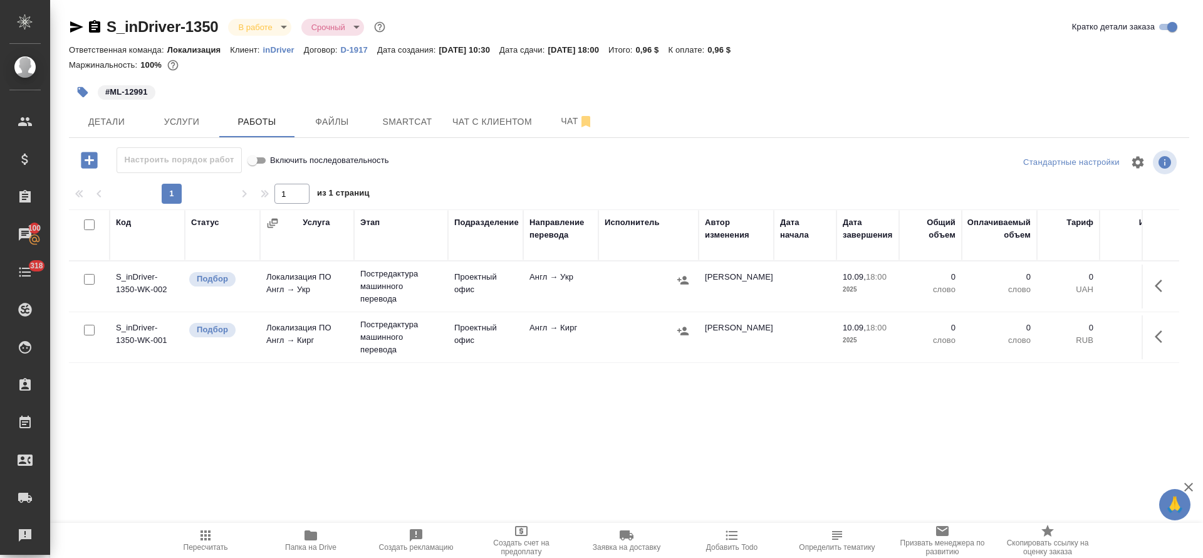
click at [88, 221] on input "checkbox" at bounding box center [89, 224] width 11 height 11
checkbox input "true"
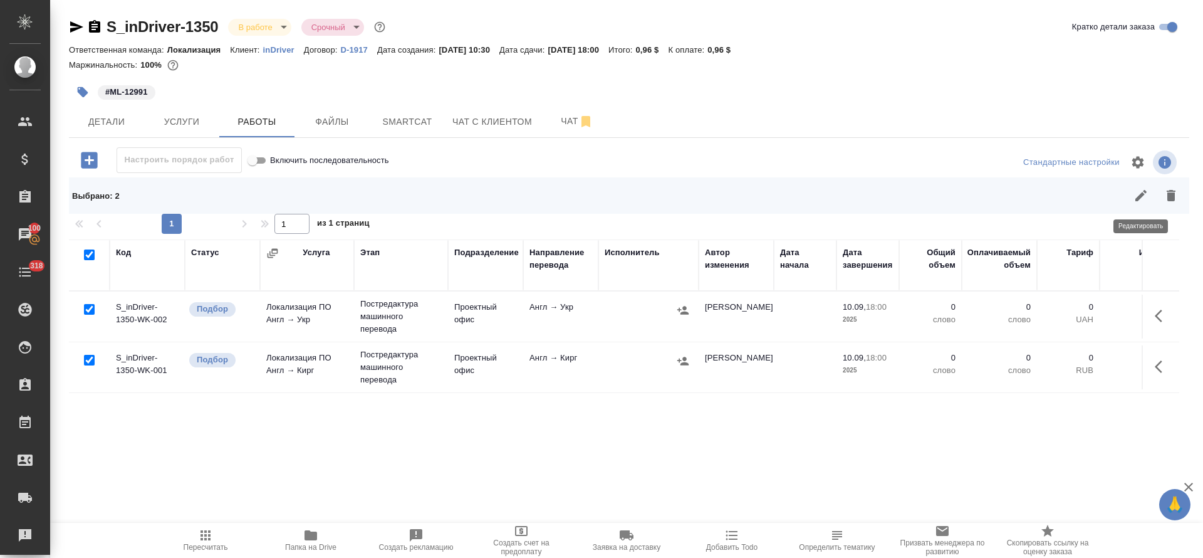
click at [1154, 197] on button "button" at bounding box center [1141, 195] width 30 height 30
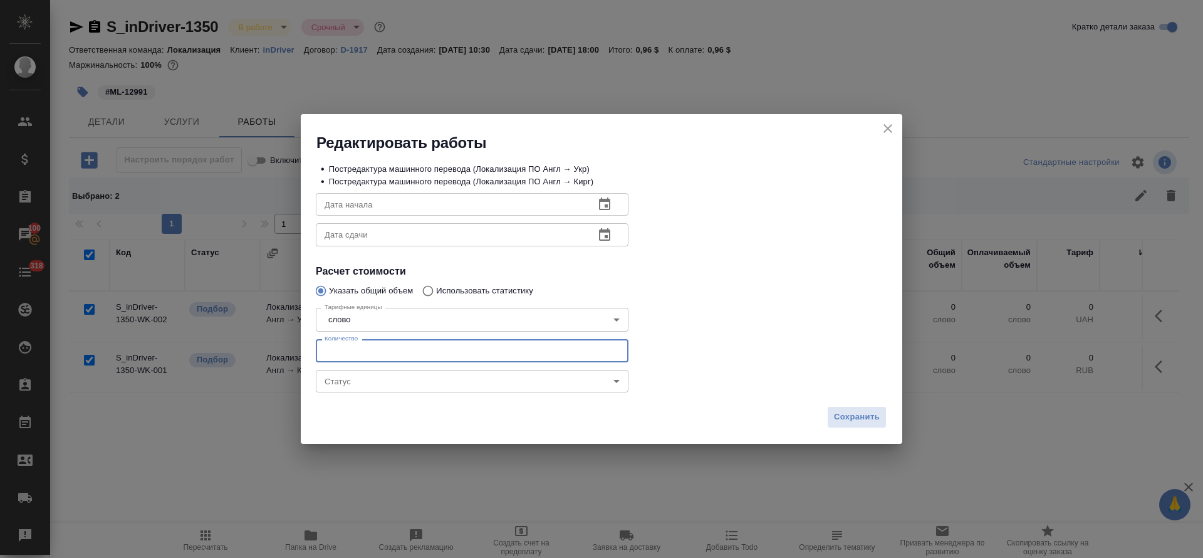
click at [367, 348] on input "number" at bounding box center [472, 350] width 313 height 23
type input "4"
click at [612, 204] on icon "button" at bounding box center [604, 204] width 15 height 15
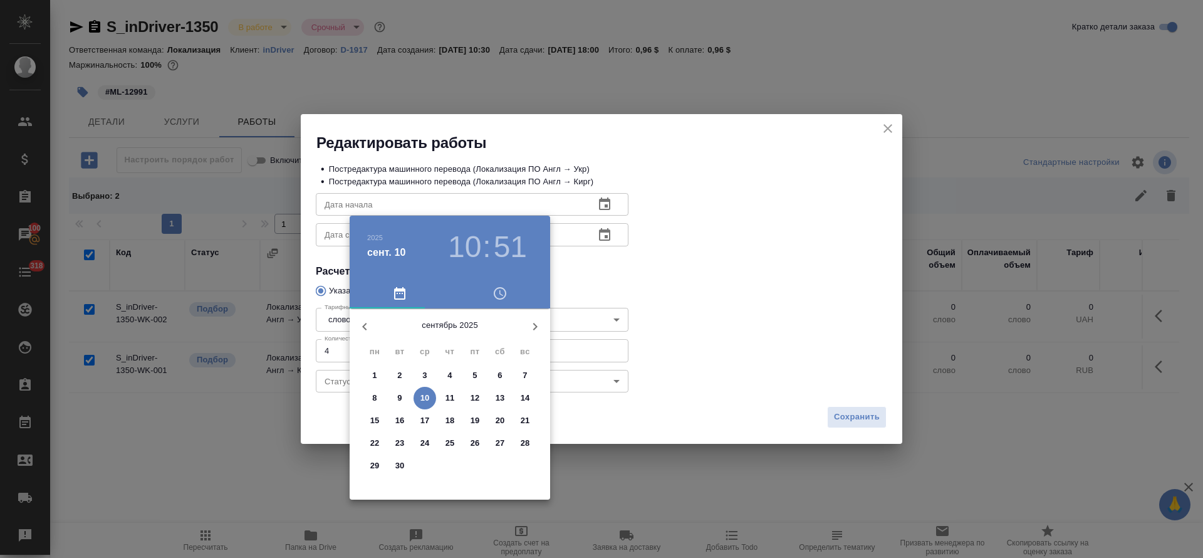
click at [427, 397] on p "10" at bounding box center [424, 398] width 9 height 13
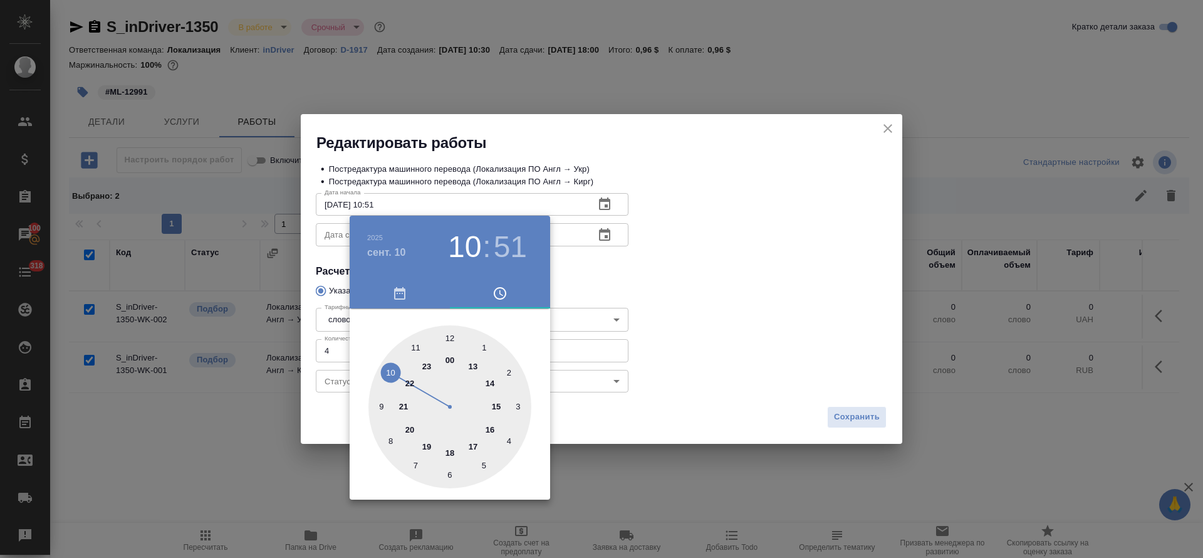
type input "10.09.2025 10:51"
click at [664, 317] on div at bounding box center [601, 279] width 1203 height 558
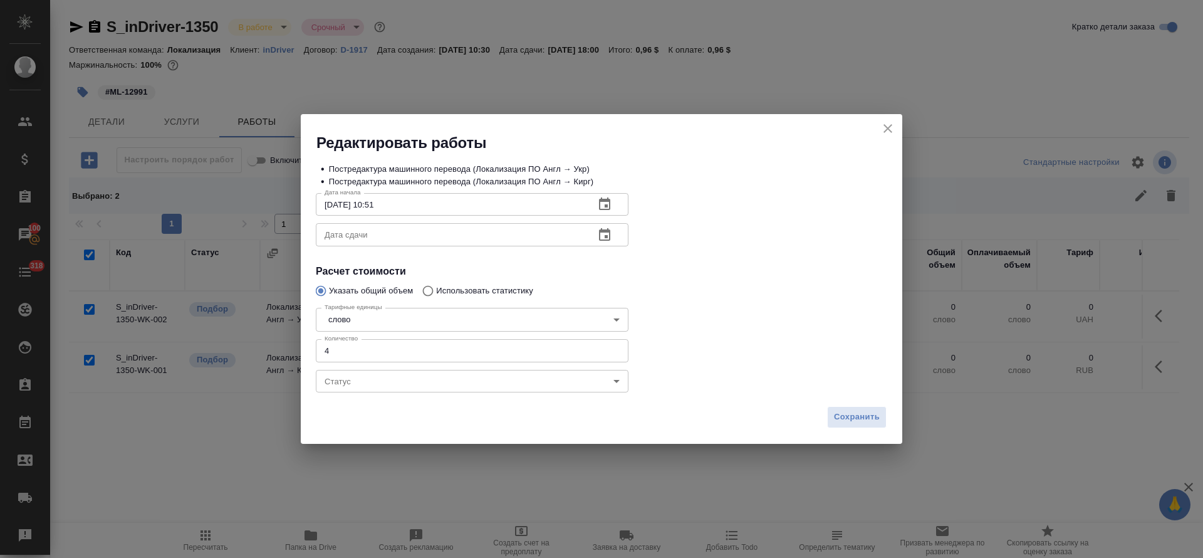
click at [605, 231] on icon "button" at bounding box center [604, 234] width 11 height 13
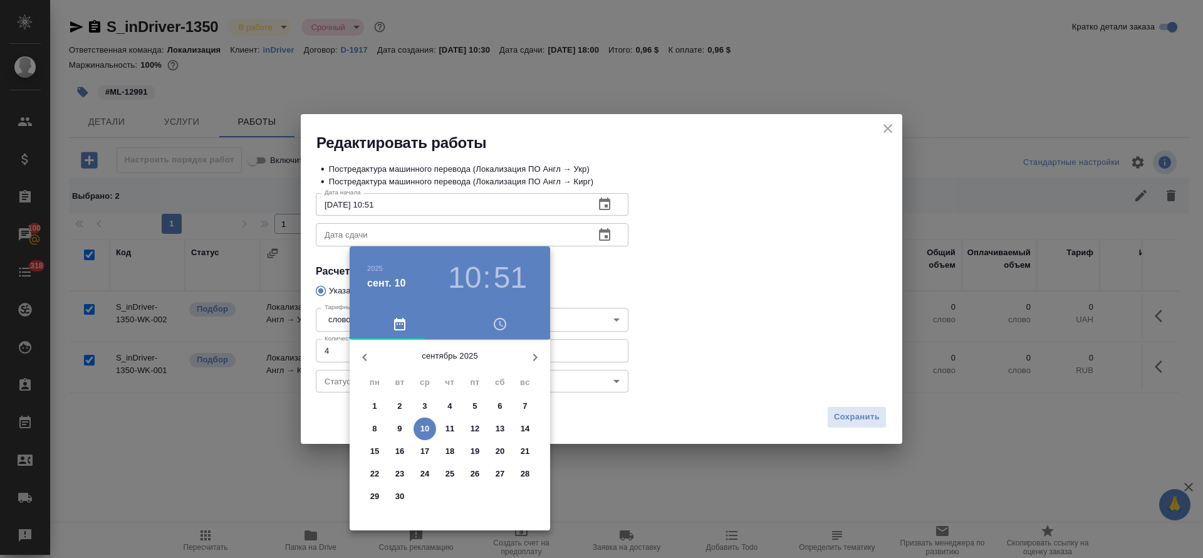
click at [422, 430] on p "10" at bounding box center [424, 428] width 9 height 13
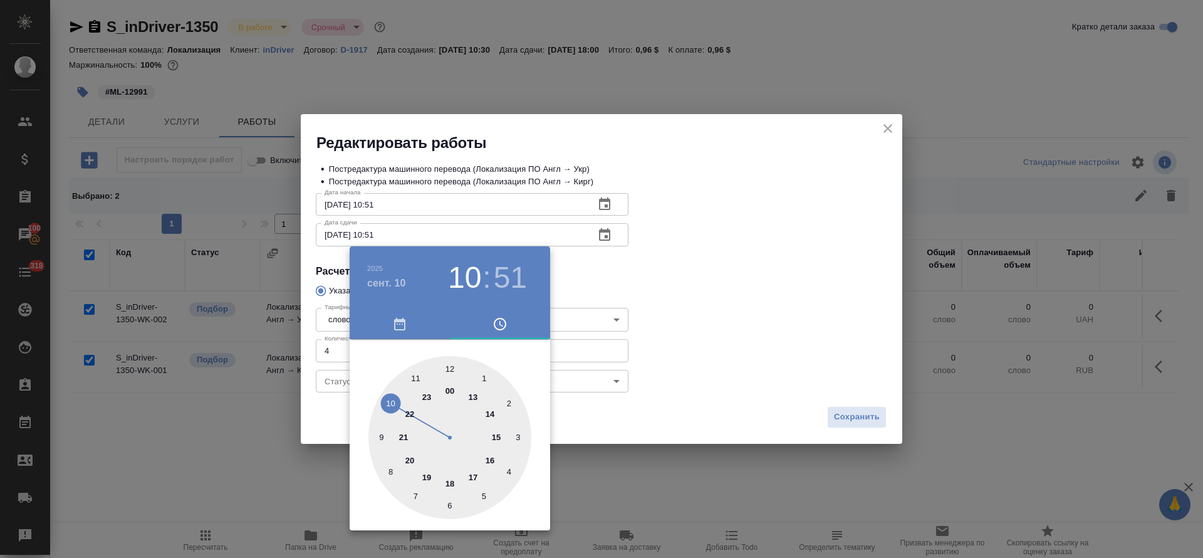
click at [497, 436] on div at bounding box center [449, 437] width 163 height 163
click at [452, 363] on div at bounding box center [449, 437] width 163 height 163
type input "10.09.2025 15:00"
click at [669, 320] on div at bounding box center [601, 279] width 1203 height 558
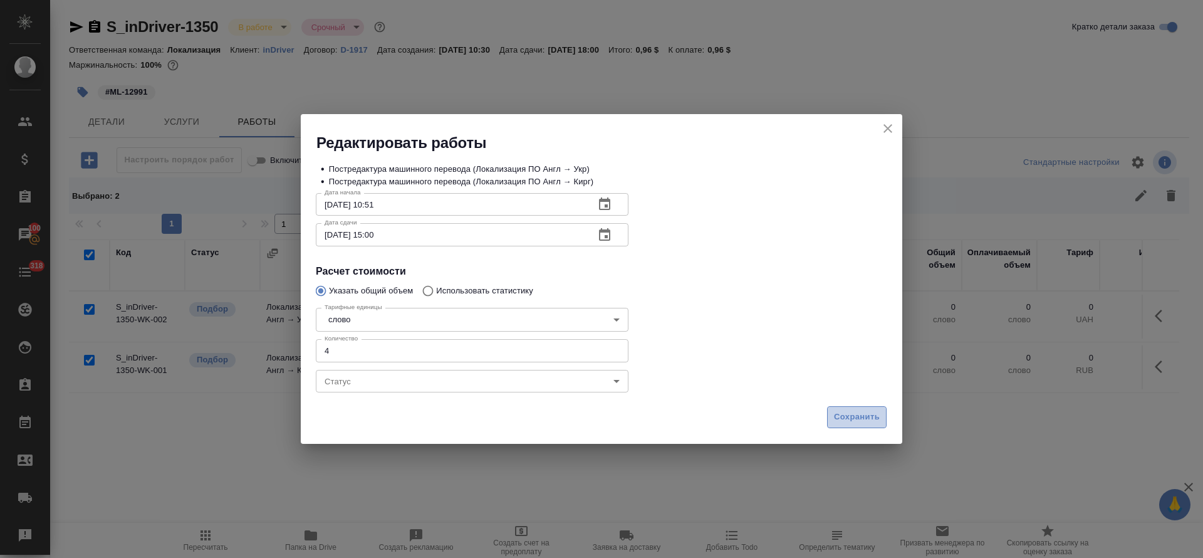
click at [844, 422] on span "Сохранить" at bounding box center [857, 417] width 46 height 14
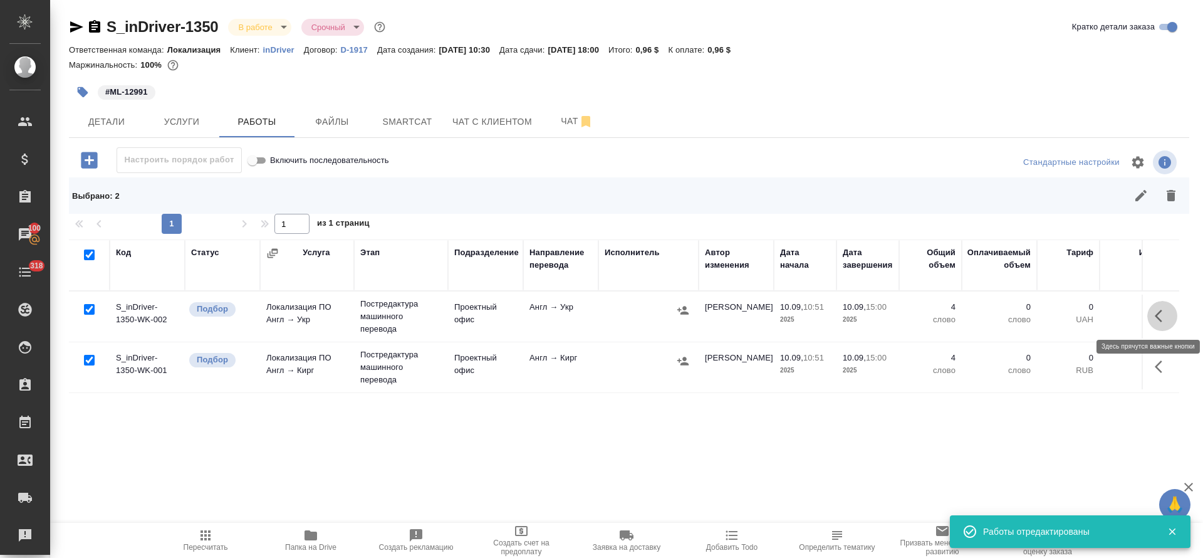
click at [1166, 311] on icon "button" at bounding box center [1162, 315] width 15 height 15
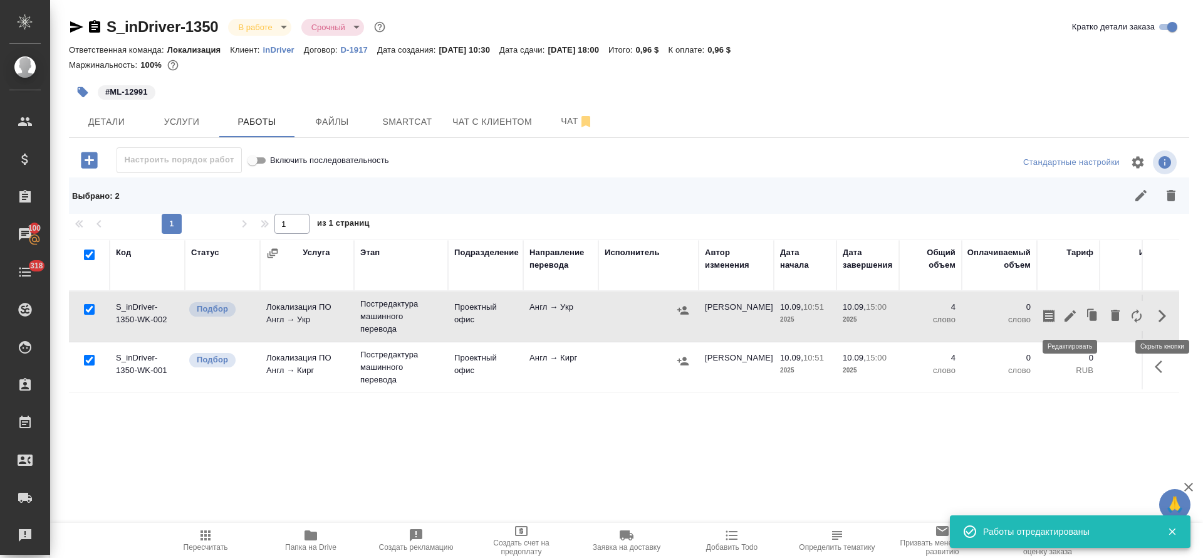
click at [1063, 314] on icon "button" at bounding box center [1070, 315] width 15 height 15
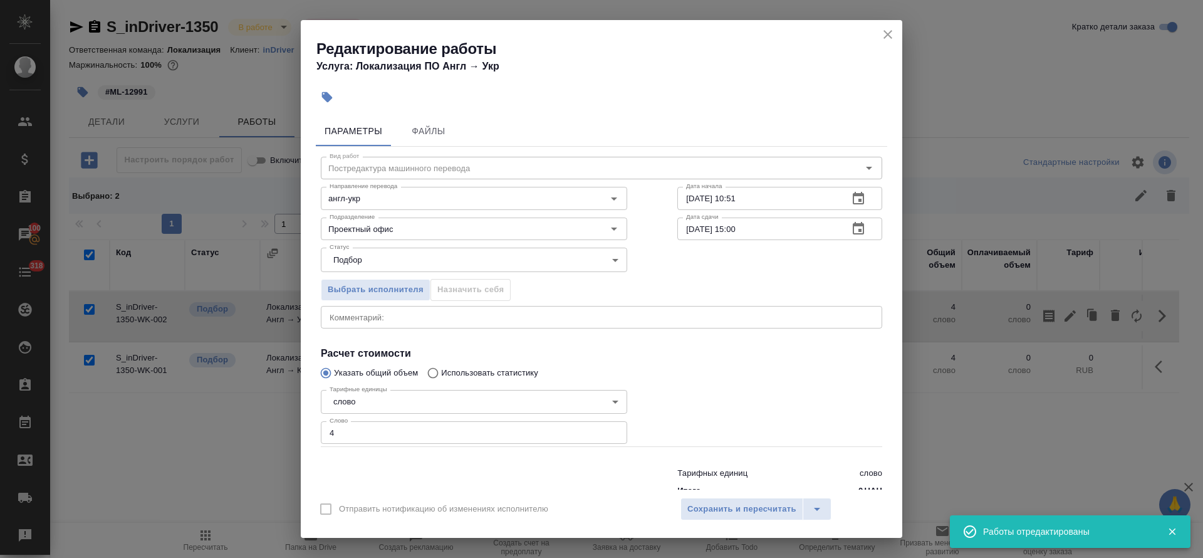
click at [432, 151] on div "Вид работ Постредактура машинного перевода Вид работ Направление перевода англ-…" at bounding box center [602, 324] width 572 height 355
click at [433, 141] on button "Файлы" at bounding box center [428, 131] width 75 height 30
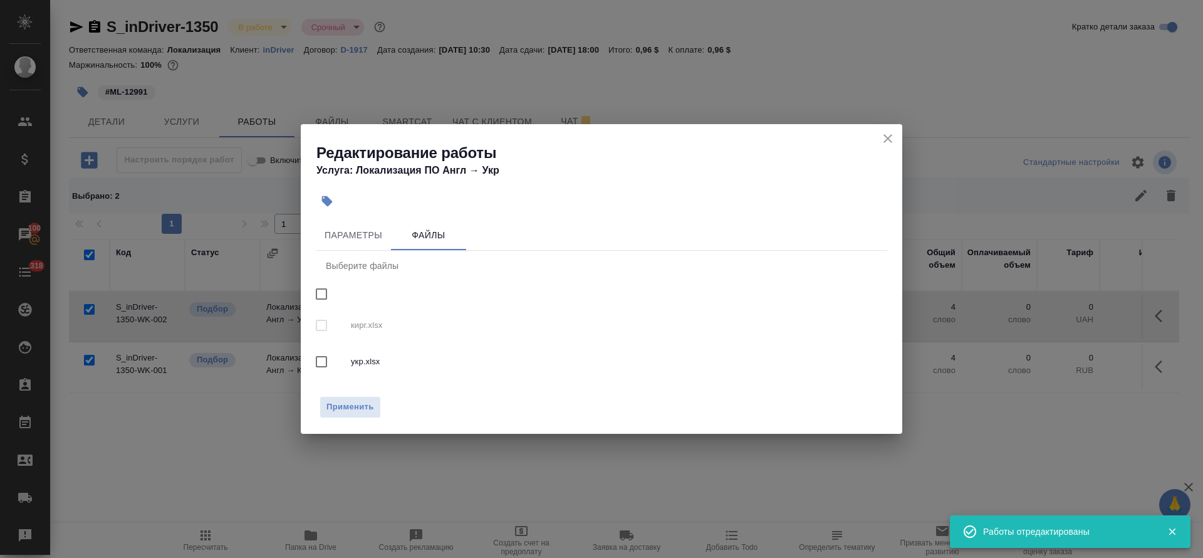
click at [353, 369] on div "укр.xlsx" at bounding box center [602, 361] width 572 height 36
checkbox input "true"
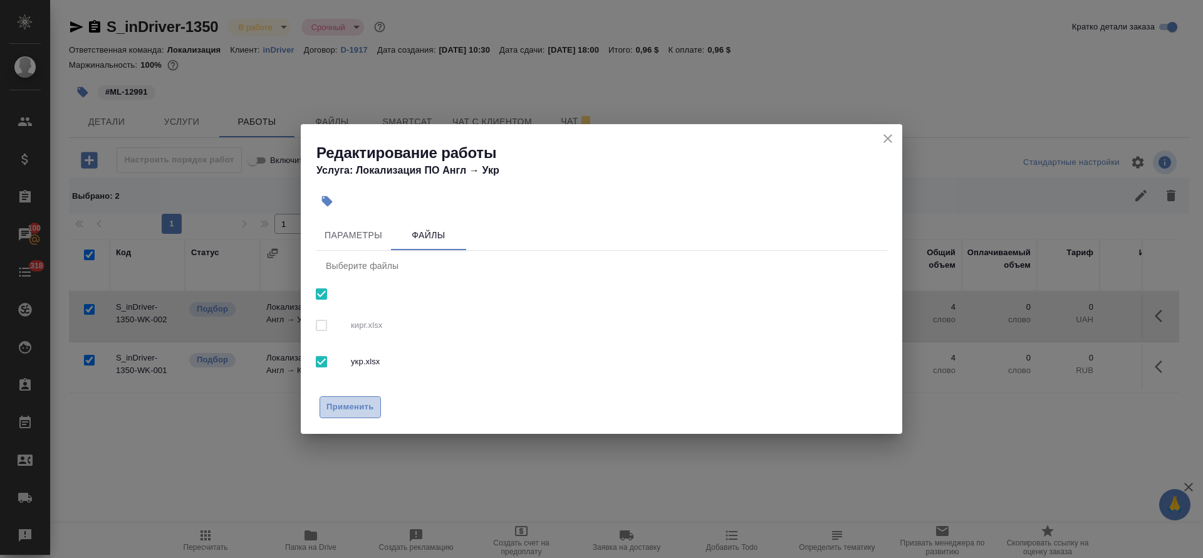
click at [351, 409] on span "Применить" at bounding box center [350, 407] width 48 height 14
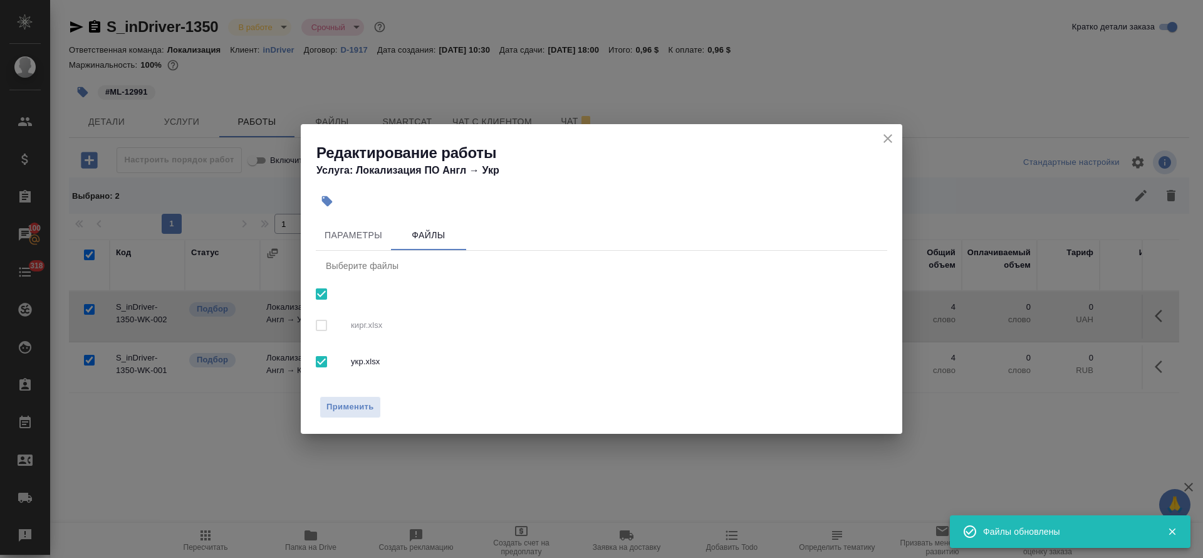
click at [891, 144] on icon "close" at bounding box center [887, 138] width 15 height 15
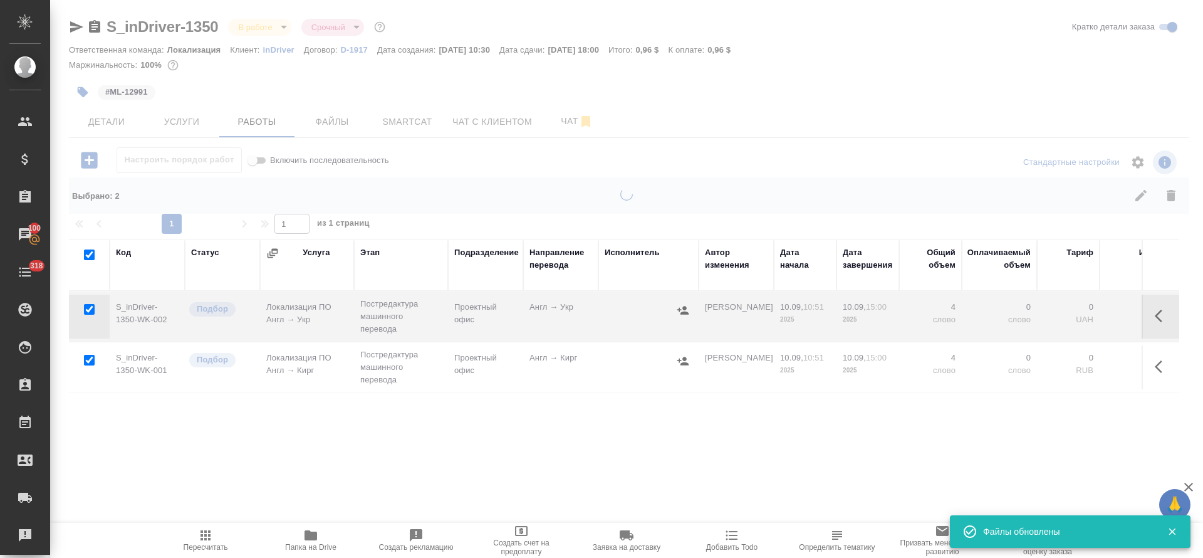
click at [1158, 370] on icon "button" at bounding box center [1162, 366] width 15 height 15
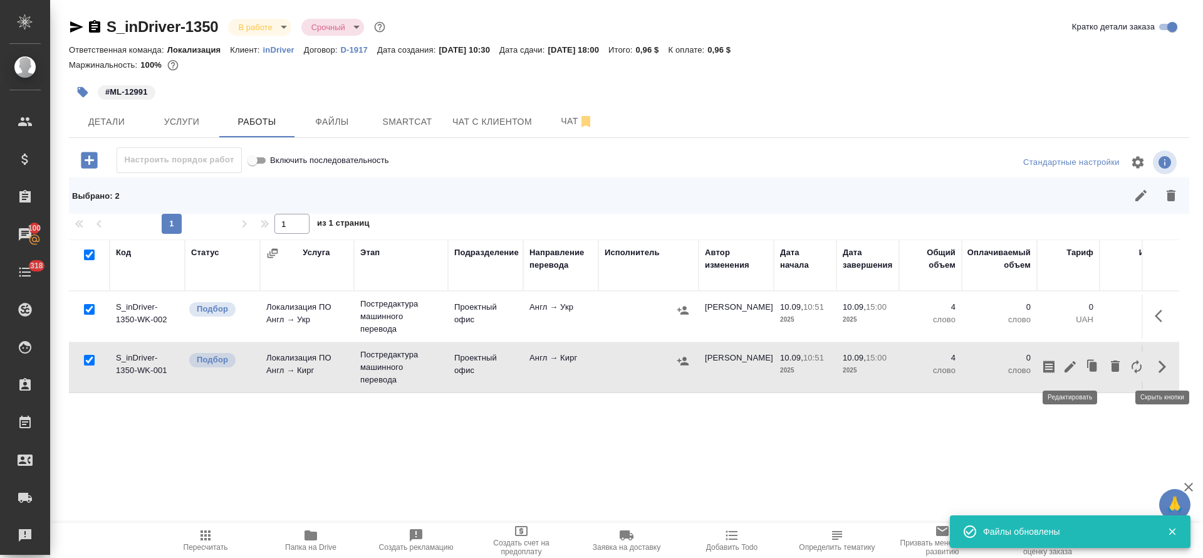
click at [1072, 365] on icon "button" at bounding box center [1070, 366] width 11 height 11
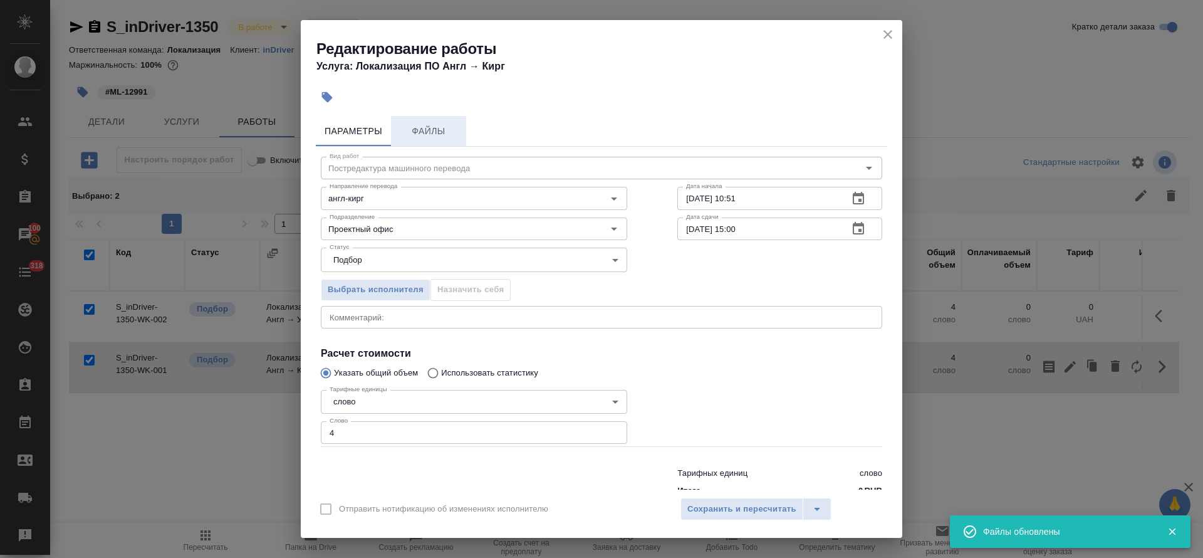
click at [452, 135] on span "Файлы" at bounding box center [429, 131] width 60 height 16
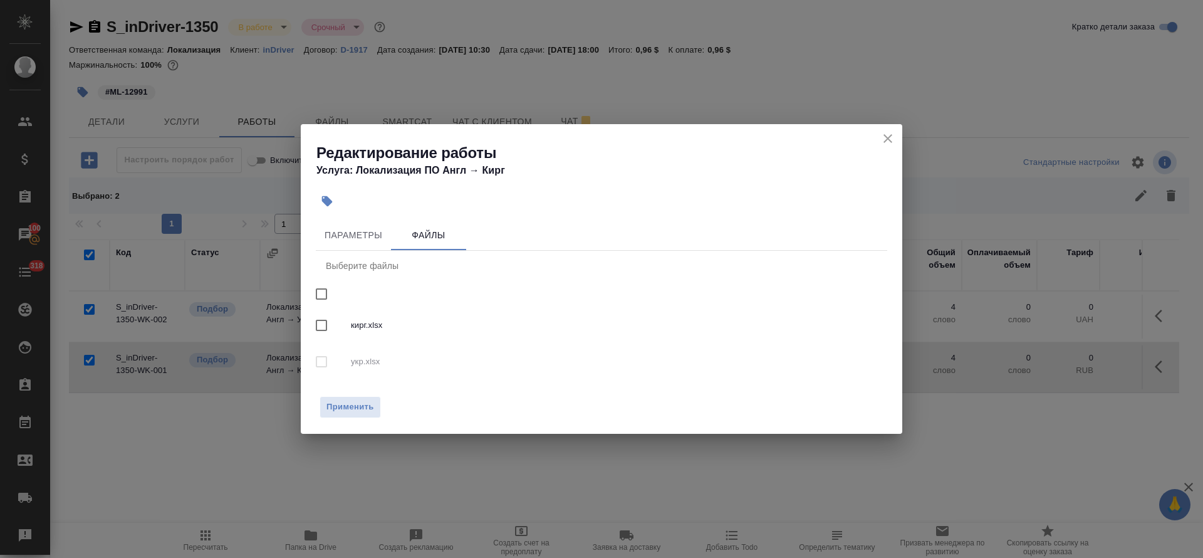
click at [362, 332] on div "кирг.xlsx" at bounding box center [602, 325] width 572 height 36
checkbox input "true"
click at [355, 407] on span "Применить" at bounding box center [350, 407] width 48 height 14
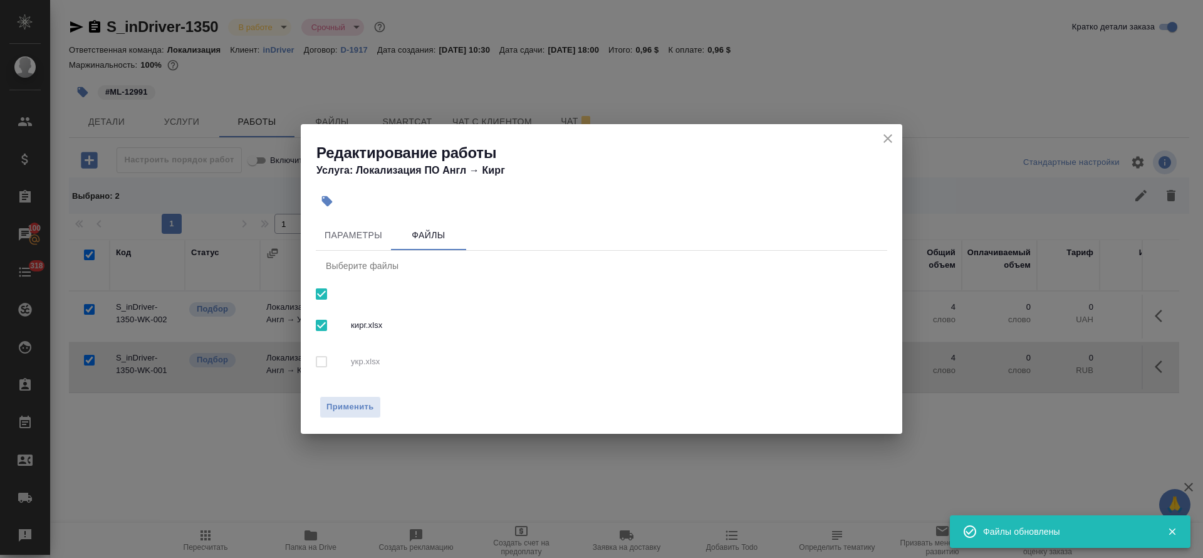
click at [889, 145] on icon "close" at bounding box center [887, 138] width 15 height 15
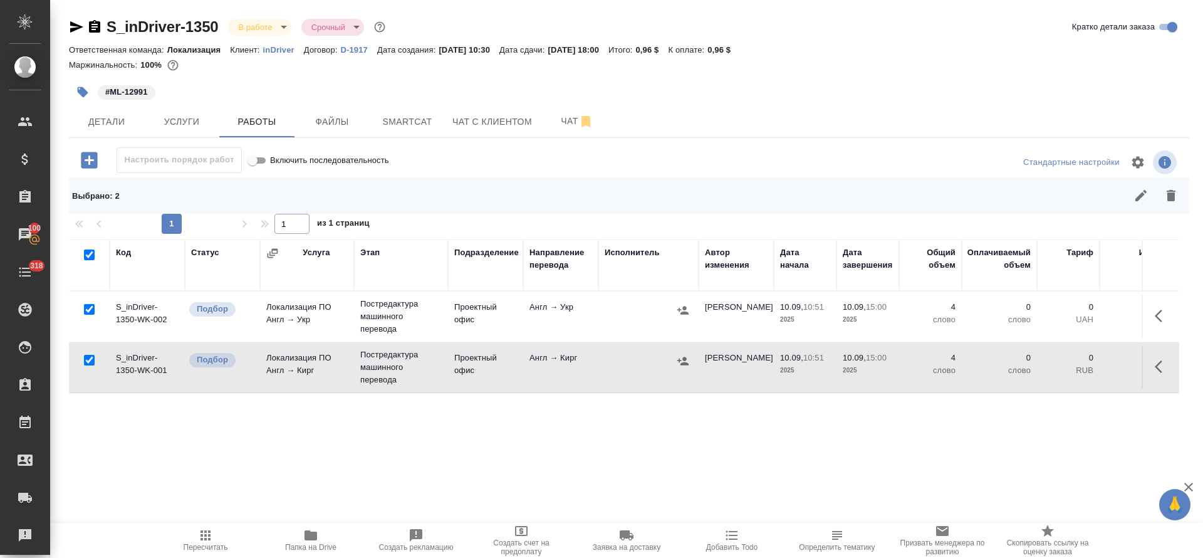
click at [1171, 368] on button "button" at bounding box center [1162, 367] width 30 height 30
click at [1045, 363] on icon "button" at bounding box center [1048, 366] width 11 height 13
click at [682, 311] on icon "button" at bounding box center [683, 310] width 13 height 13
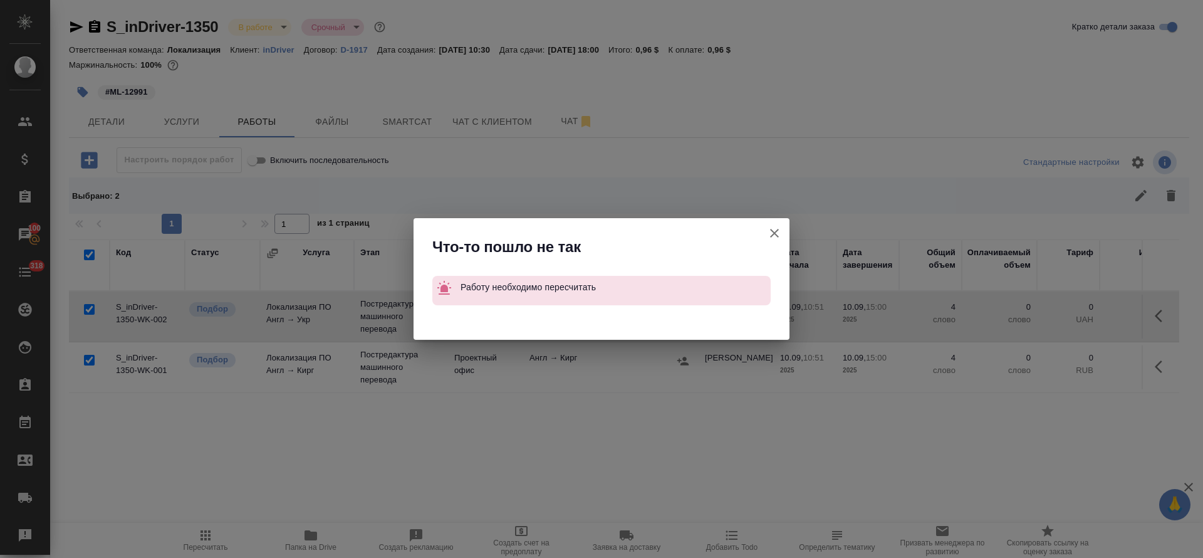
click at [766, 238] on button "Группировать работы по услугам" at bounding box center [775, 233] width 30 height 30
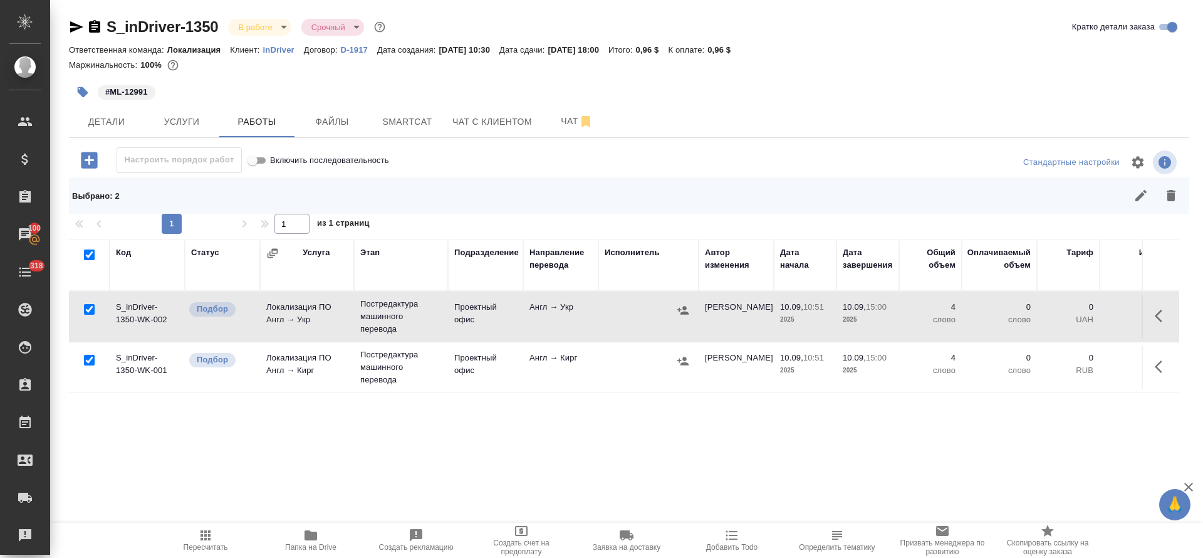
click at [198, 543] on span "Пересчитать" at bounding box center [206, 547] width 44 height 9
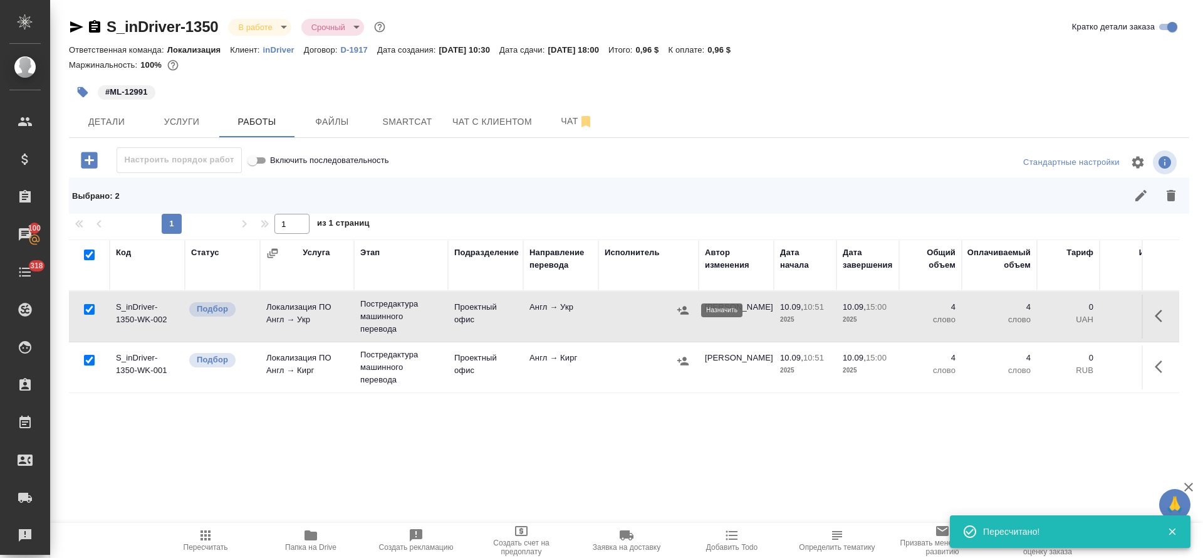
click at [682, 311] on icon "button" at bounding box center [683, 310] width 13 height 13
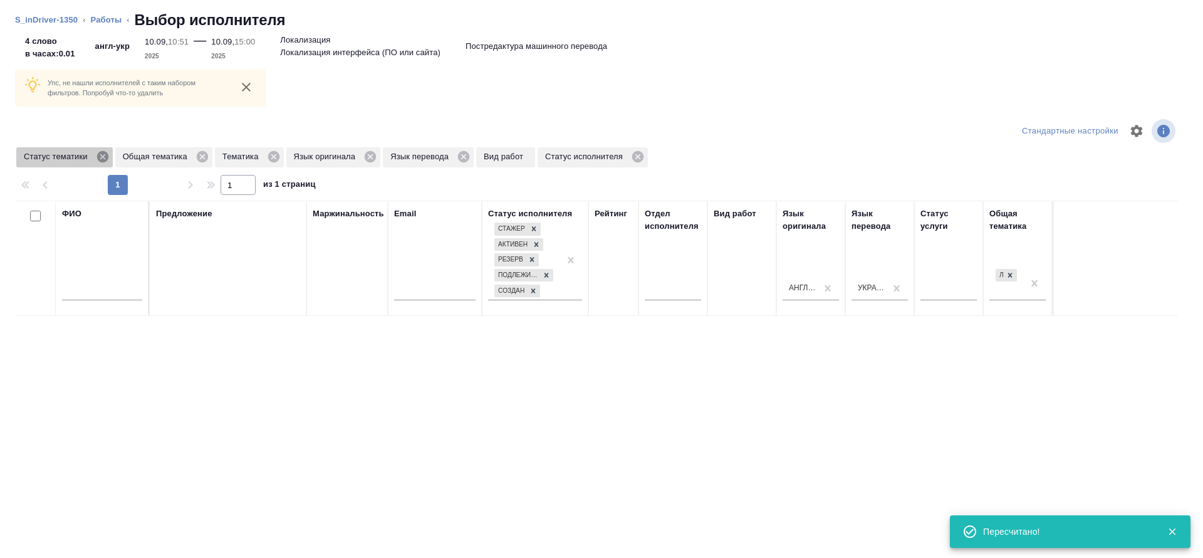
click at [103, 160] on icon at bounding box center [102, 156] width 11 height 11
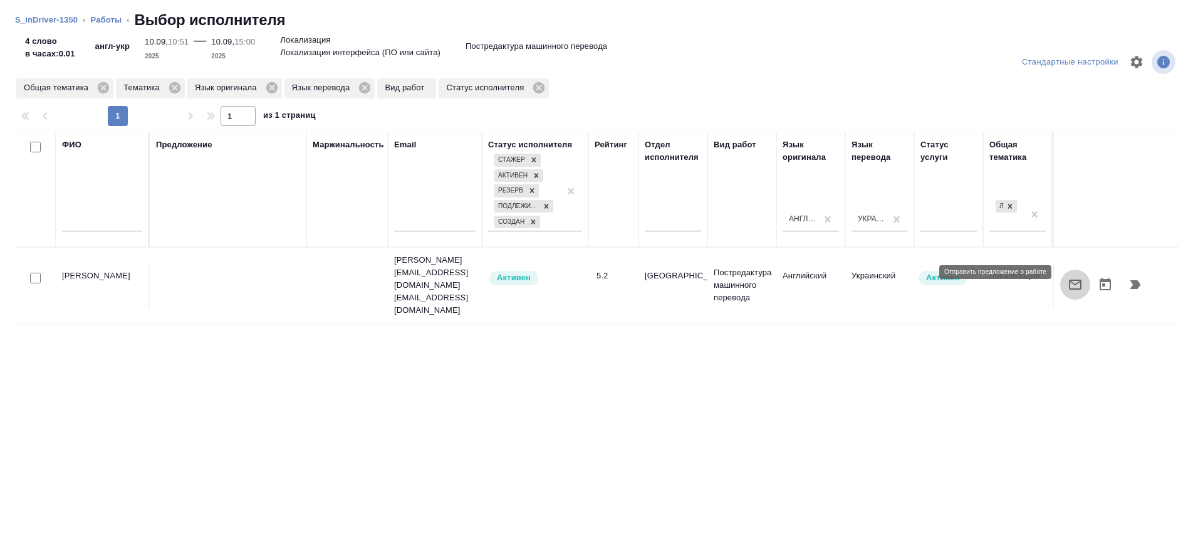
click at [1078, 277] on icon "button" at bounding box center [1075, 284] width 15 height 15
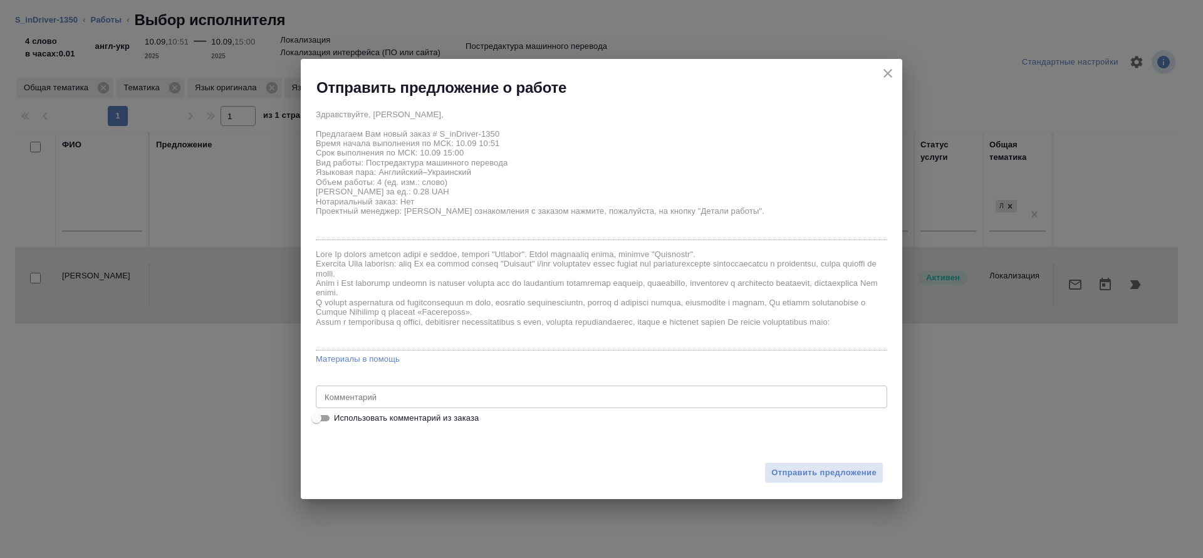
click at [414, 394] on textarea at bounding box center [602, 396] width 554 height 9
paste textarea "проверить три подстановки и перевести один сегмент"
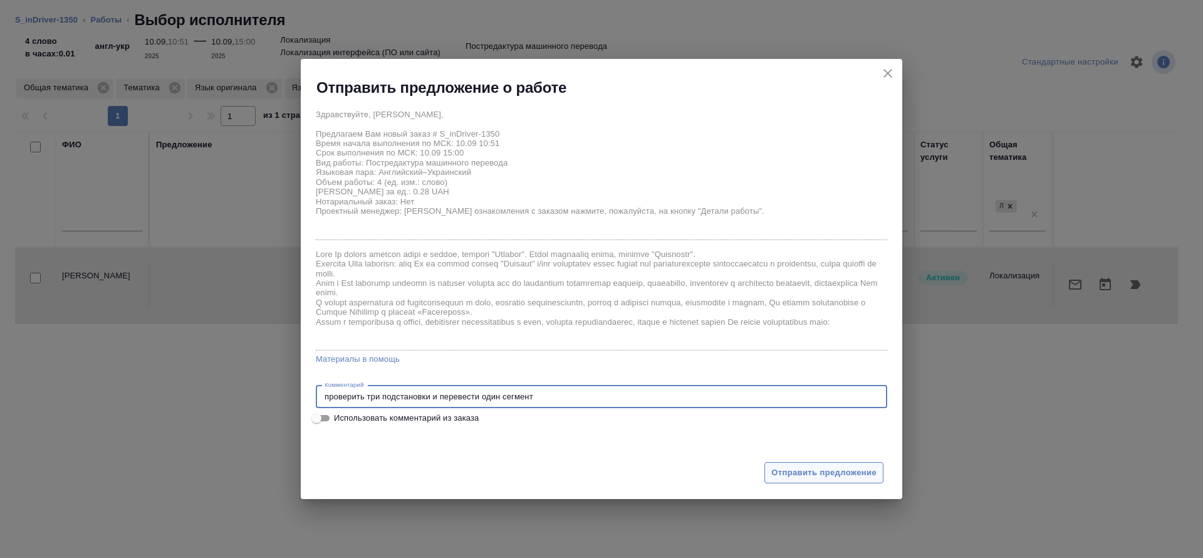
type textarea "проверить три подстановки и перевести один сегмент"
click at [783, 468] on span "Отправить предложение" at bounding box center [823, 473] width 105 height 14
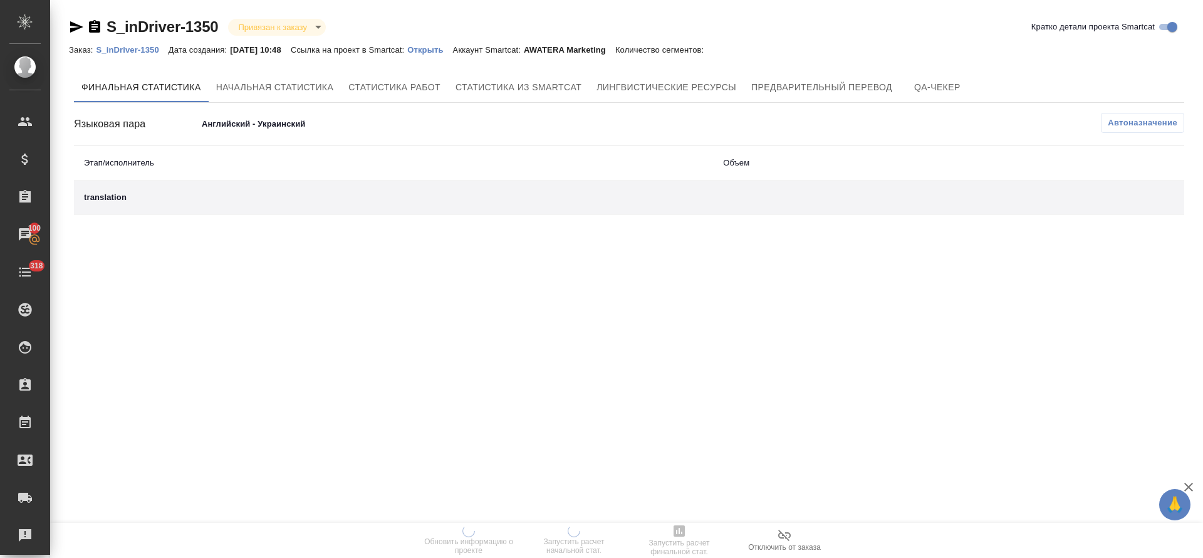
click at [439, 46] on p "Открыть" at bounding box center [429, 49] width 45 height 9
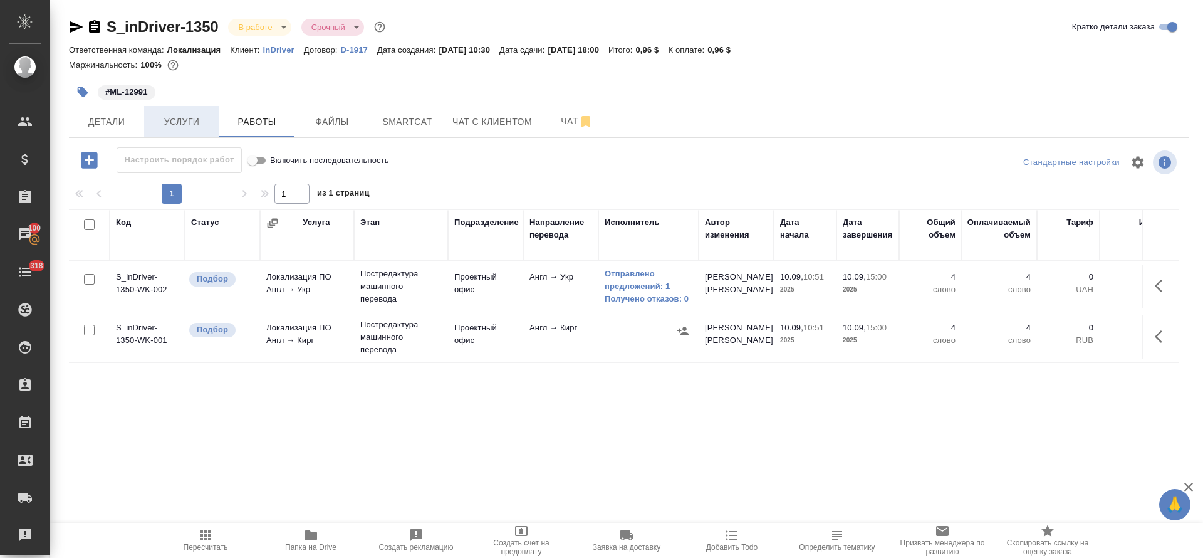
click at [180, 123] on span "Услуги" at bounding box center [182, 122] width 60 height 16
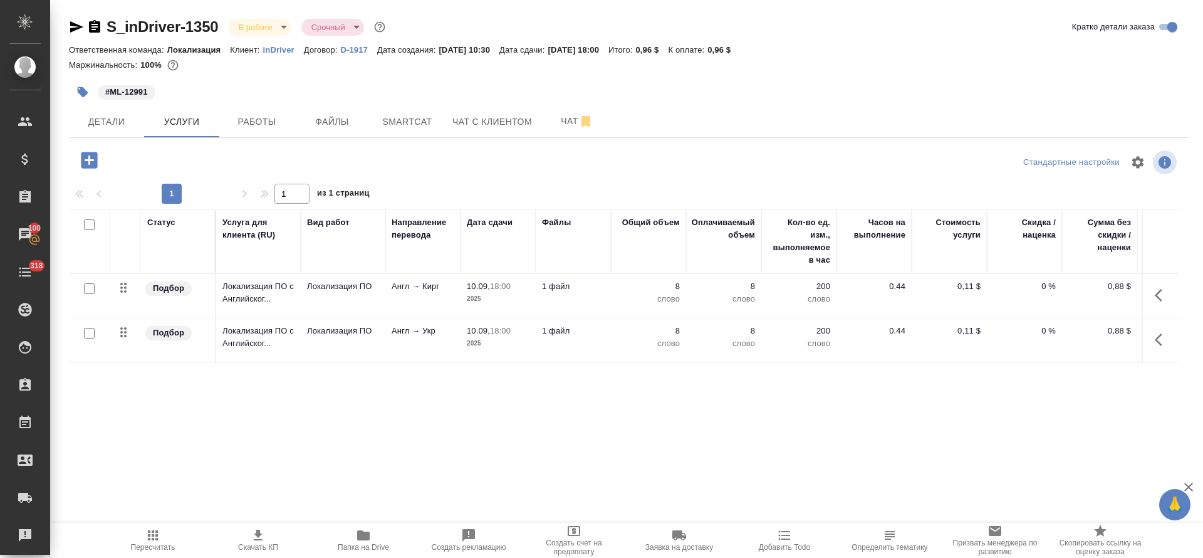
click at [88, 227] on input "checkbox" at bounding box center [89, 224] width 11 height 11
checkbox input "true"
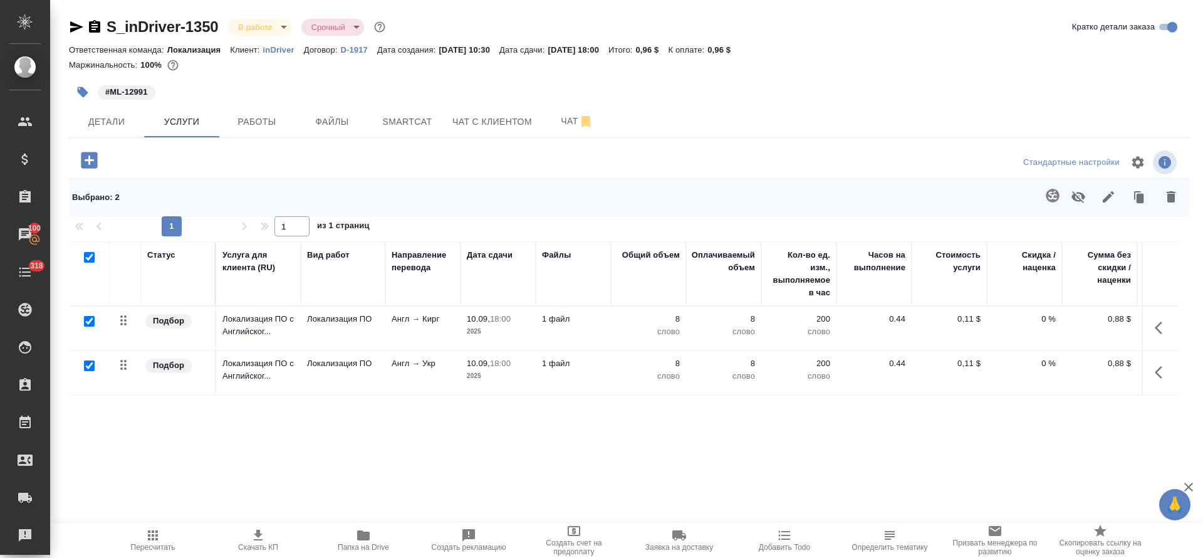
click at [1107, 201] on icon "button" at bounding box center [1108, 196] width 15 height 15
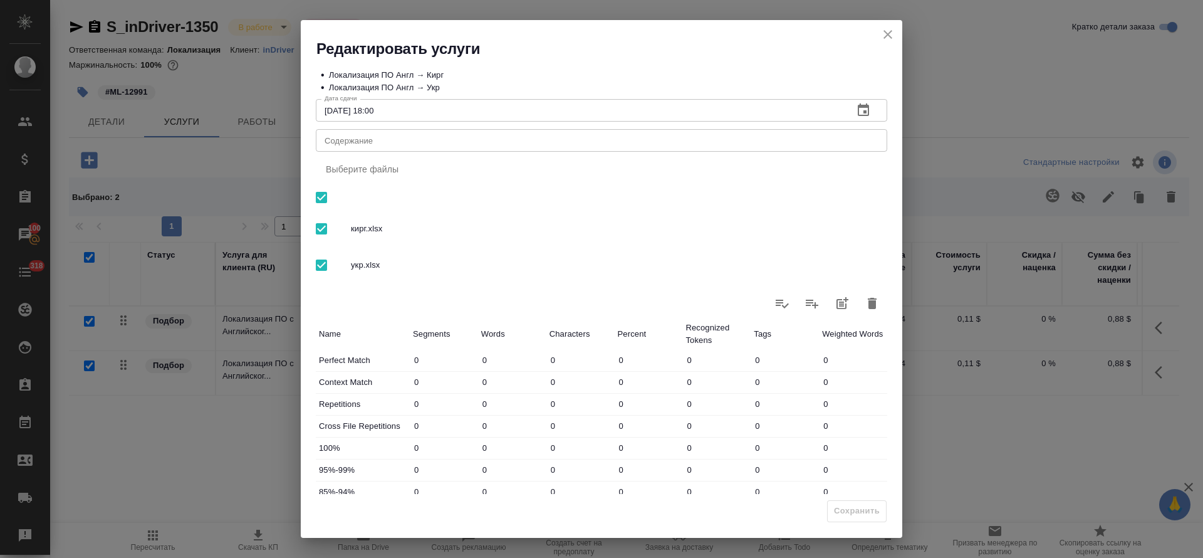
click at [438, 140] on textarea "Содержание" at bounding box center [602, 140] width 554 height 9
paste textarea "Translation for WEB footer and Header-Kyrgyz, Ukrainian"
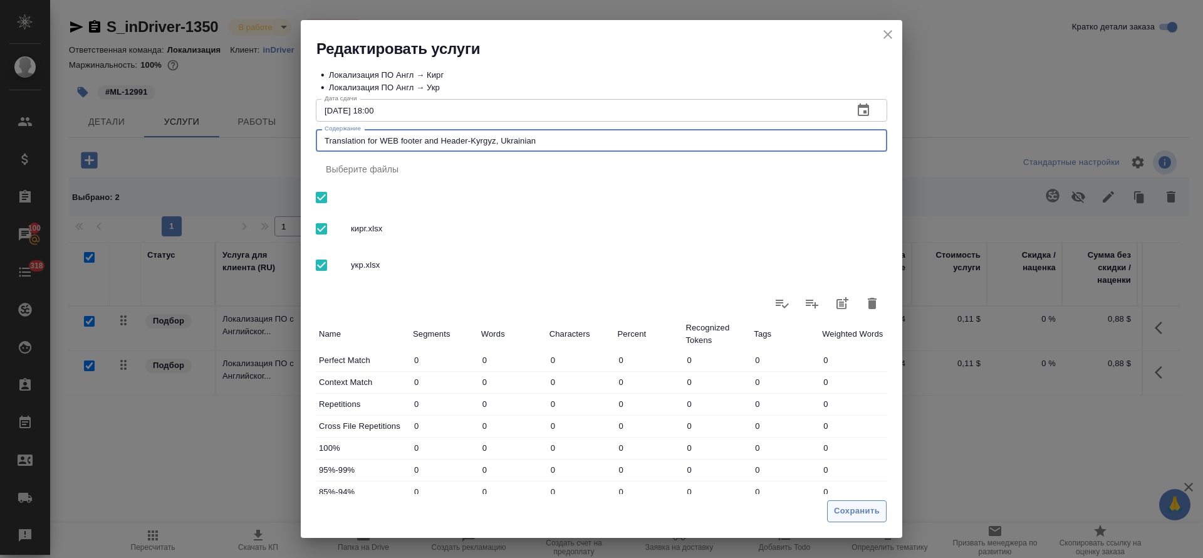
type textarea "Translation for WEB footer and Header-Kyrgyz, Ukrainian"
click at [830, 513] on button "Сохранить" at bounding box center [857, 511] width 60 height 22
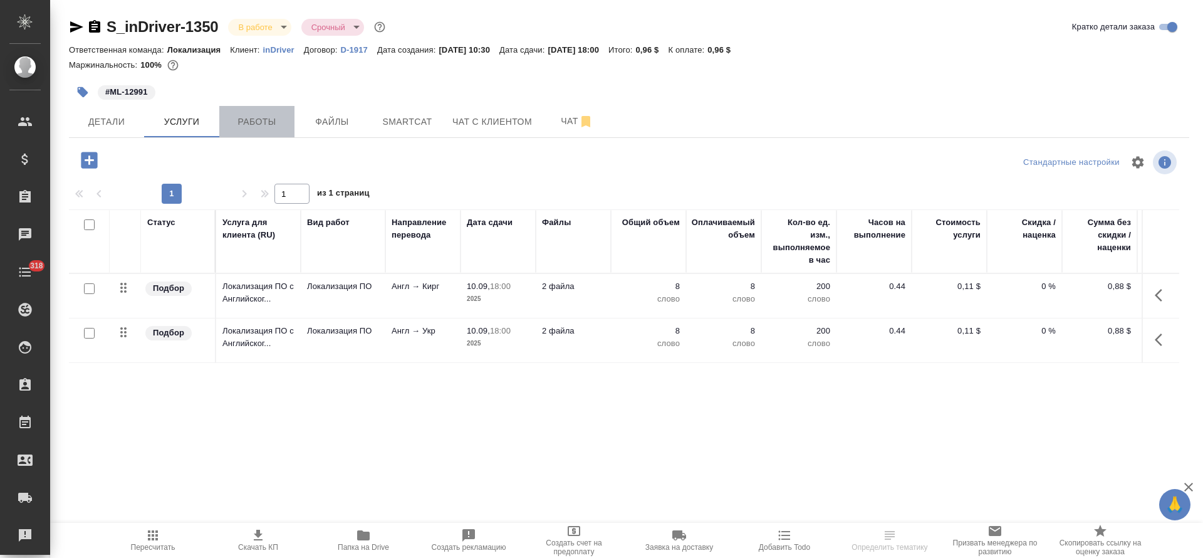
click at [271, 122] on span "Работы" at bounding box center [257, 122] width 60 height 16
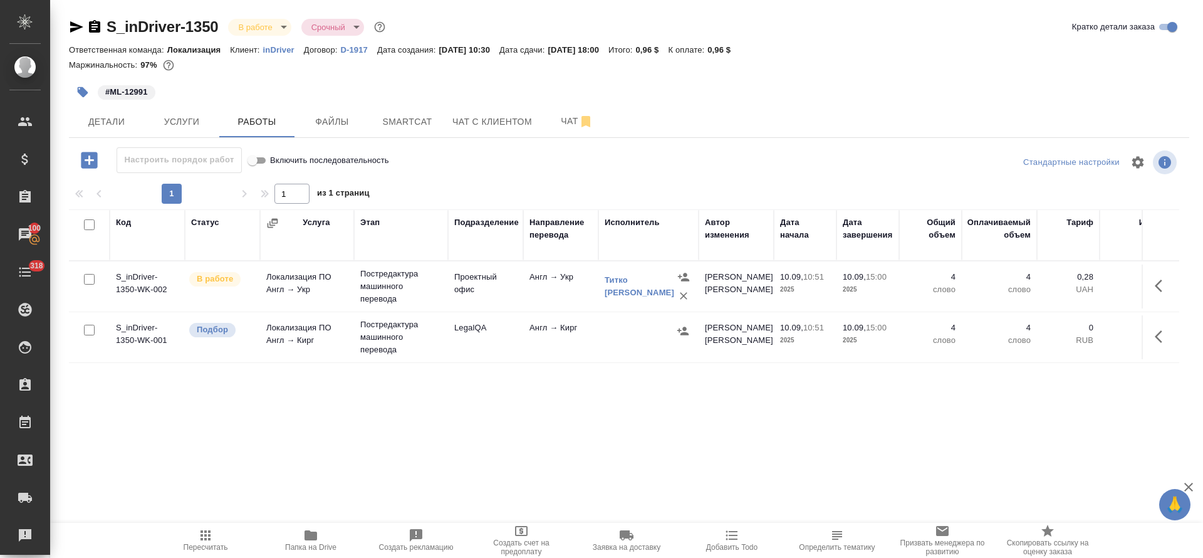
click at [311, 538] on icon "button" at bounding box center [311, 535] width 13 height 10
click at [684, 331] on icon "button" at bounding box center [683, 331] width 13 height 13
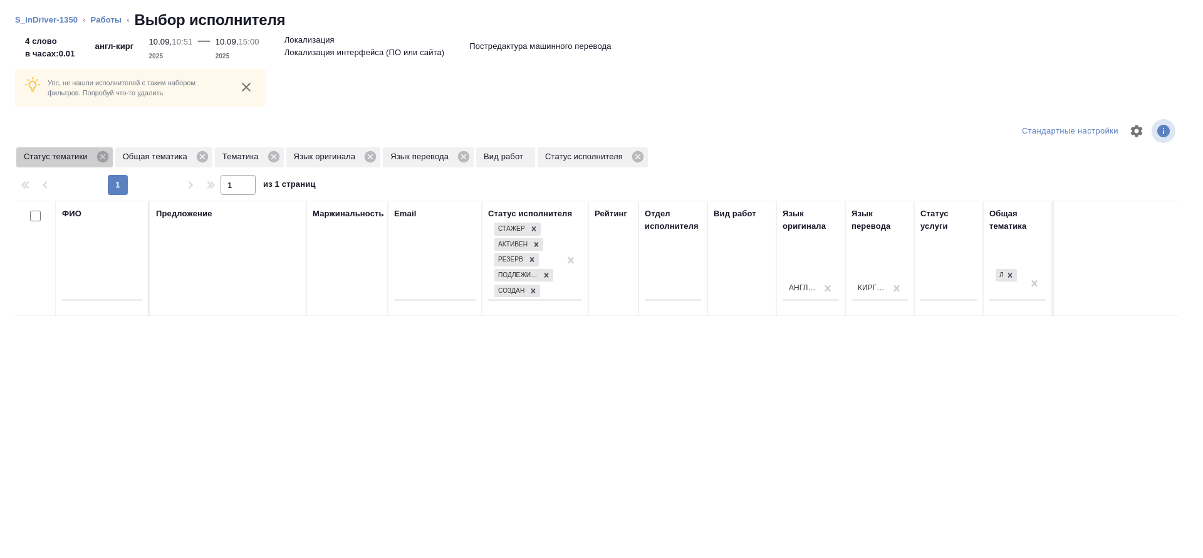
click at [104, 154] on icon at bounding box center [103, 157] width 14 height 14
click at [363, 159] on icon at bounding box center [365, 157] width 14 height 14
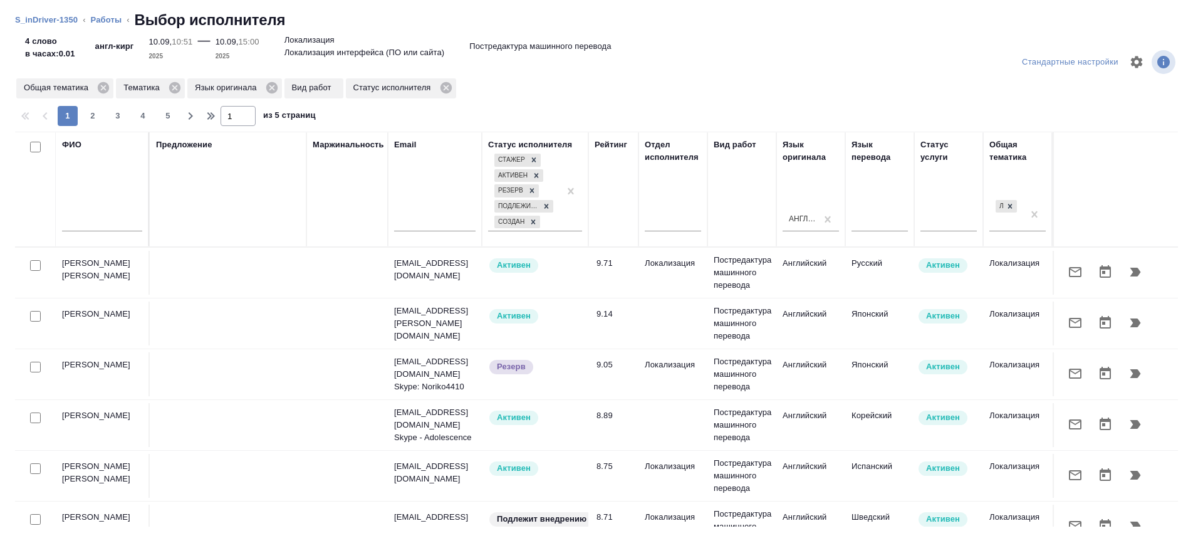
click at [107, 223] on input "text" at bounding box center [102, 224] width 80 height 16
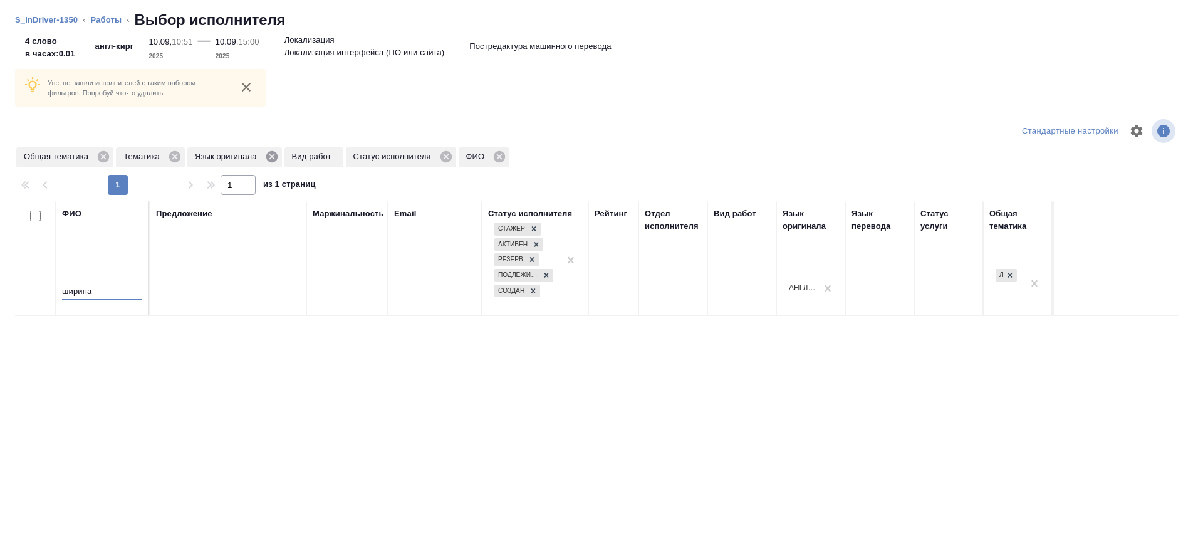
type input "ширина"
click at [272, 157] on icon at bounding box center [272, 157] width 14 height 14
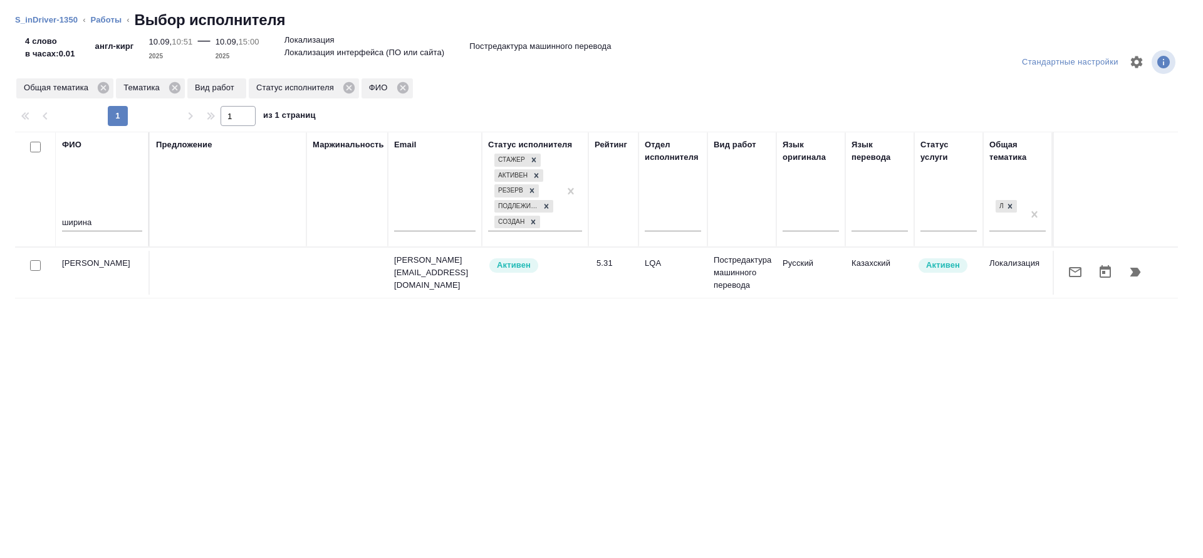
click at [1138, 271] on icon "button" at bounding box center [1135, 272] width 11 height 9
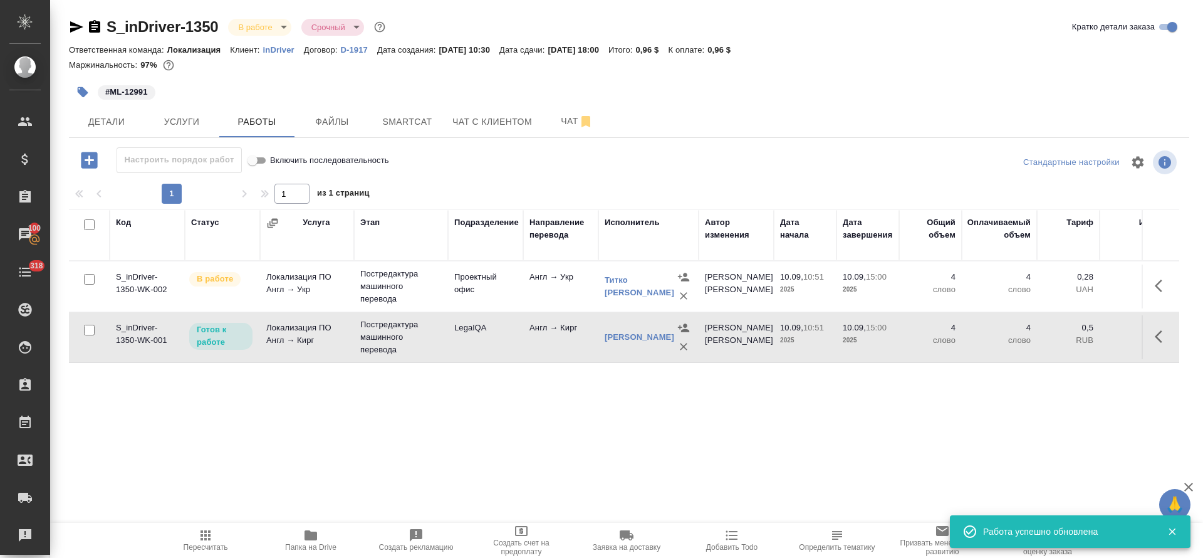
click at [91, 226] on input "checkbox" at bounding box center [89, 224] width 11 height 11
checkbox input "true"
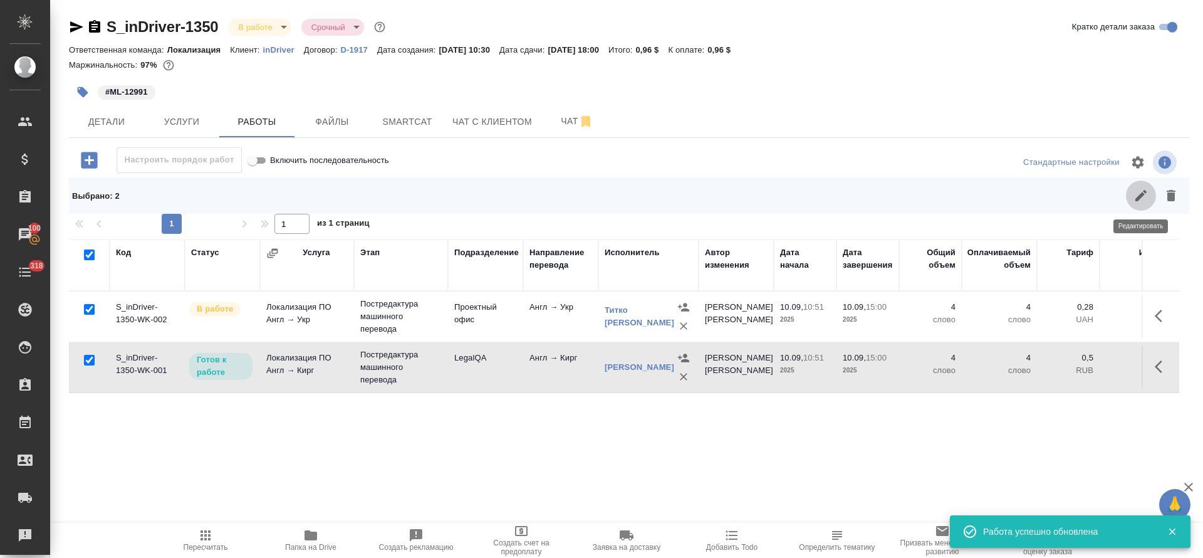
click at [1142, 197] on icon "button" at bounding box center [1141, 195] width 15 height 15
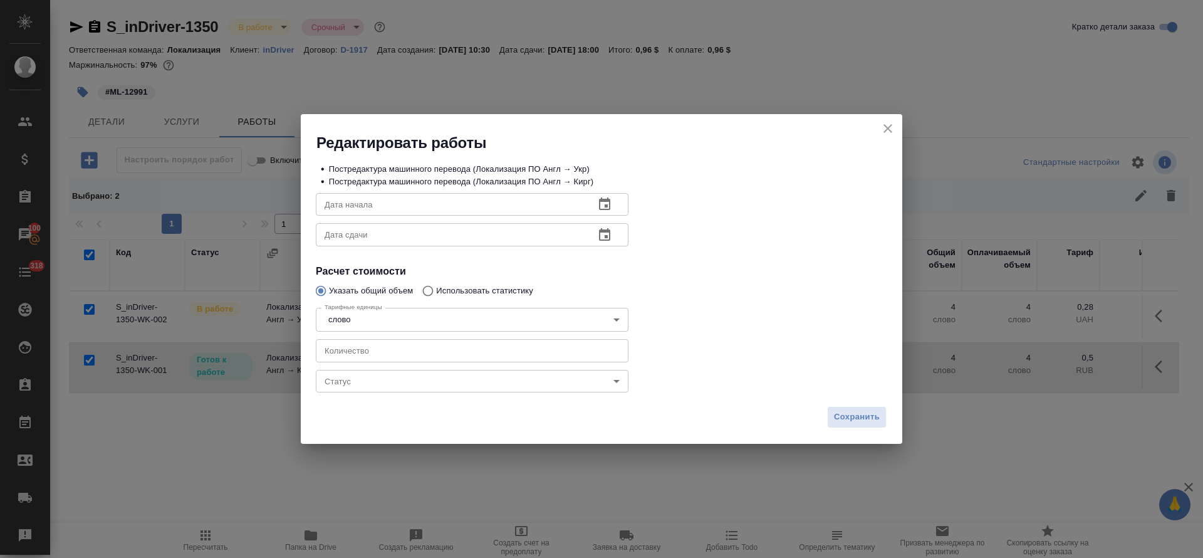
click at [340, 386] on body "🙏 .cls-1 fill:#fff; AWATERA Tretyakova Olga Клиенты Спецификации Заказы 100 Чат…" at bounding box center [601, 279] width 1203 height 558
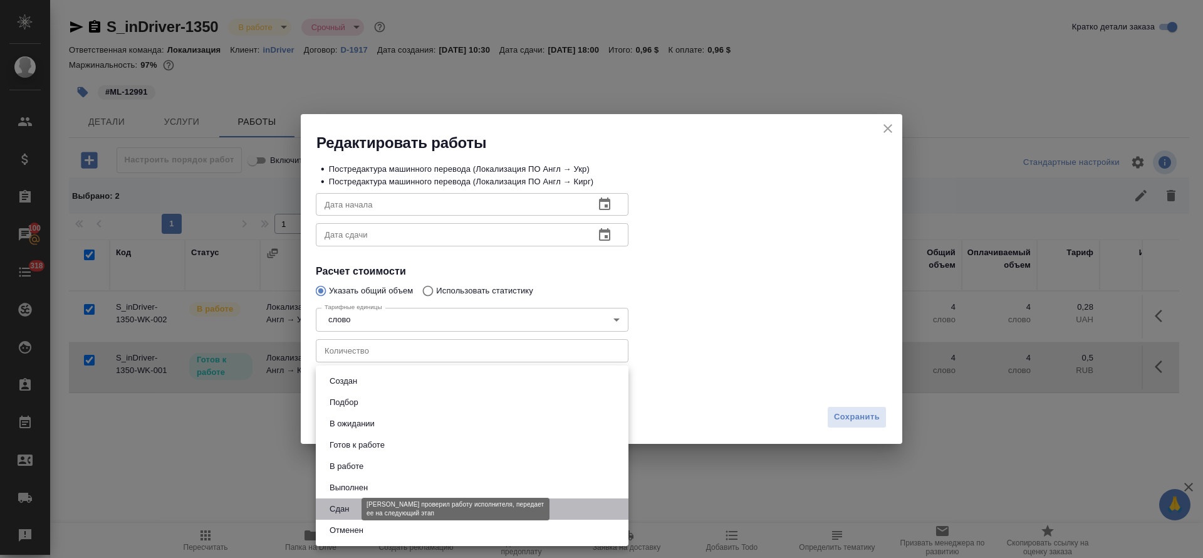
click at [342, 513] on button "Сдан" at bounding box center [339, 509] width 27 height 14
type input "closed"
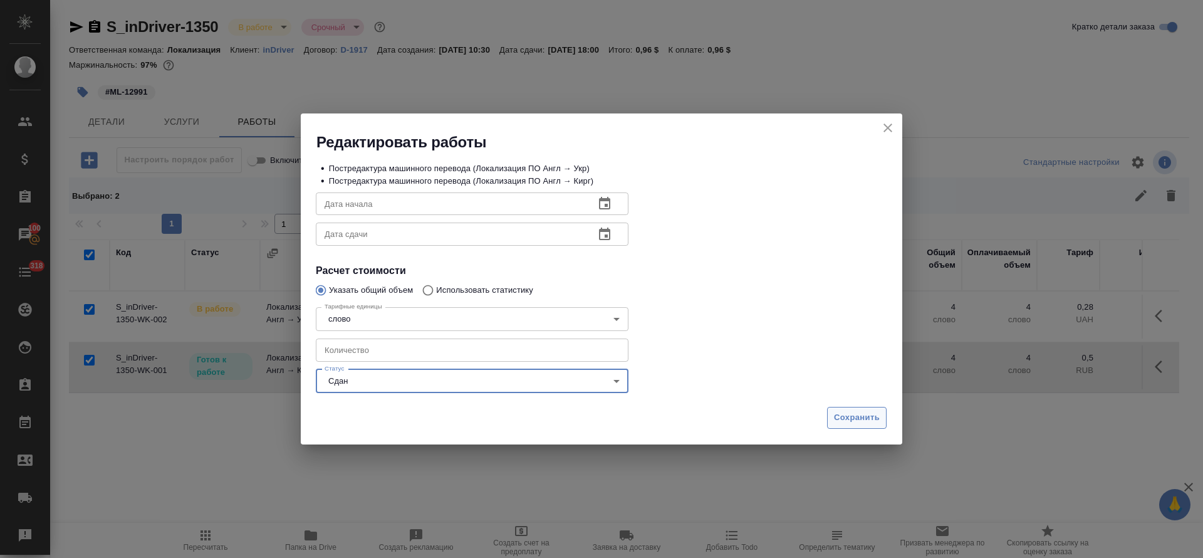
click at [883, 417] on button "Сохранить" at bounding box center [857, 418] width 60 height 22
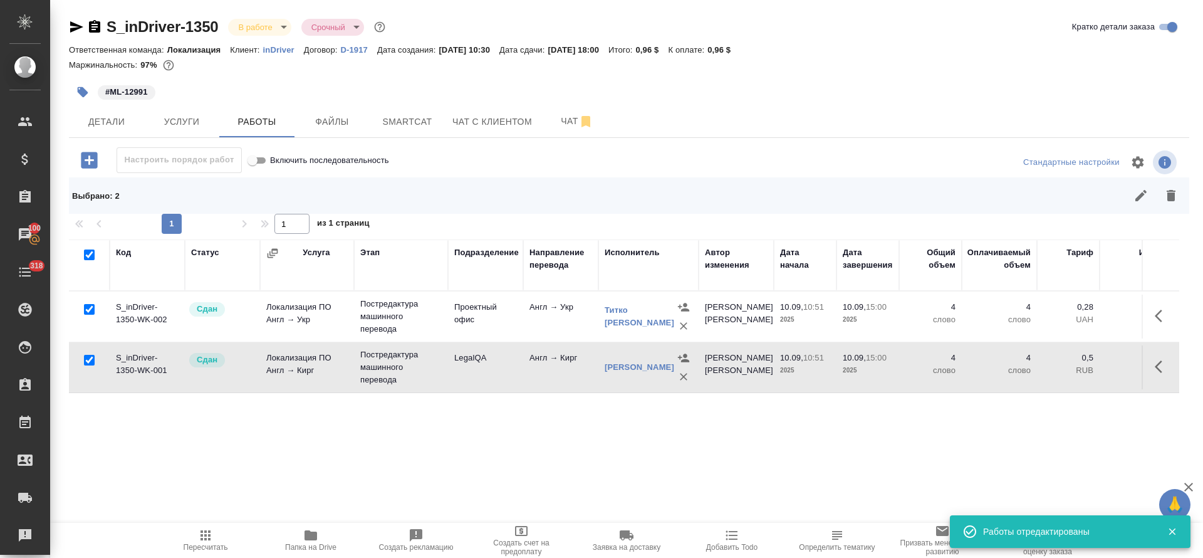
click at [206, 538] on icon "button" at bounding box center [206, 535] width 10 height 10
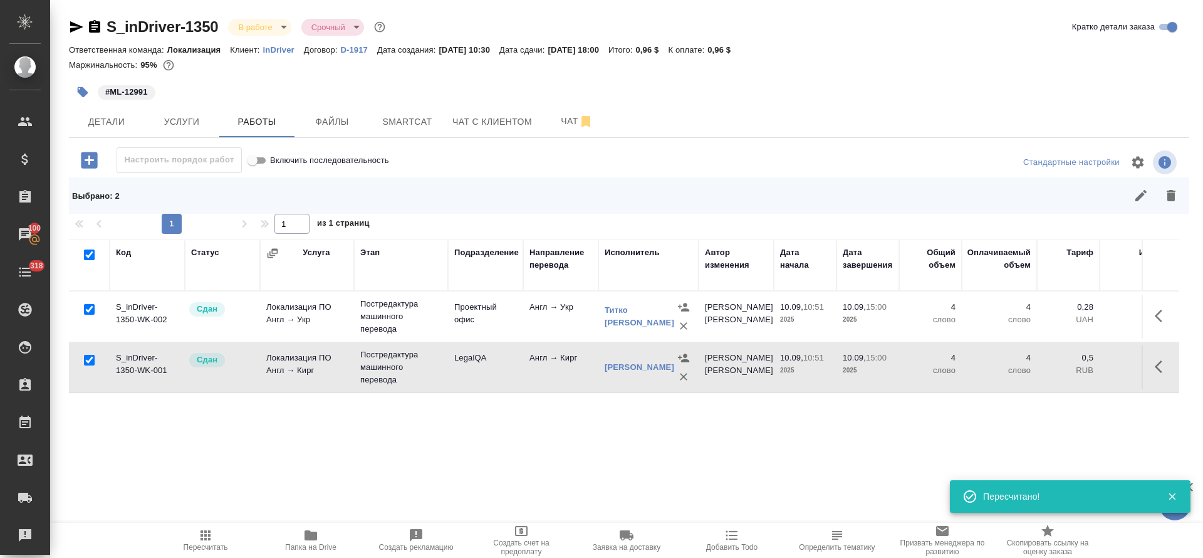
click at [281, 26] on body "🙏 .cls-1 fill:#fff; AWATERA Tretyakova Olga Клиенты Спецификации Заказы 100 Чат…" at bounding box center [601, 279] width 1203 height 558
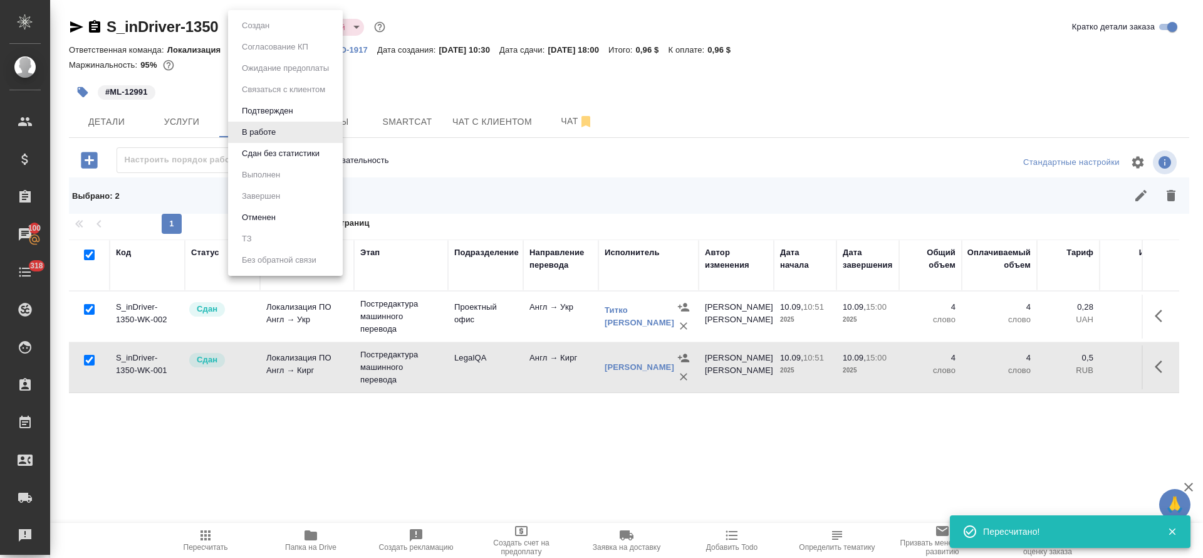
click at [274, 154] on button "Сдан без статистики" at bounding box center [280, 154] width 85 height 14
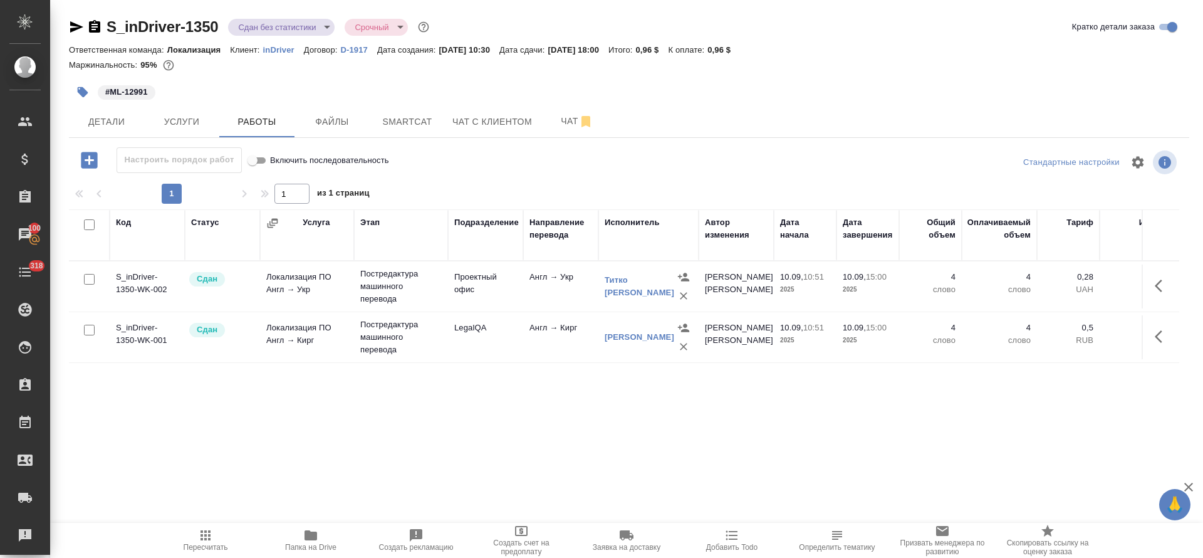
click at [325, 27] on body "🙏 .cls-1 fill:#fff; AWATERA Tretyakova Olga Клиенты Спецификации Заказы 100 Чат…" at bounding box center [601, 279] width 1203 height 558
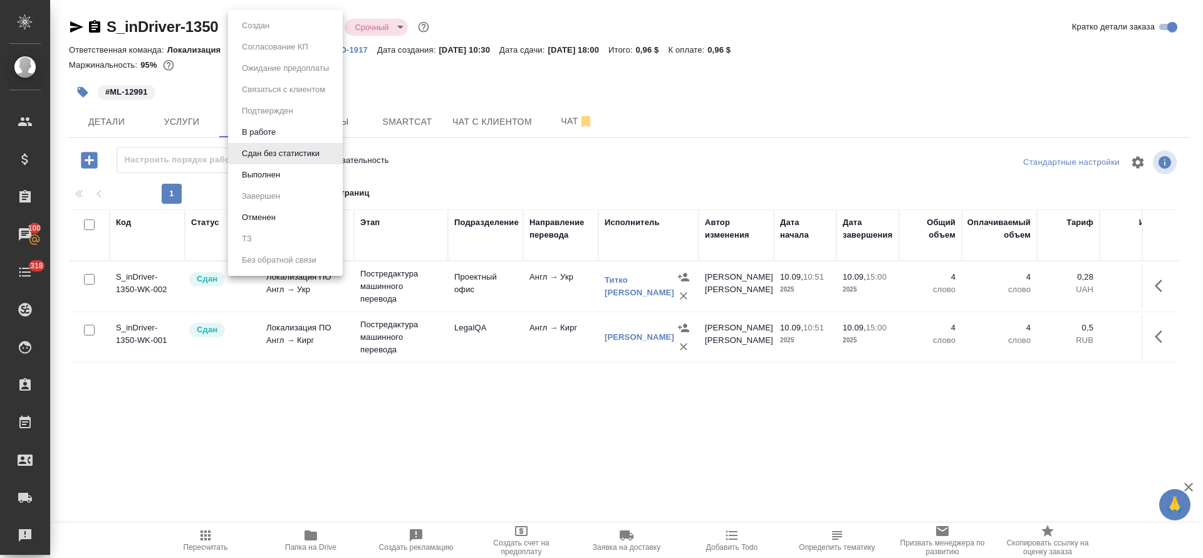
click at [292, 180] on li "Выполнен" at bounding box center [285, 174] width 115 height 21
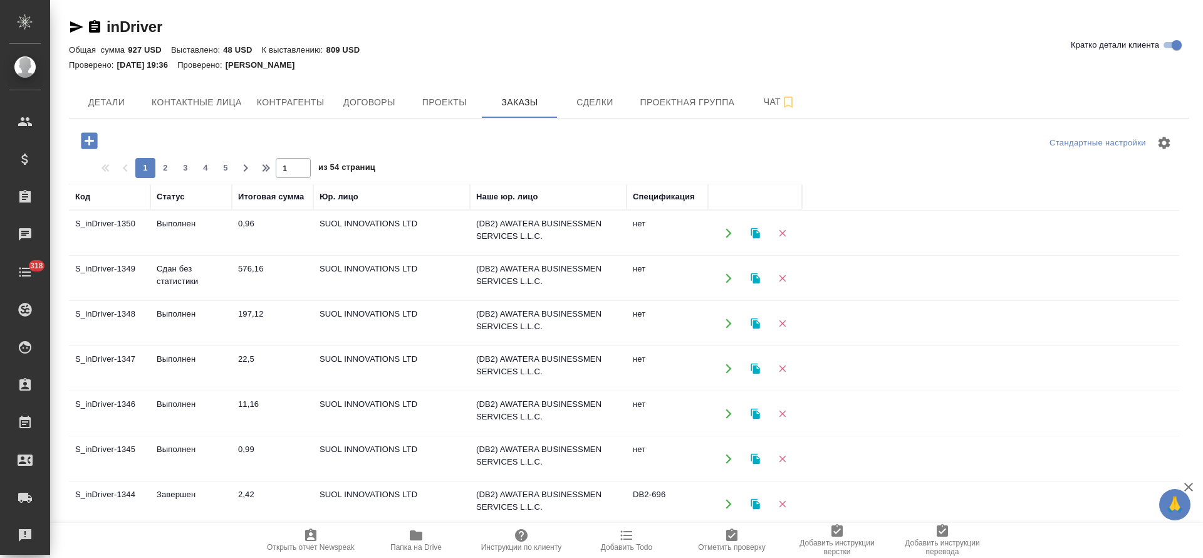
click at [182, 222] on td "Выполнен" at bounding box center [190, 233] width 81 height 44
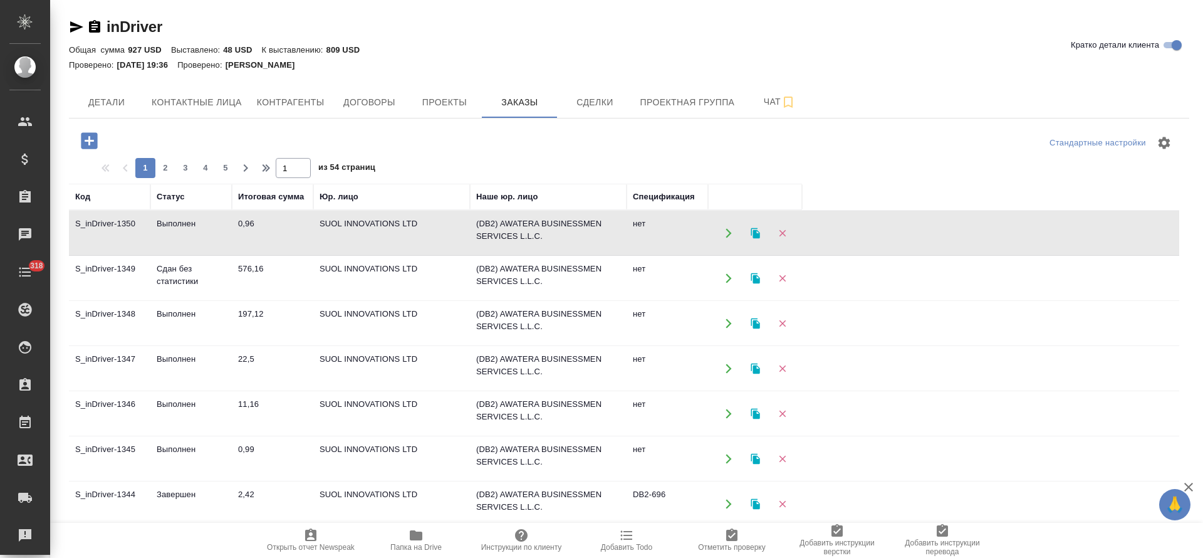
click at [182, 222] on td "Выполнен" at bounding box center [190, 233] width 81 height 44
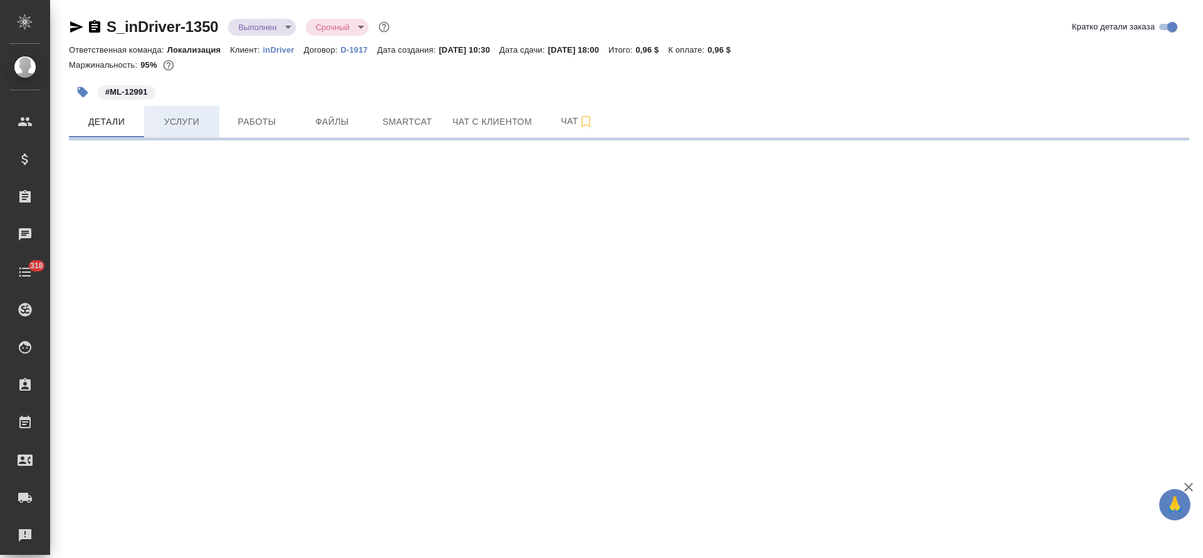
click at [200, 130] on button "Услуги" at bounding box center [181, 121] width 75 height 31
select select "RU"
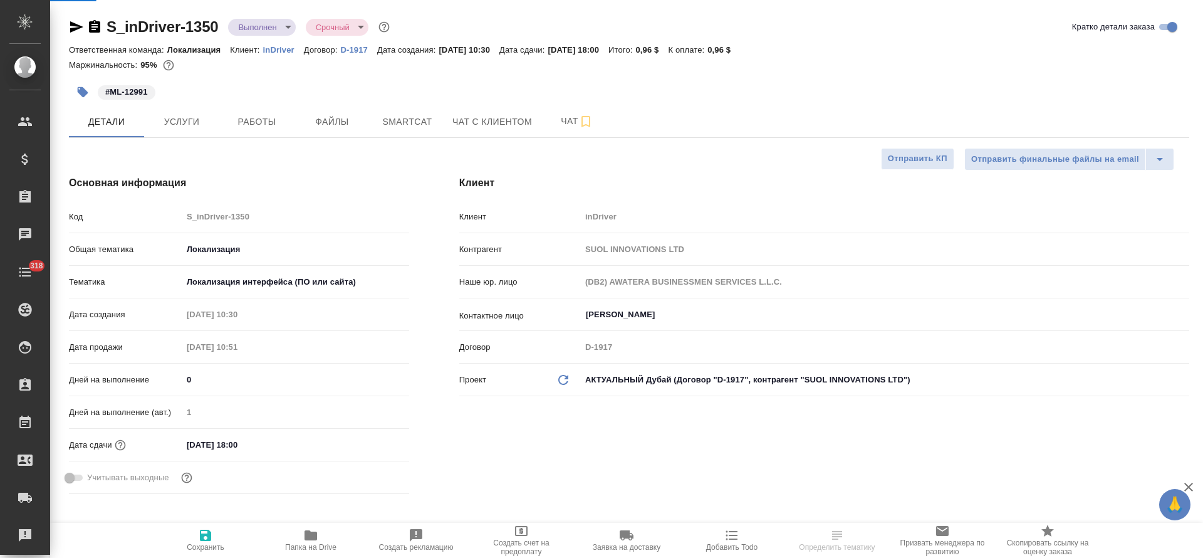
type textarea "x"
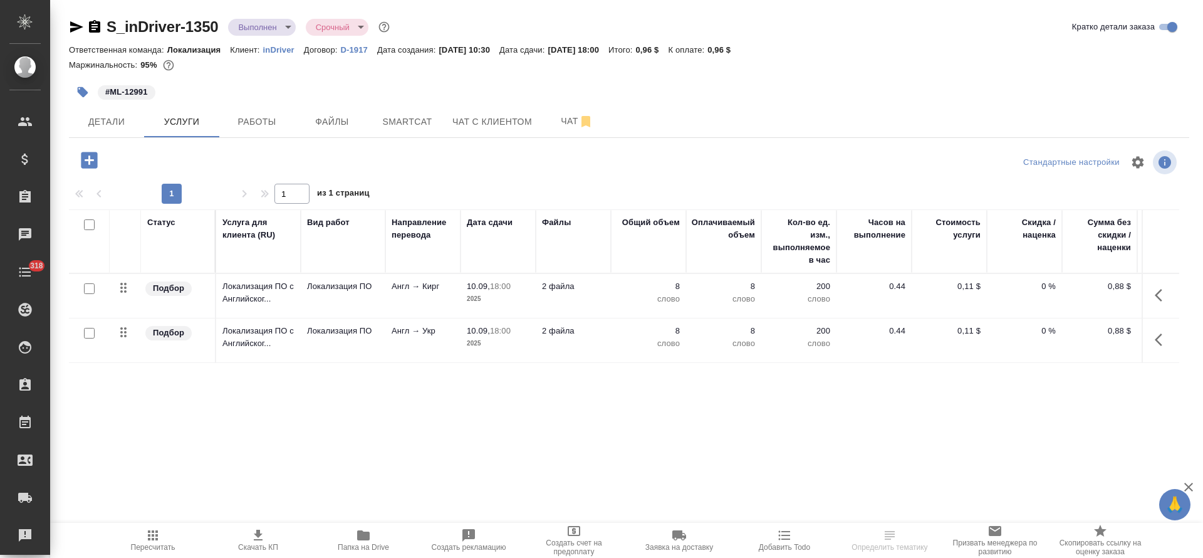
click at [1157, 295] on icon "button" at bounding box center [1159, 295] width 8 height 13
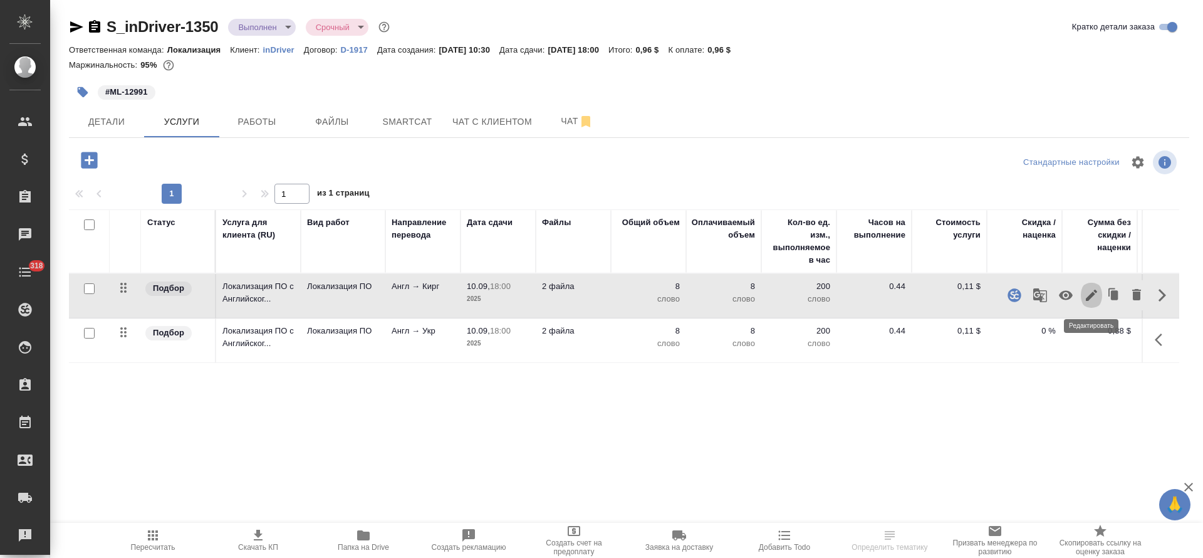
click at [1092, 299] on icon "button" at bounding box center [1091, 295] width 15 height 15
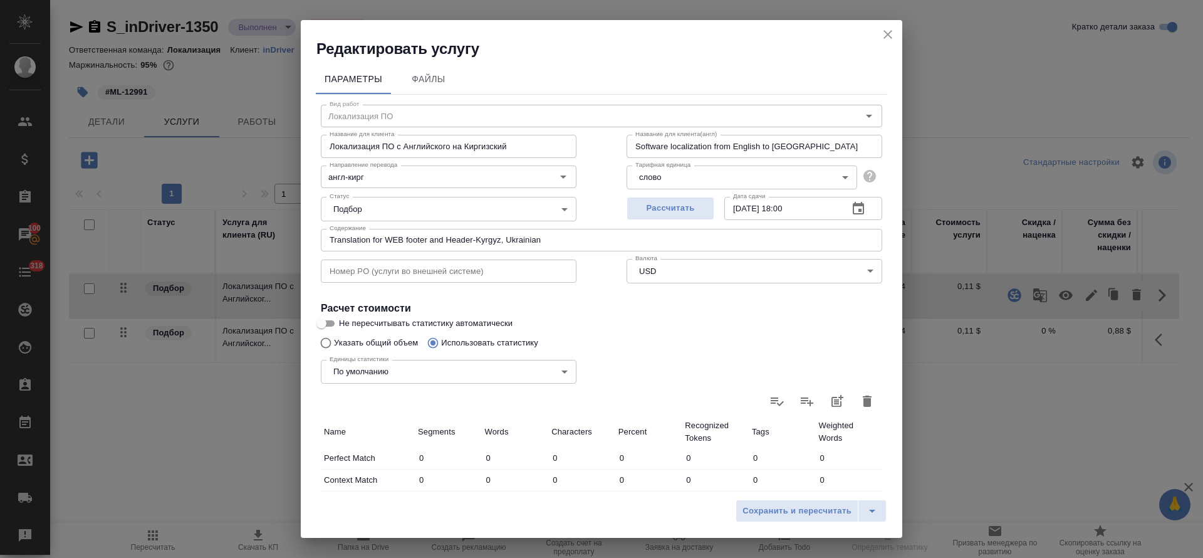
click at [886, 39] on icon "close" at bounding box center [887, 34] width 15 height 15
